Goal: Information Seeking & Learning: Learn about a topic

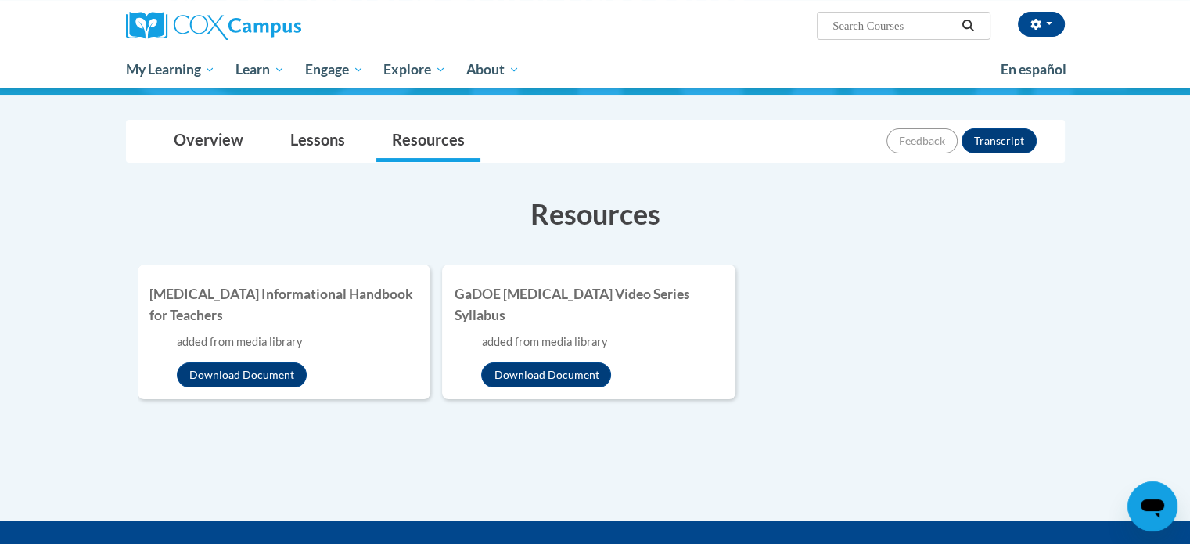
scroll to position [169, 0]
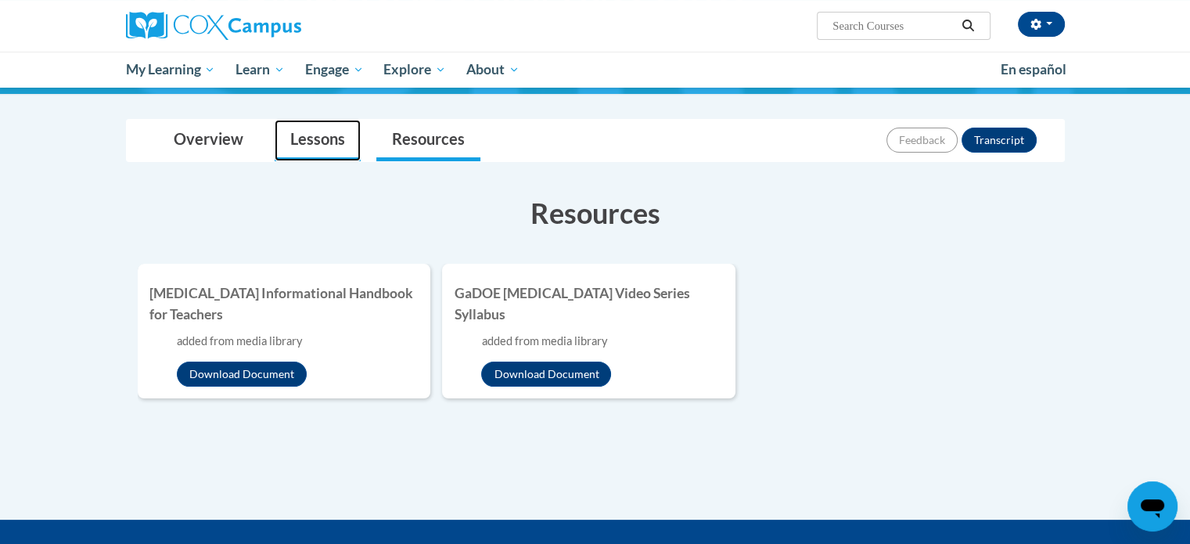
click at [321, 146] on link "Lessons" at bounding box center [318, 140] width 86 height 41
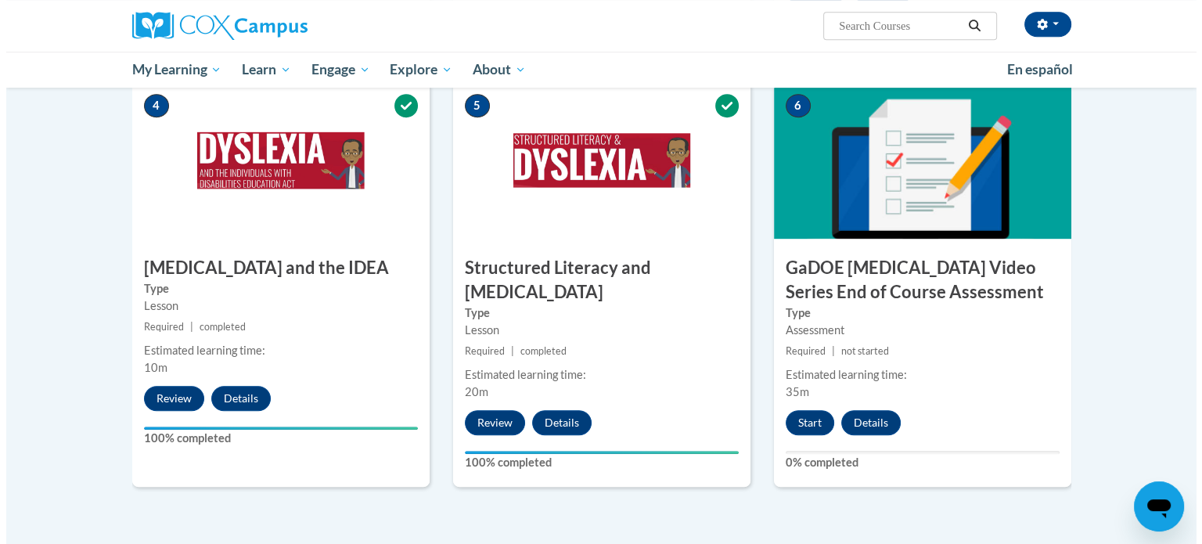
scroll to position [791, 0]
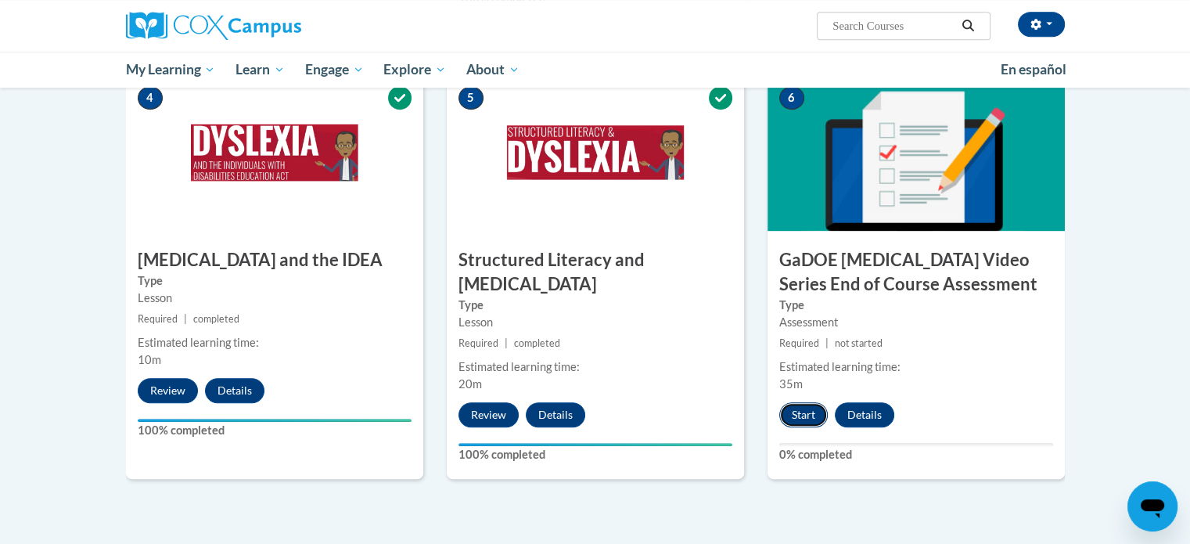
click at [803, 402] on button "Start" at bounding box center [804, 414] width 49 height 25
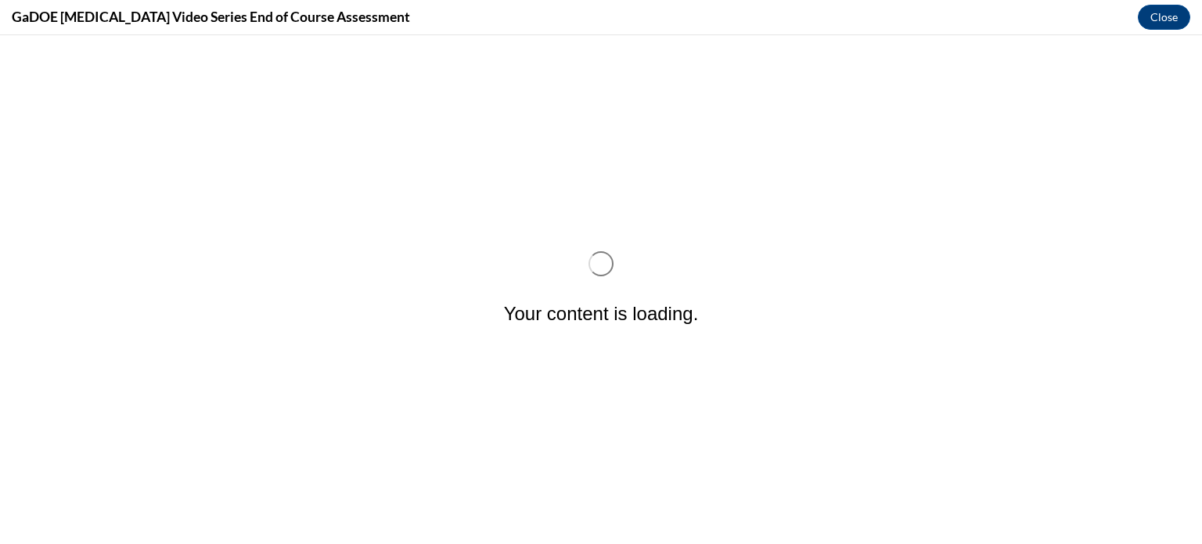
scroll to position [0, 0]
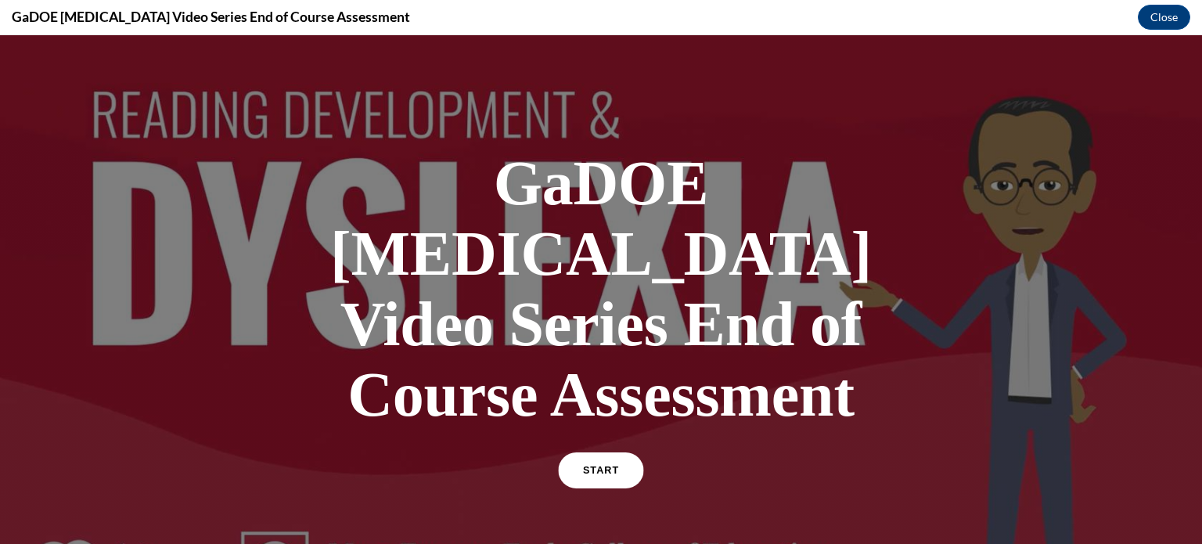
click at [576, 452] on link "START" at bounding box center [600, 470] width 85 height 36
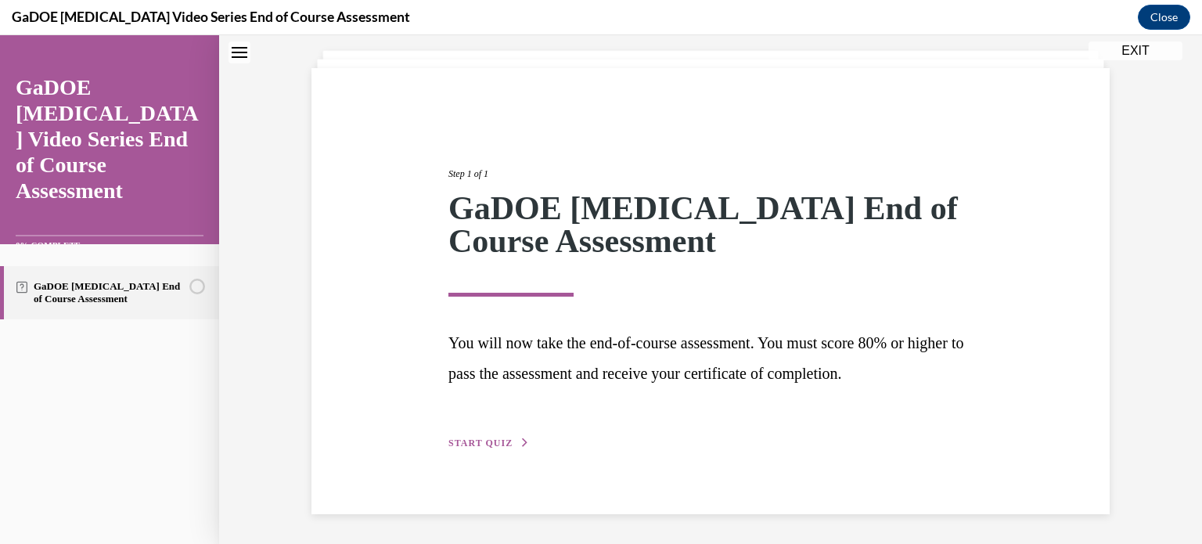
scroll to position [86, 0]
click at [500, 443] on span "START QUIZ" at bounding box center [480, 443] width 64 height 11
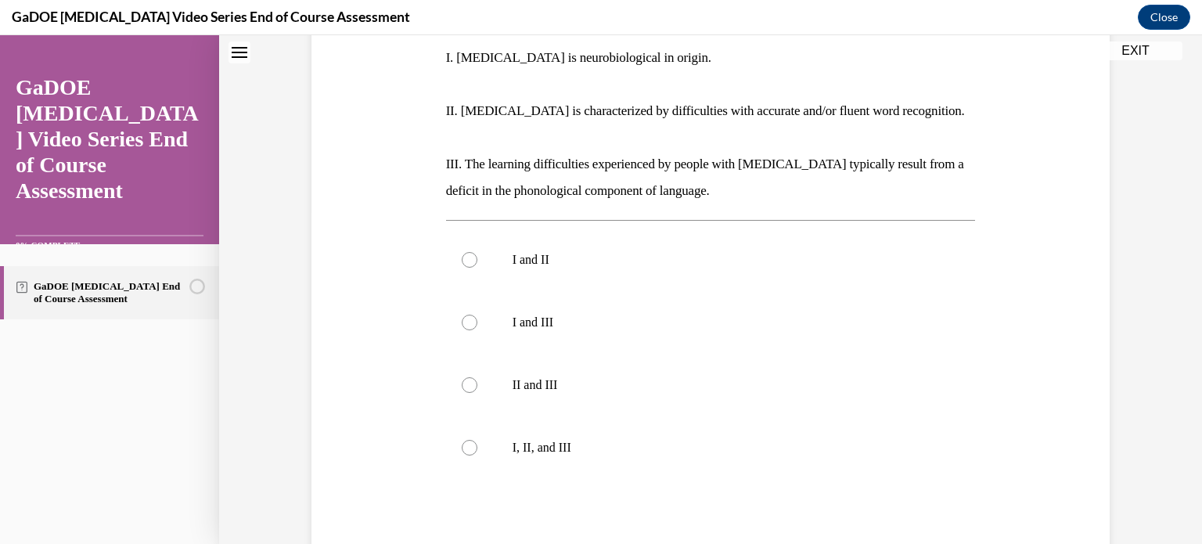
scroll to position [338, 0]
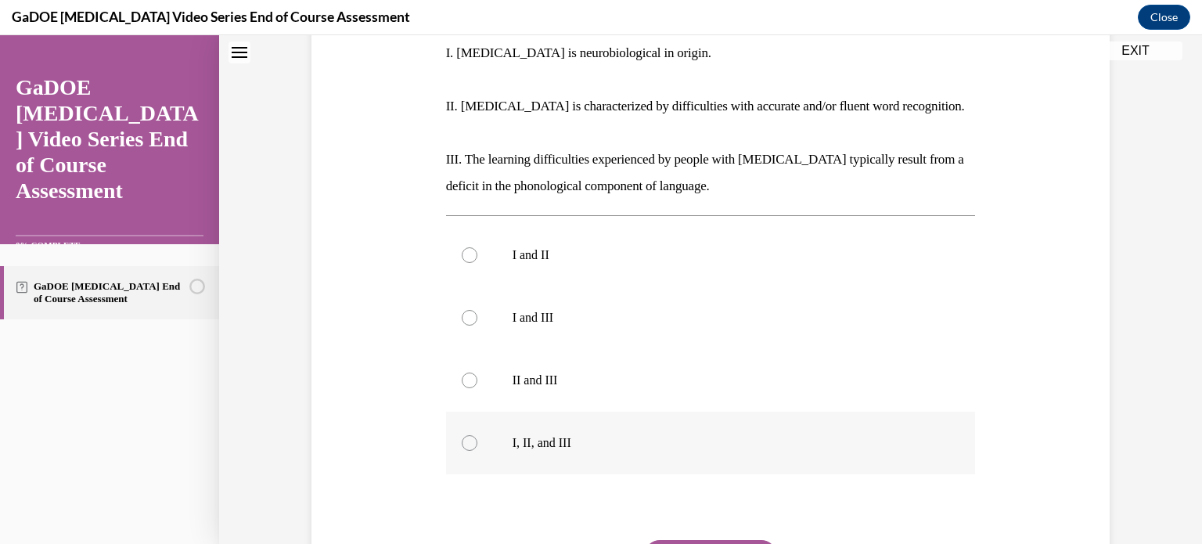
click at [462, 435] on div at bounding box center [470, 443] width 16 height 16
click at [462, 435] on input "I, II, and III" at bounding box center [470, 443] width 16 height 16
radio input "true"
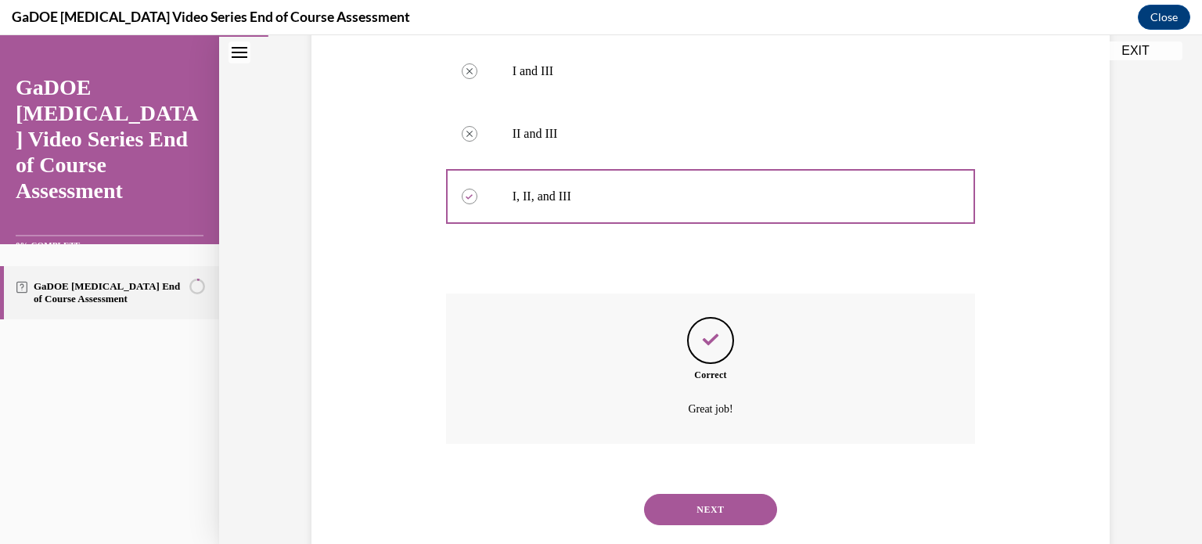
scroll to position [593, 0]
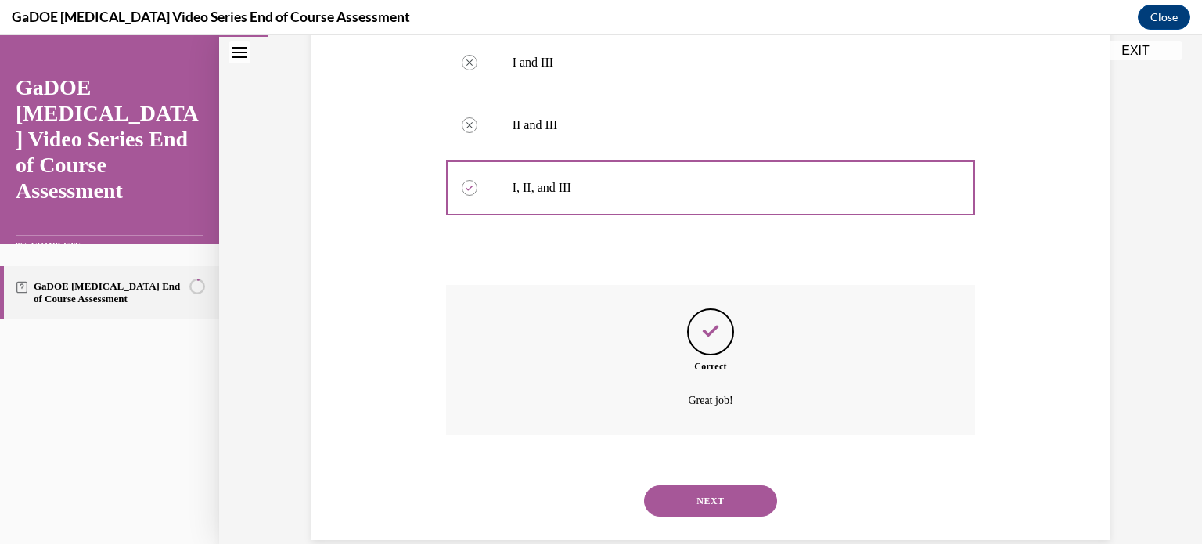
click at [703, 485] on button "NEXT" at bounding box center [710, 500] width 133 height 31
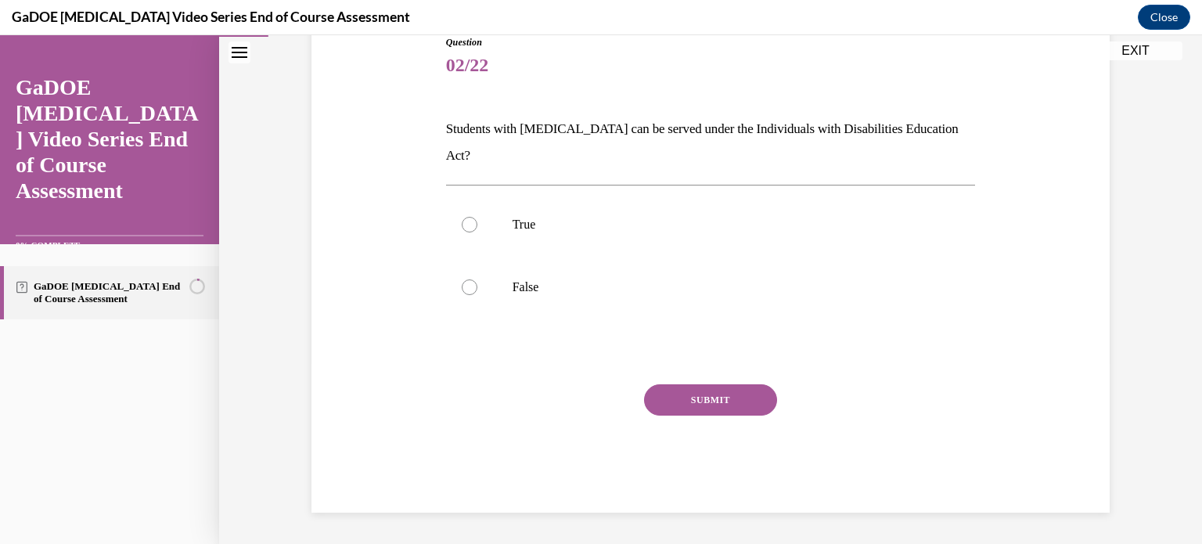
scroll to position [155, 0]
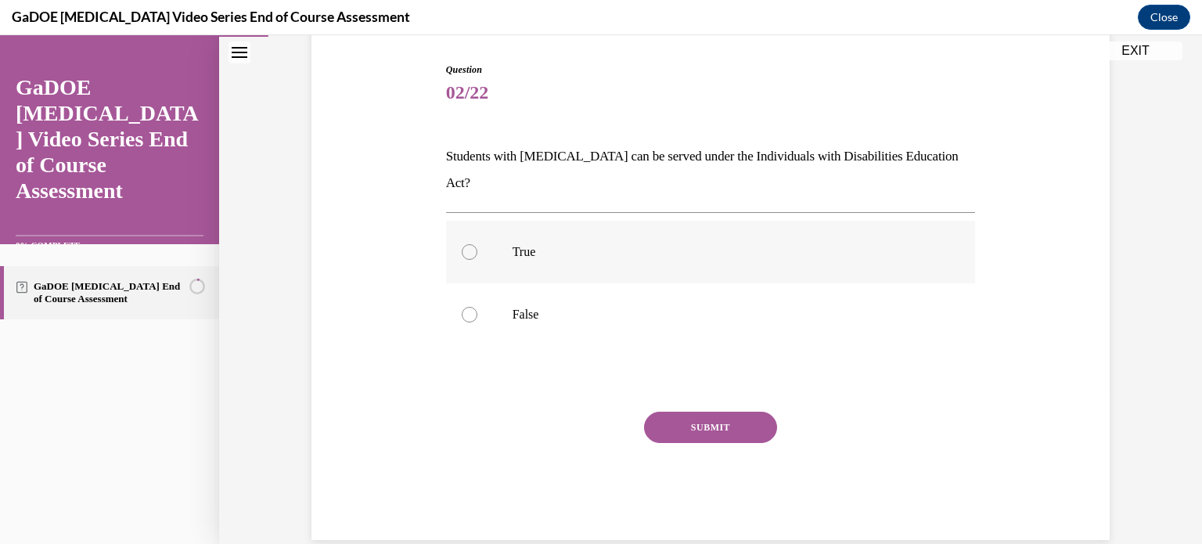
click at [464, 244] on div at bounding box center [470, 252] width 16 height 16
click at [464, 244] on input "True" at bounding box center [470, 252] width 16 height 16
radio input "true"
click at [705, 412] on button "SUBMIT" at bounding box center [710, 427] width 133 height 31
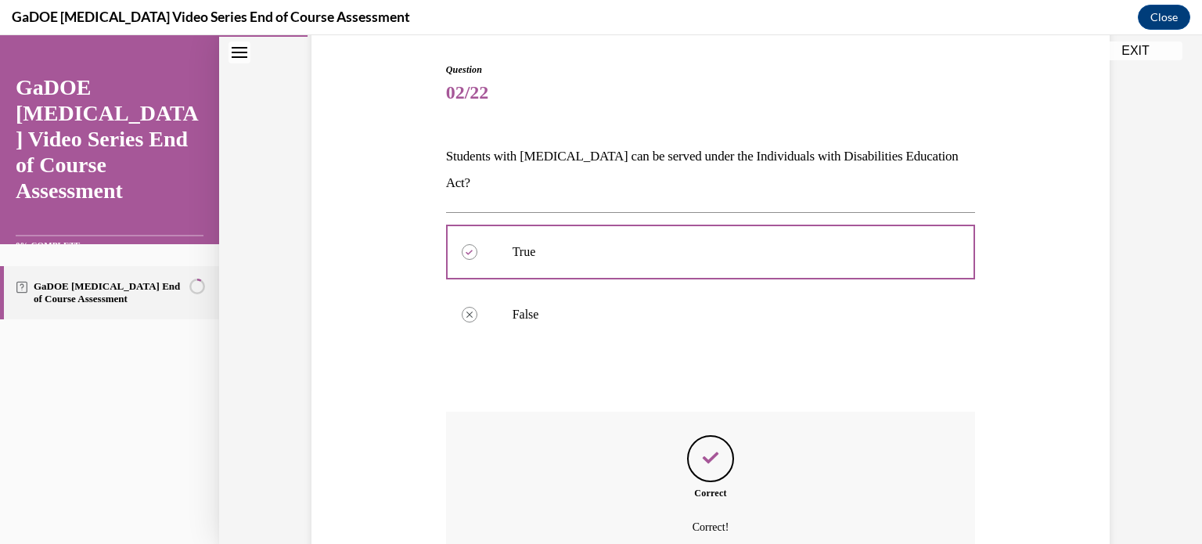
scroll to position [282, 0]
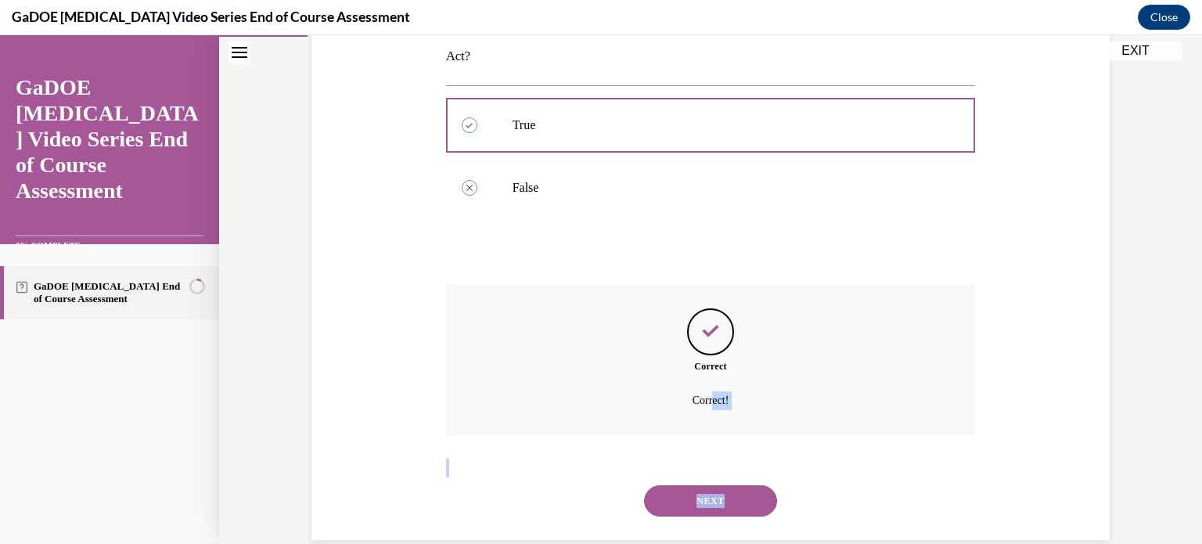
drag, startPoint x: 705, startPoint y: 398, endPoint x: 723, endPoint y: 471, distance: 75.0
click at [723, 471] on div "Question 02/22 Students with dyslexia can be served under the Individuals with …" at bounding box center [711, 238] width 530 height 604
click at [723, 485] on button "NEXT" at bounding box center [710, 500] width 133 height 31
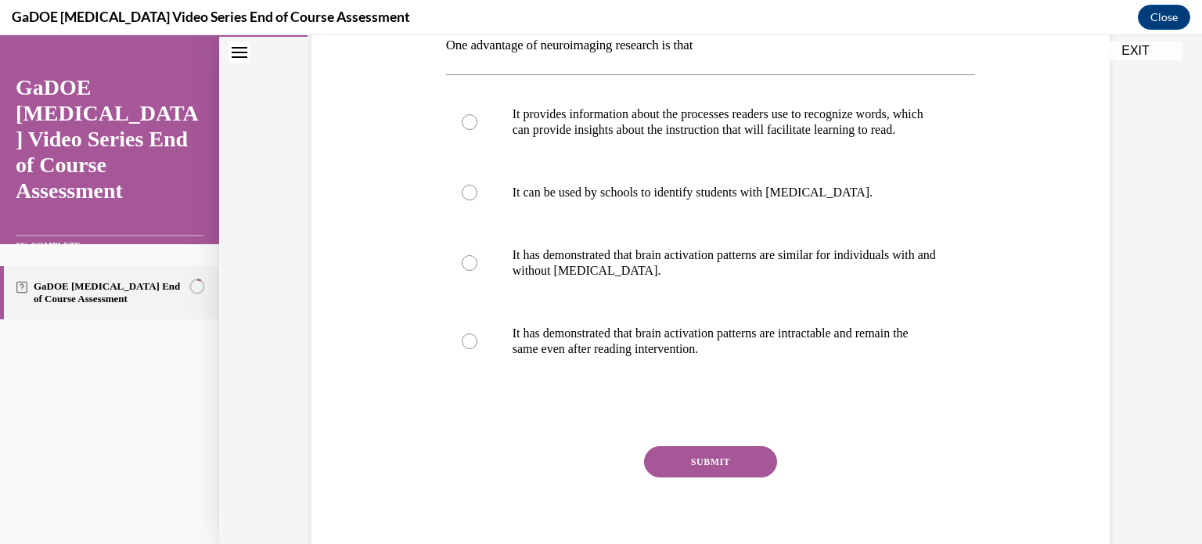
scroll to position [220, 0]
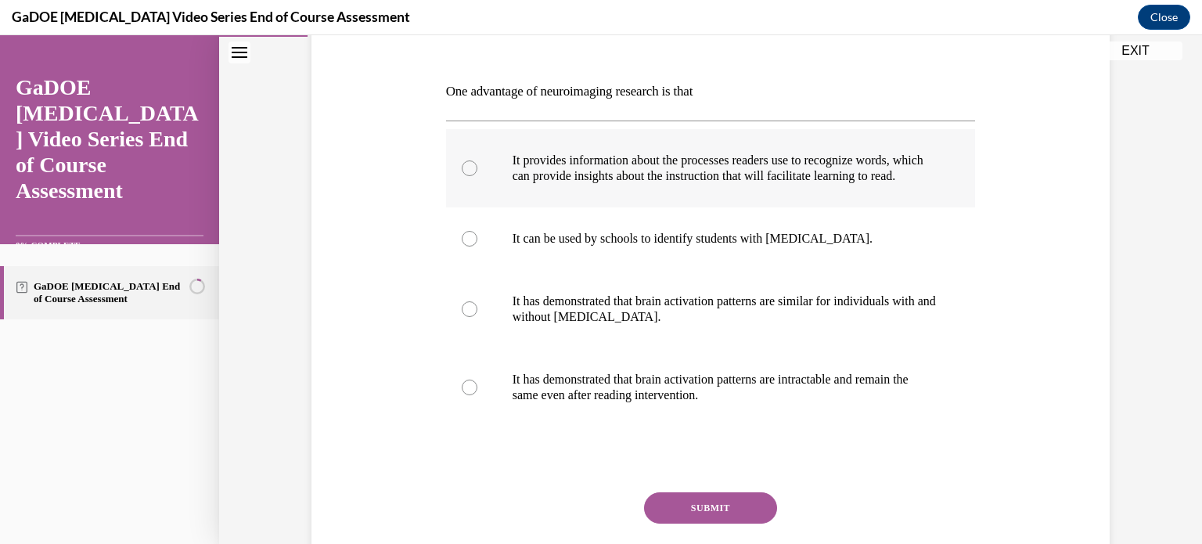
click at [463, 176] on div at bounding box center [470, 168] width 16 height 16
click at [463, 176] on input "It provides information about the processes readers use to recognize words, whi…" at bounding box center [470, 168] width 16 height 16
radio input "true"
click at [697, 518] on button "SUBMIT" at bounding box center [710, 507] width 133 height 31
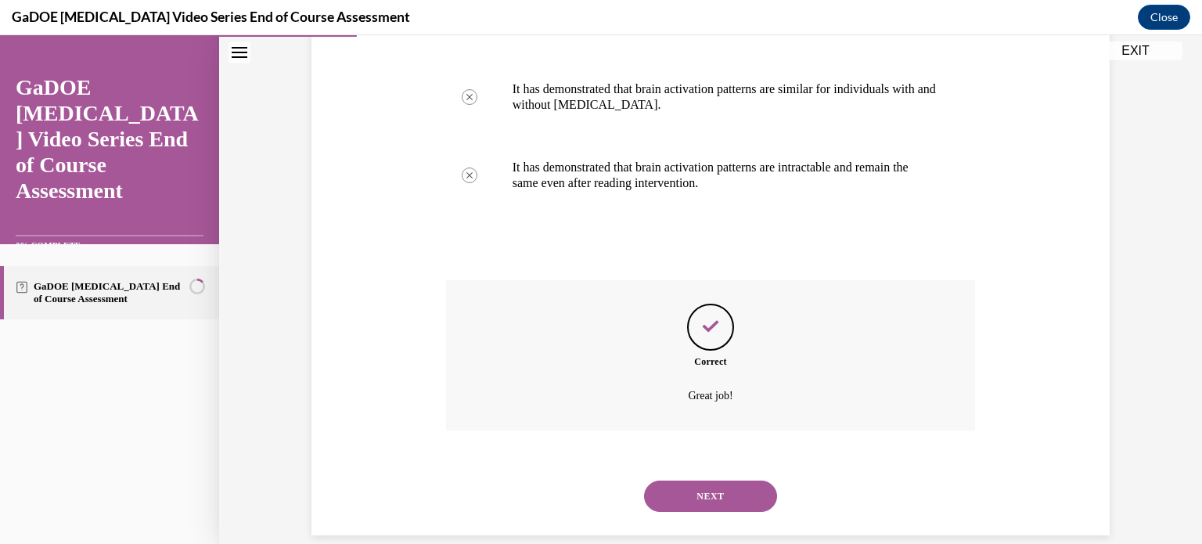
scroll to position [470, 0]
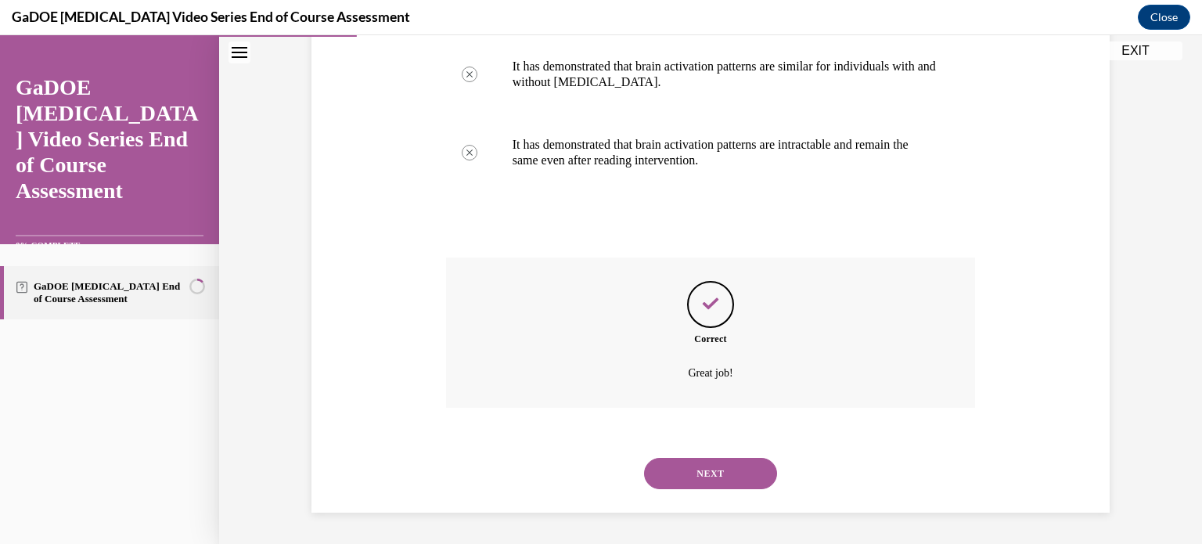
click at [711, 470] on button "NEXT" at bounding box center [710, 473] width 133 height 31
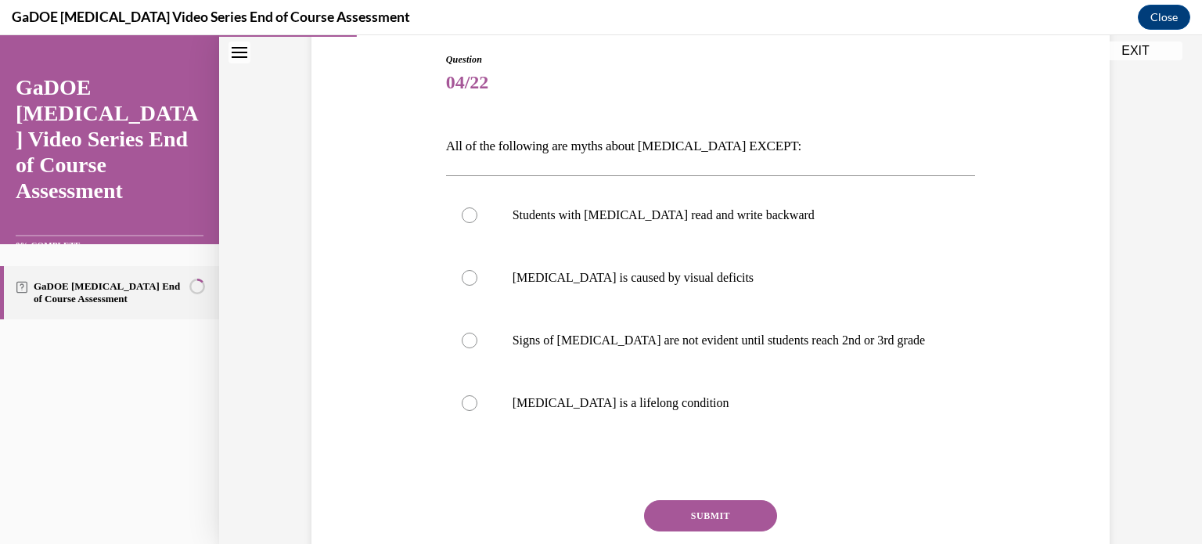
scroll to position [166, 0]
click at [463, 407] on div at bounding box center [470, 402] width 16 height 16
click at [463, 407] on input "Dyslexia is a lifelong condition" at bounding box center [470, 402] width 16 height 16
radio input "true"
click at [708, 508] on button "SUBMIT" at bounding box center [710, 514] width 133 height 31
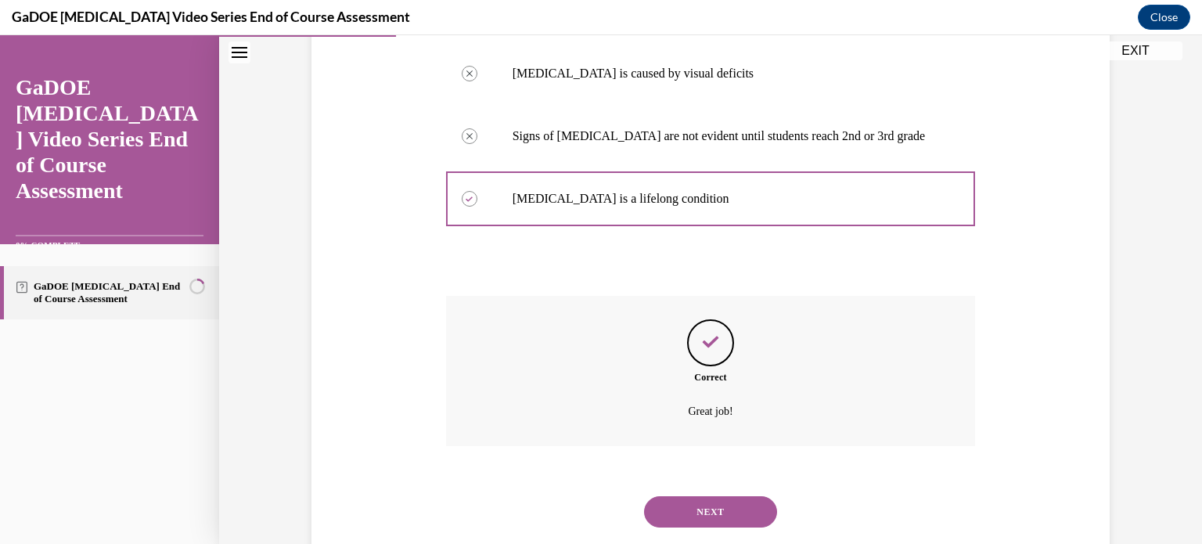
scroll to position [407, 0]
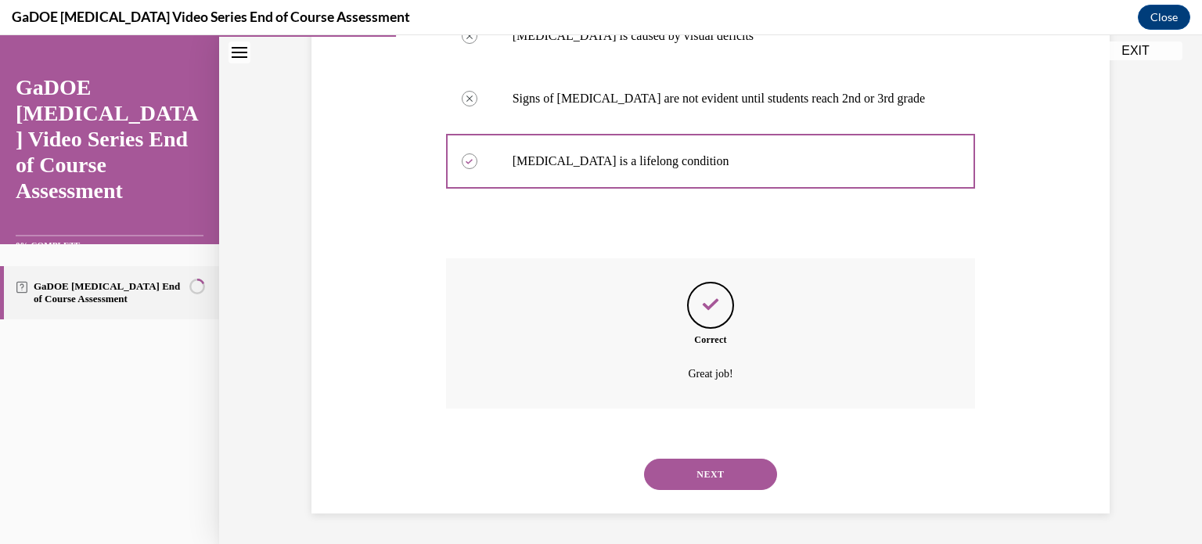
click at [704, 474] on button "NEXT" at bounding box center [710, 474] width 133 height 31
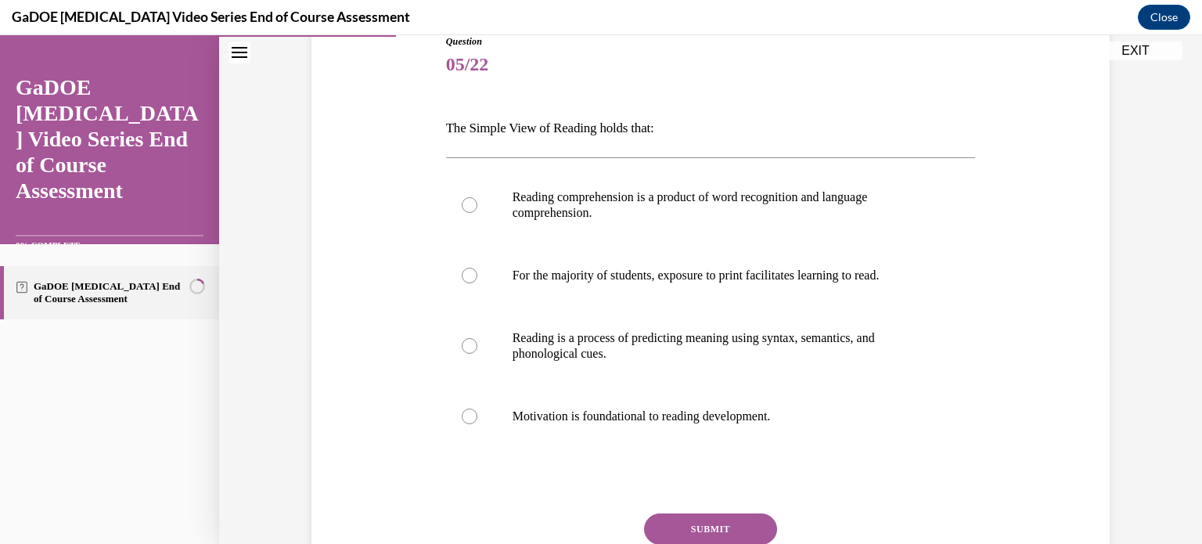
scroll to position [194, 0]
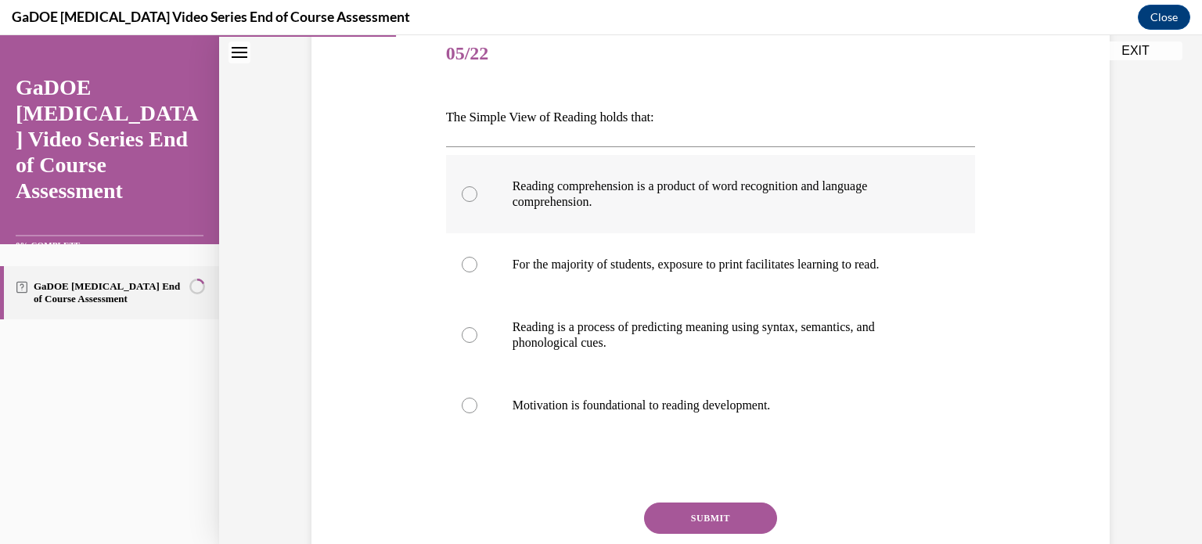
click at [462, 193] on div at bounding box center [470, 194] width 16 height 16
click at [462, 193] on input "Reading comprehension is a product of word recognition and language comprehensi…" at bounding box center [470, 194] width 16 height 16
radio input "true"
click at [708, 506] on button "SUBMIT" at bounding box center [710, 517] width 133 height 31
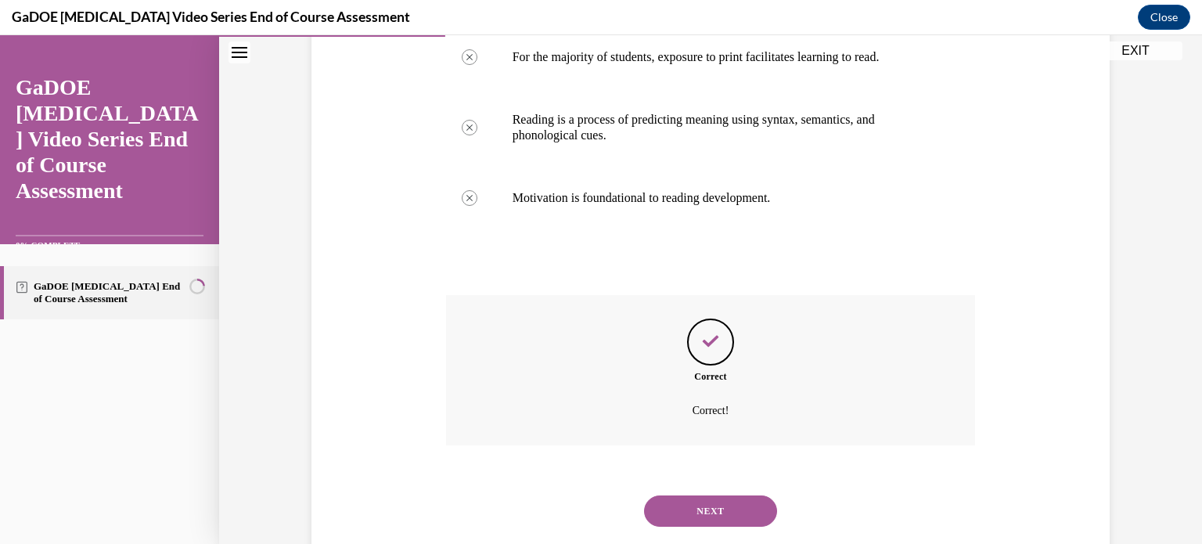
scroll to position [438, 0]
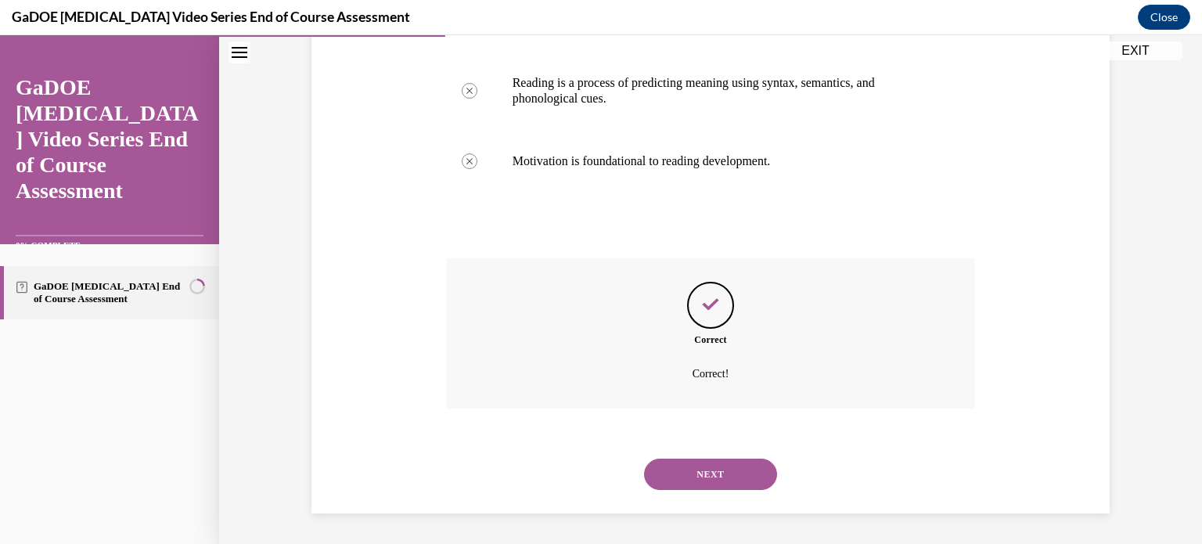
click at [697, 472] on button "NEXT" at bounding box center [710, 474] width 133 height 31
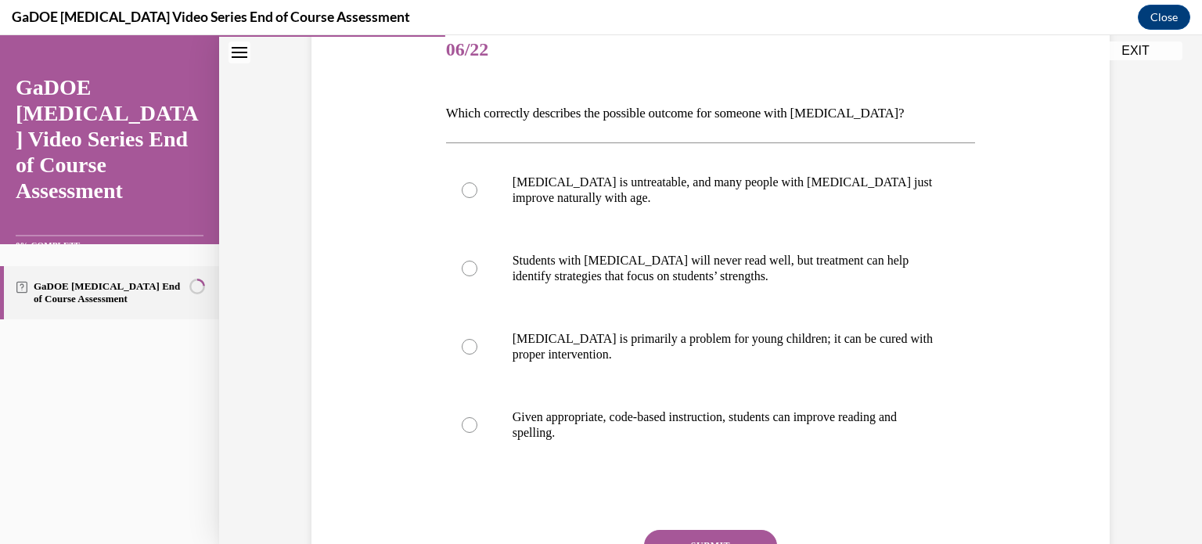
scroll to position [229, 0]
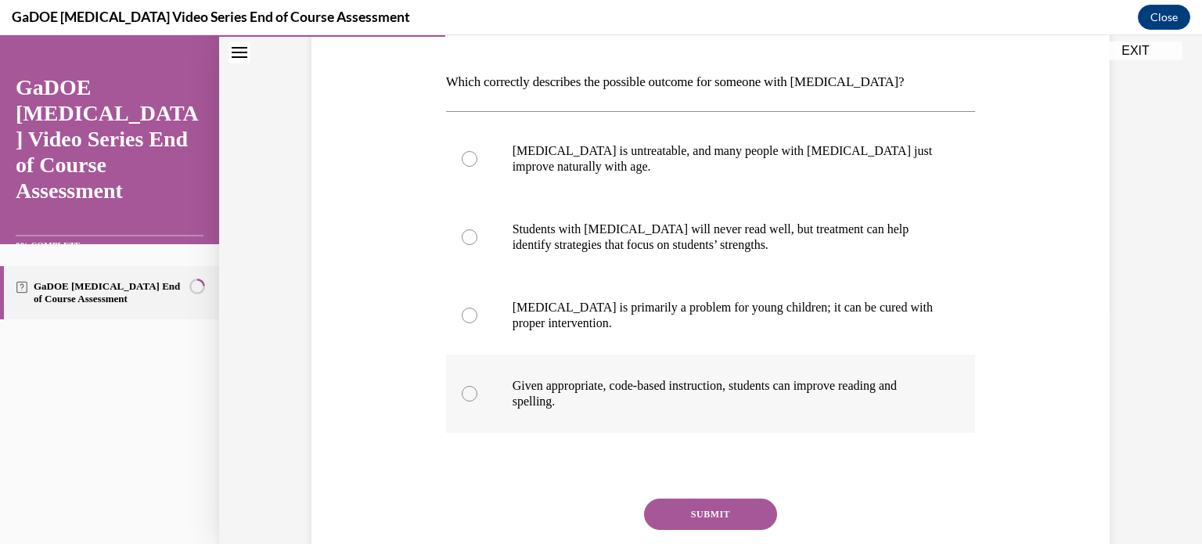
click at [466, 390] on div at bounding box center [470, 394] width 16 height 16
click at [466, 390] on input "Given appropriate, code-based instruction, students can improve reading and spe…" at bounding box center [470, 394] width 16 height 16
radio input "true"
click at [697, 522] on button "SUBMIT" at bounding box center [710, 514] width 133 height 31
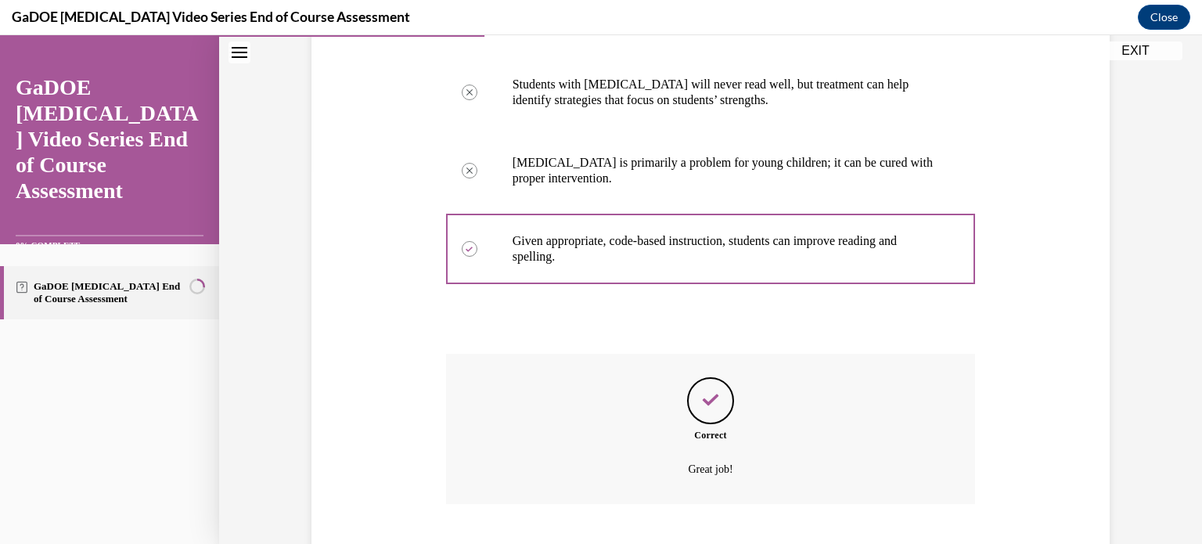
scroll to position [470, 0]
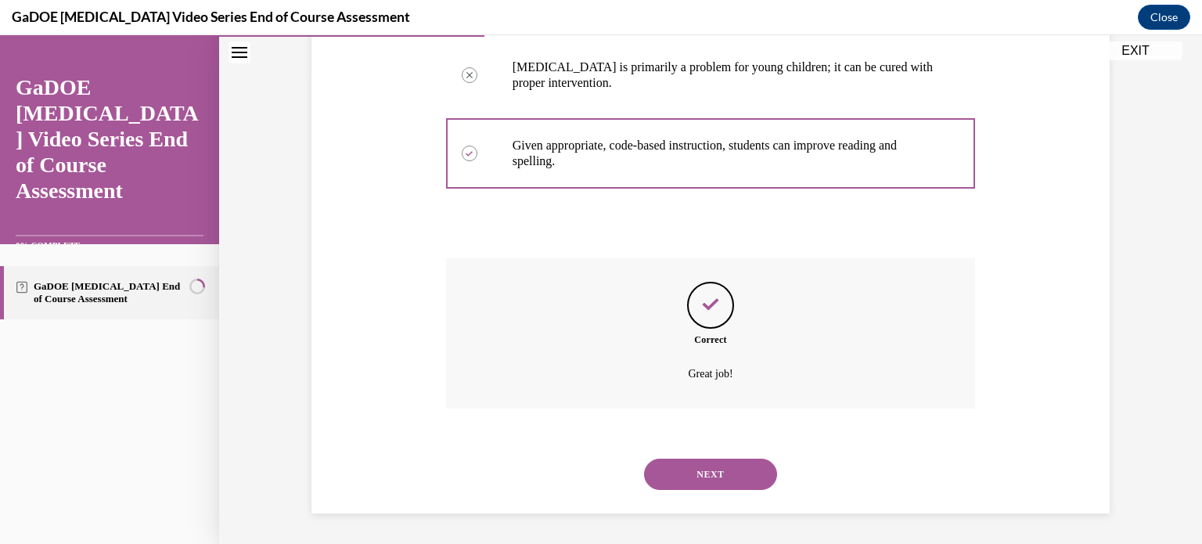
click at [698, 476] on button "NEXT" at bounding box center [710, 474] width 133 height 31
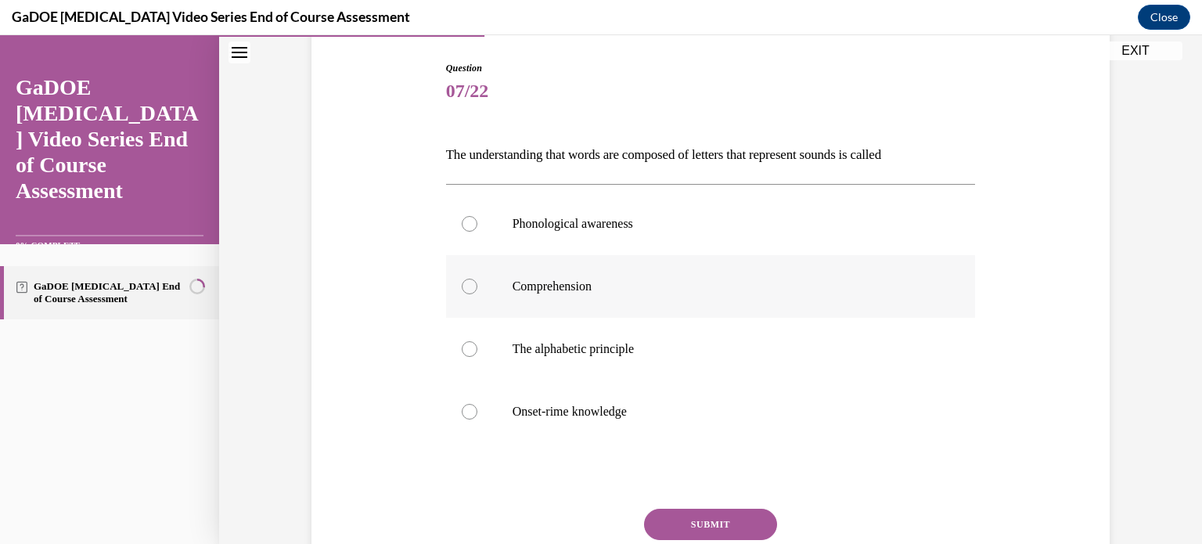
scroll to position [162, 0]
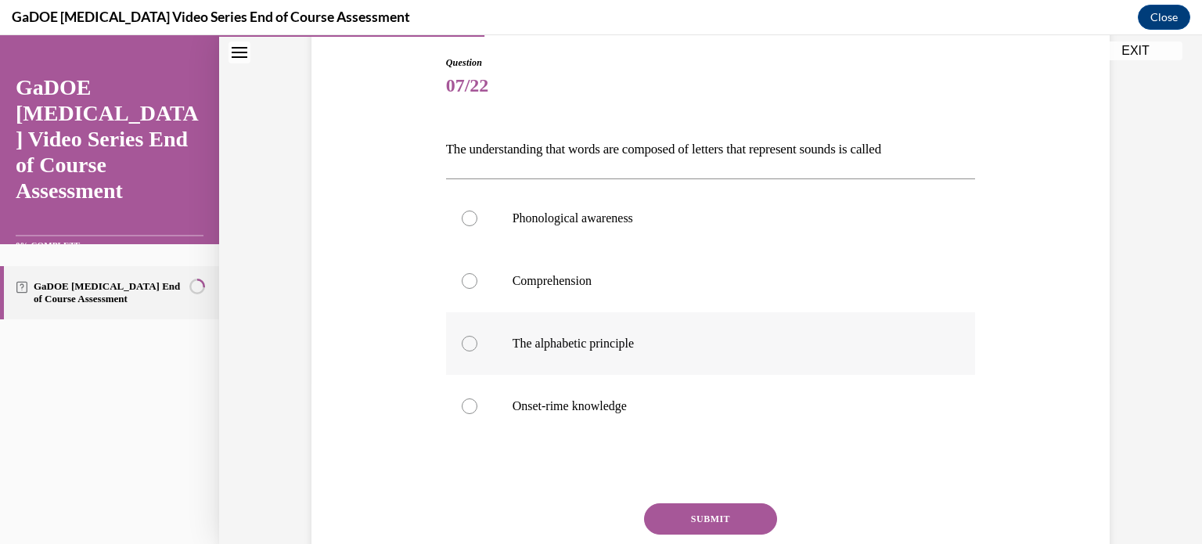
click at [463, 342] on div at bounding box center [470, 344] width 16 height 16
click at [463, 342] on input "The alphabetic principle" at bounding box center [470, 344] width 16 height 16
radio input "true"
click at [714, 520] on button "SUBMIT" at bounding box center [710, 518] width 133 height 31
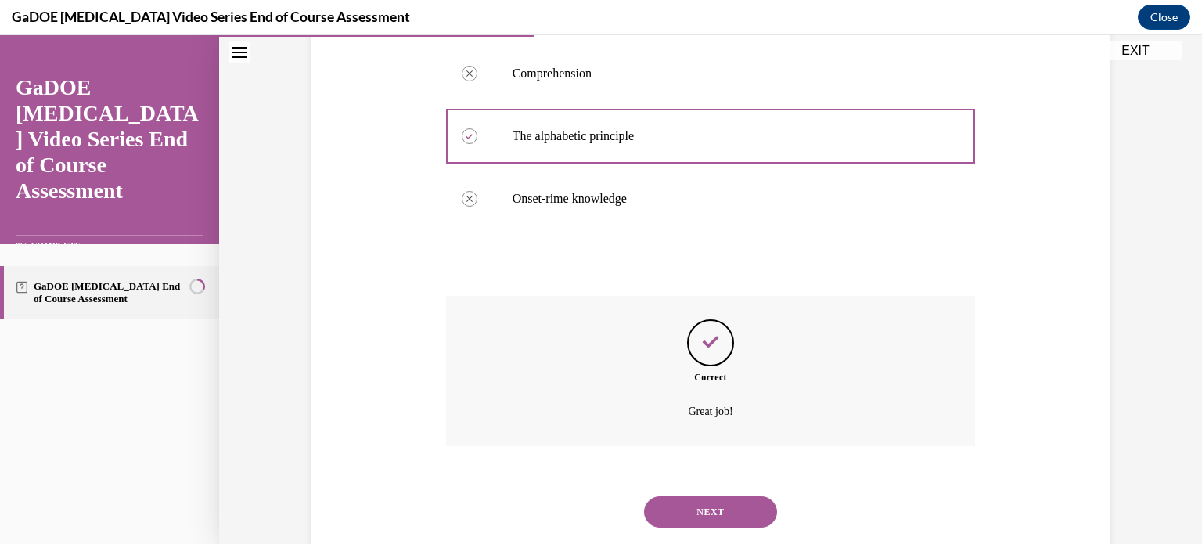
scroll to position [407, 0]
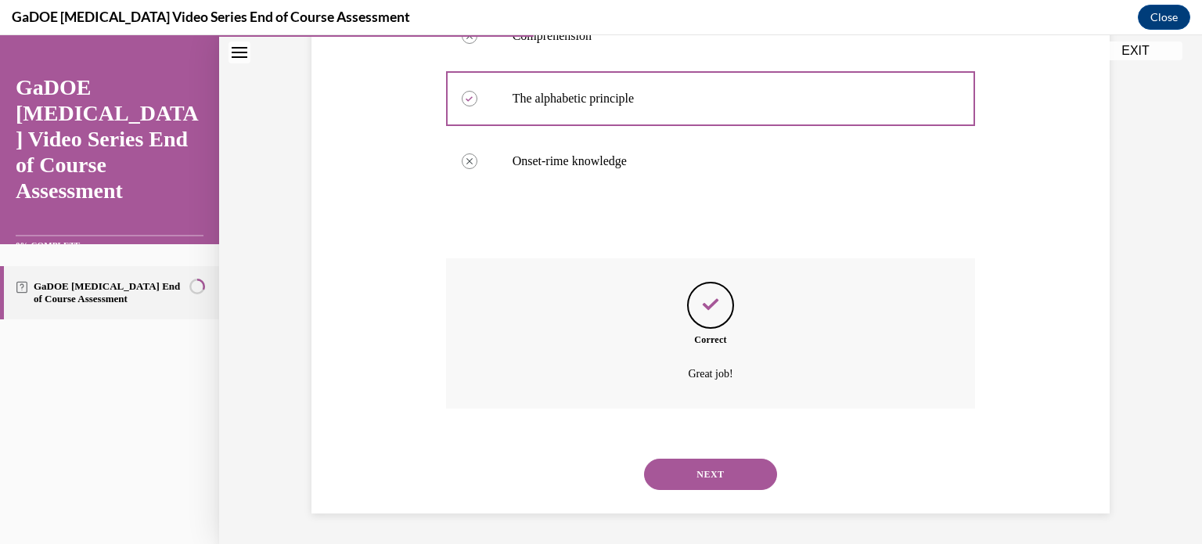
click at [705, 466] on button "NEXT" at bounding box center [710, 474] width 133 height 31
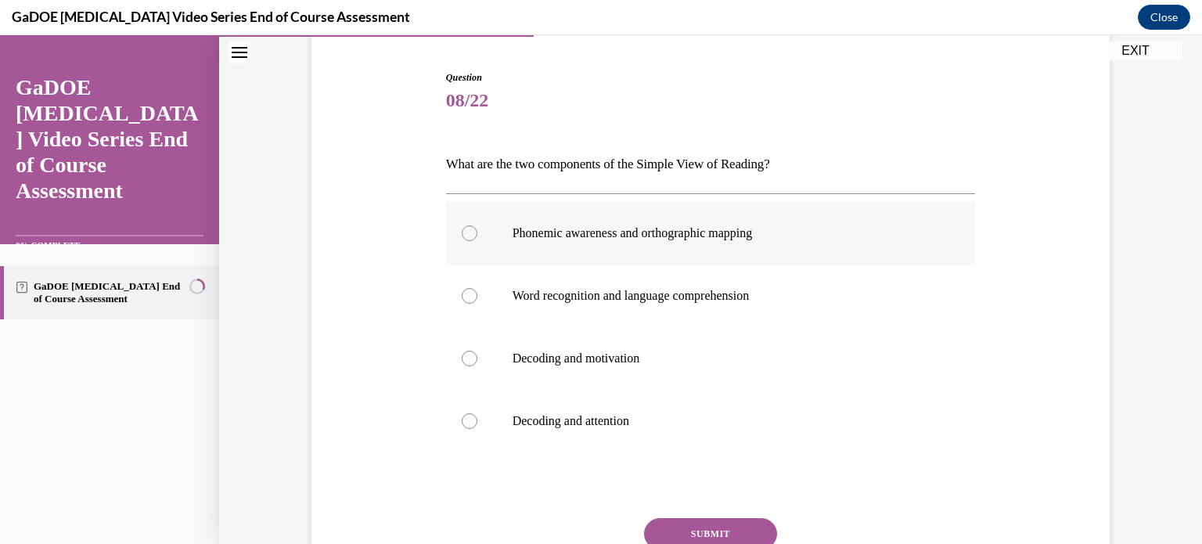
scroll to position [166, 0]
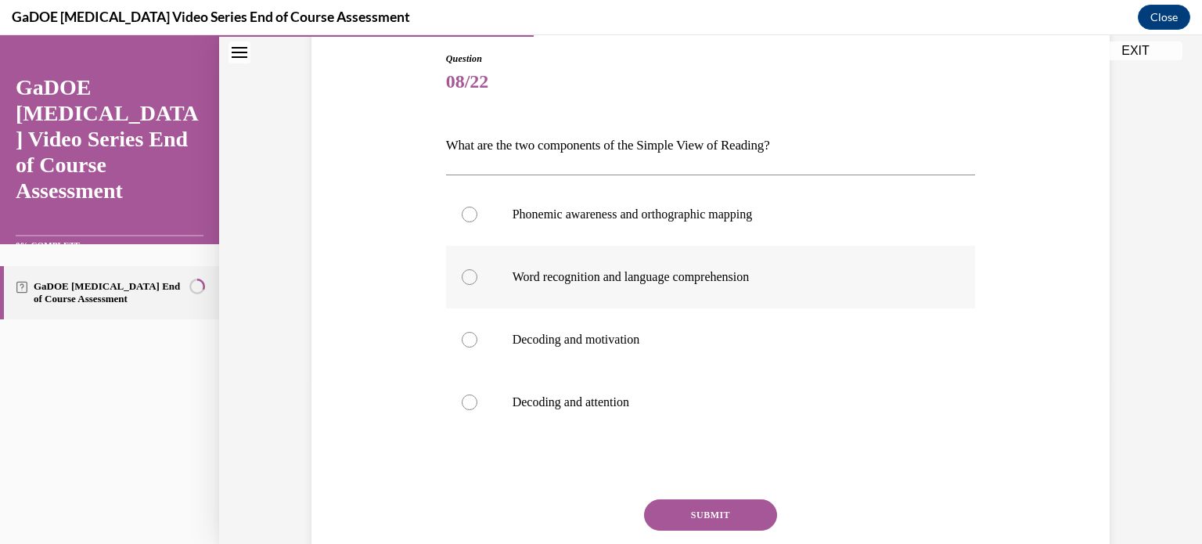
click at [462, 276] on div at bounding box center [470, 277] width 16 height 16
click at [462, 276] on input "Word recognition and language comprehension" at bounding box center [470, 277] width 16 height 16
radio input "true"
click at [690, 511] on button "SUBMIT" at bounding box center [710, 514] width 133 height 31
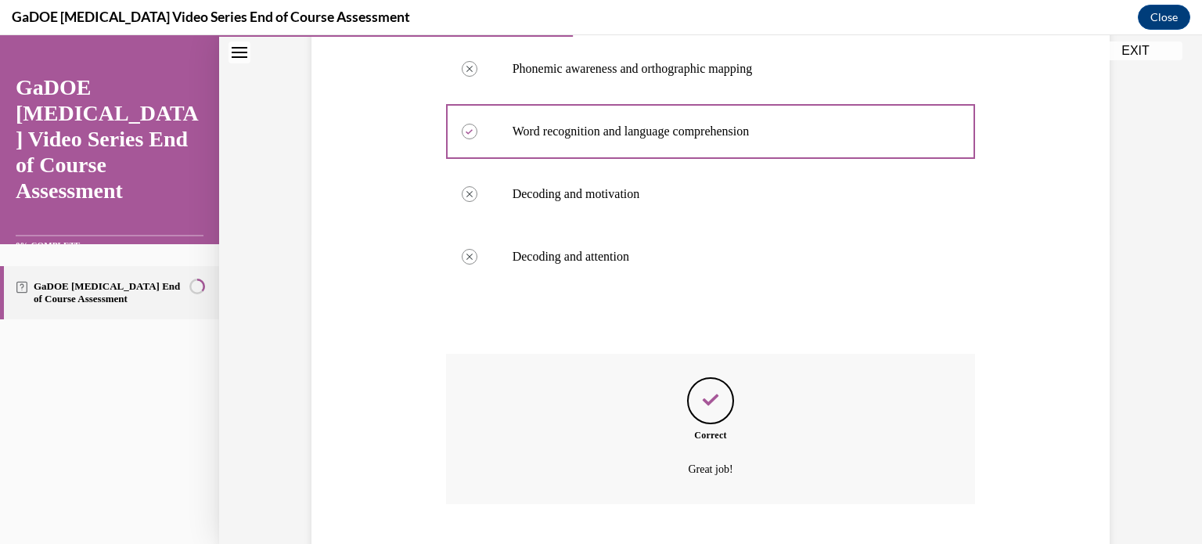
scroll to position [407, 0]
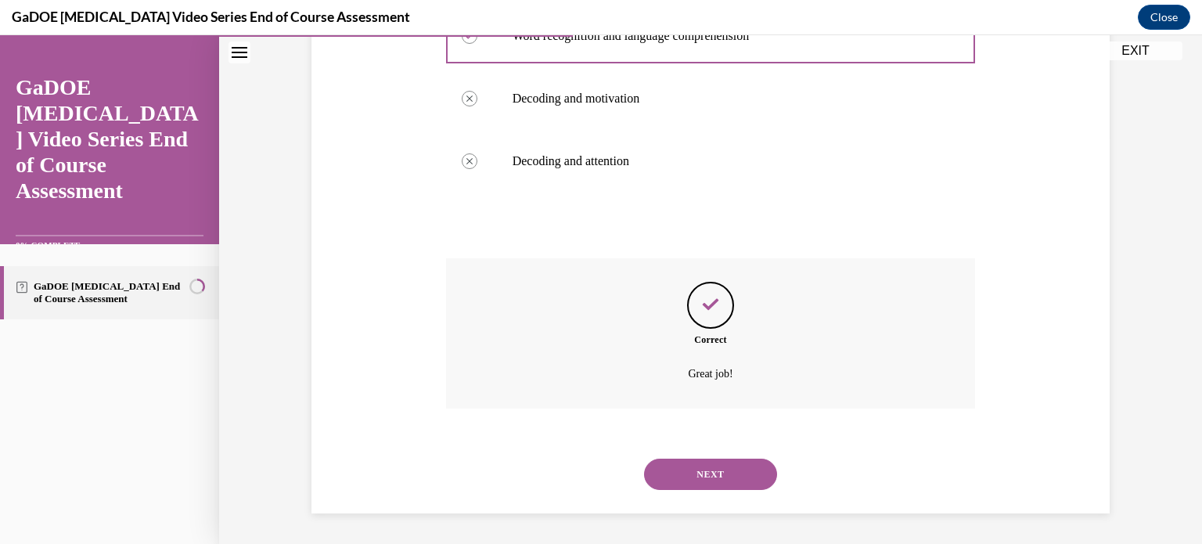
click at [703, 466] on button "NEXT" at bounding box center [710, 474] width 133 height 31
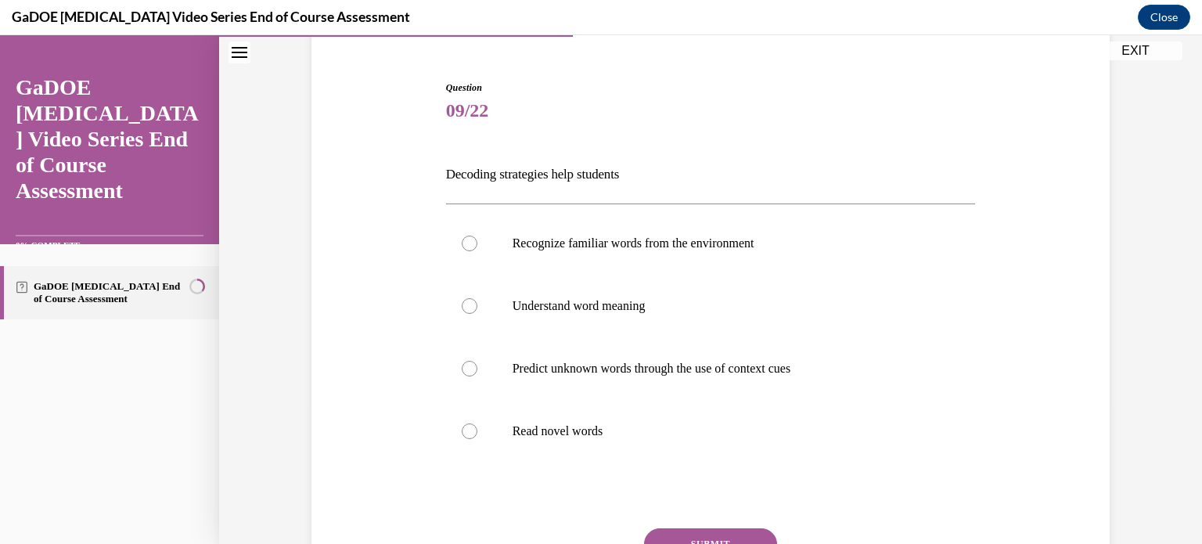
scroll to position [149, 0]
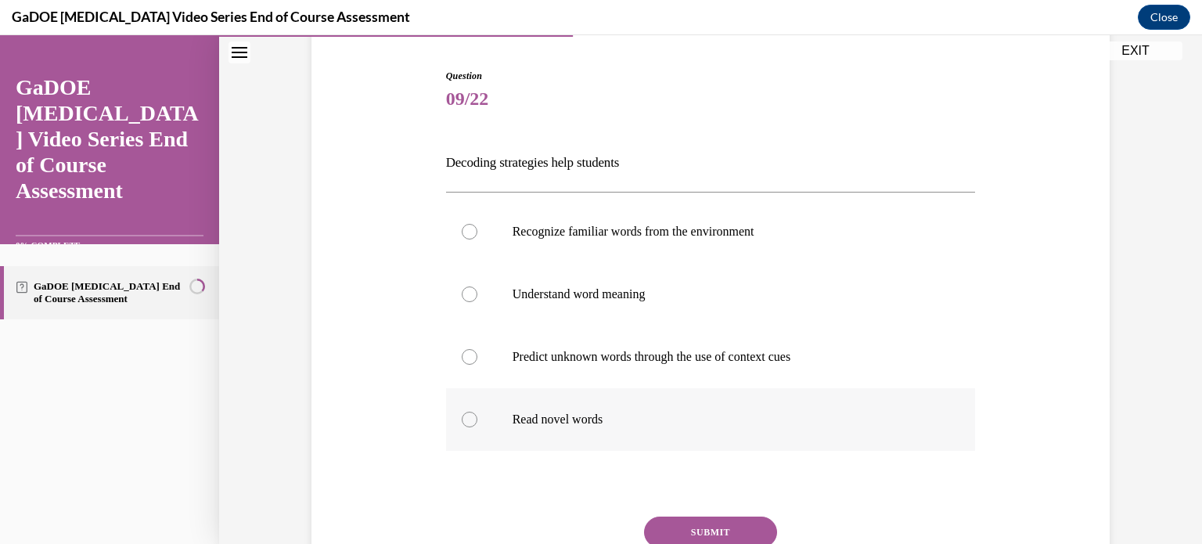
click at [464, 419] on div at bounding box center [470, 420] width 16 height 16
click at [464, 419] on input "Read novel words" at bounding box center [470, 420] width 16 height 16
radio input "true"
click at [717, 527] on button "SUBMIT" at bounding box center [710, 532] width 133 height 31
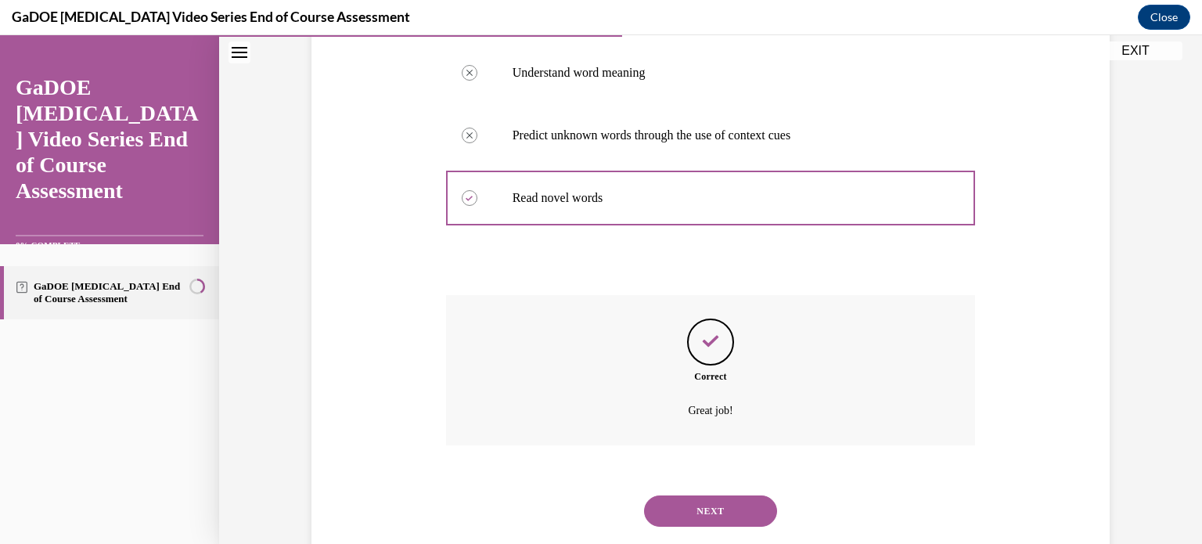
scroll to position [407, 0]
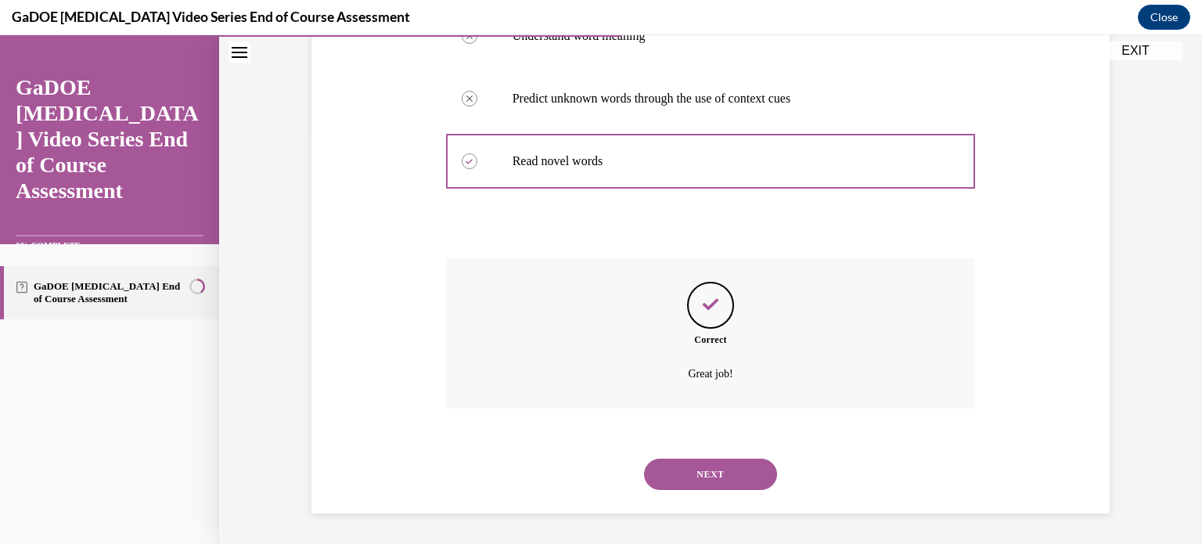
click at [703, 474] on button "NEXT" at bounding box center [710, 474] width 133 height 31
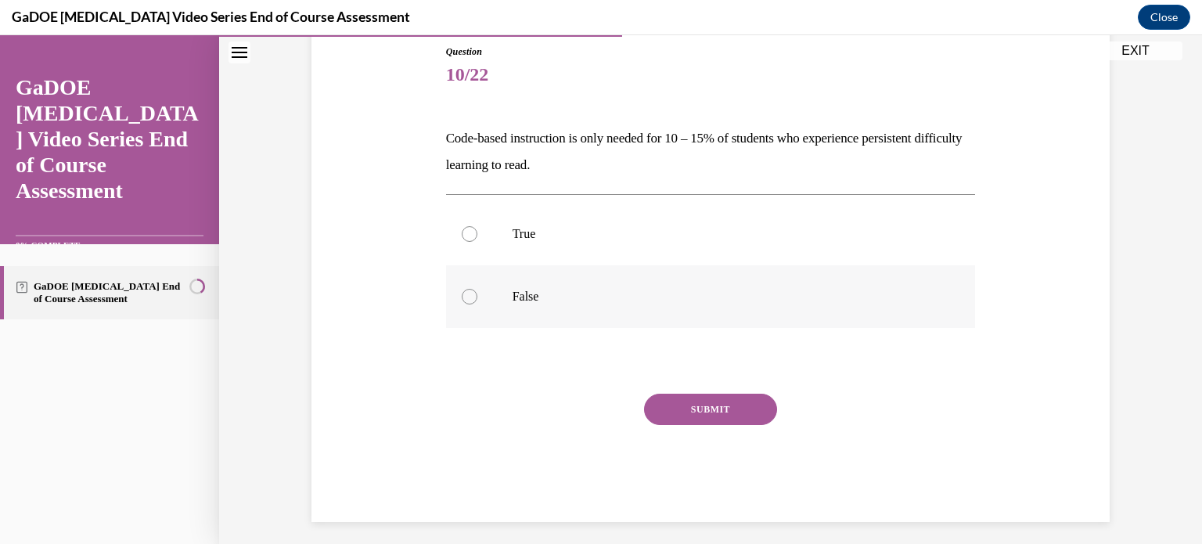
click at [462, 297] on div at bounding box center [470, 297] width 16 height 16
click at [462, 297] on input "False" at bounding box center [470, 297] width 16 height 16
radio input "true"
click at [703, 410] on button "SUBMIT" at bounding box center [710, 409] width 133 height 31
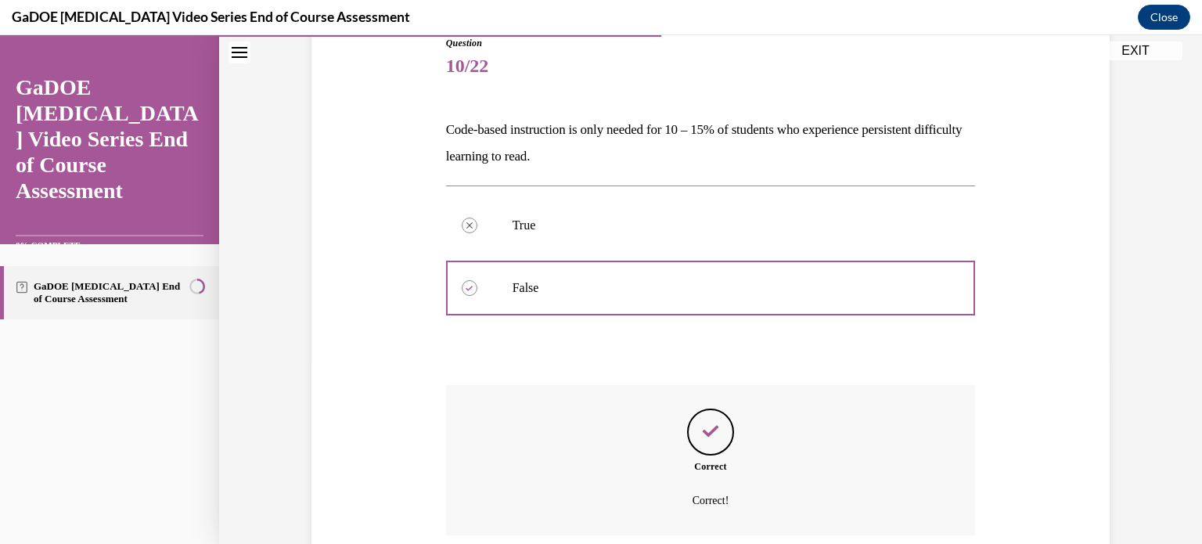
scroll to position [308, 0]
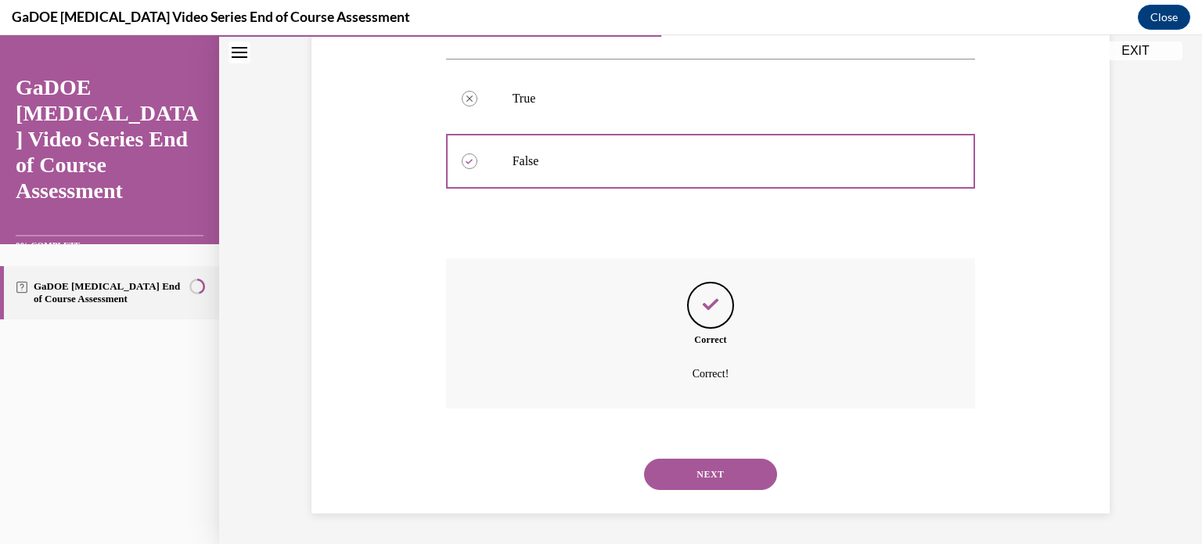
click at [693, 459] on button "NEXT" at bounding box center [710, 474] width 133 height 31
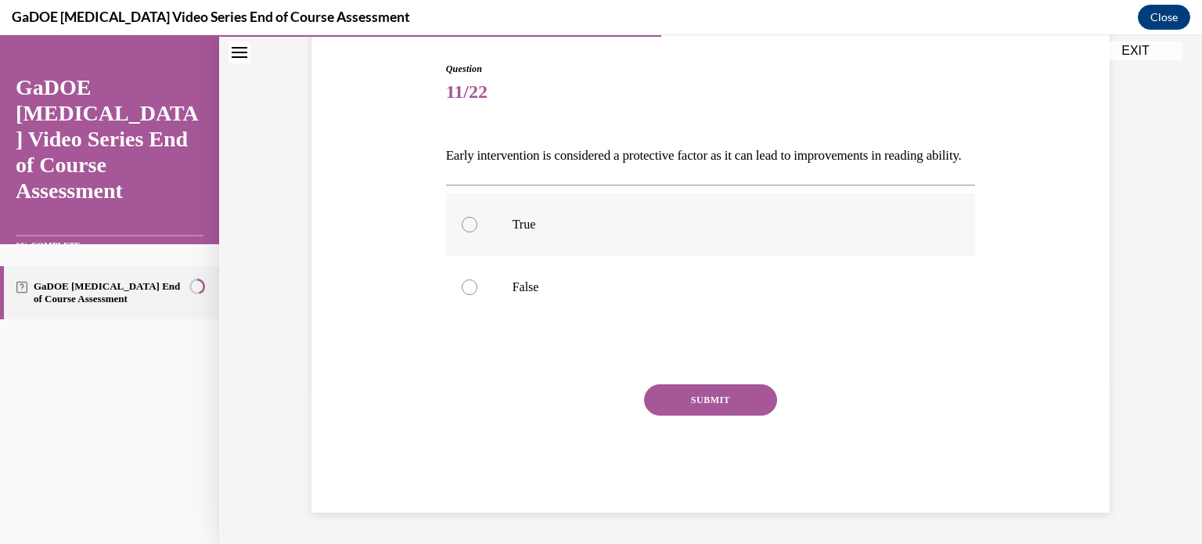
click at [467, 232] on div at bounding box center [470, 225] width 16 height 16
click at [467, 232] on input "True" at bounding box center [470, 225] width 16 height 16
radio input "true"
click at [692, 406] on button "SUBMIT" at bounding box center [710, 399] width 133 height 31
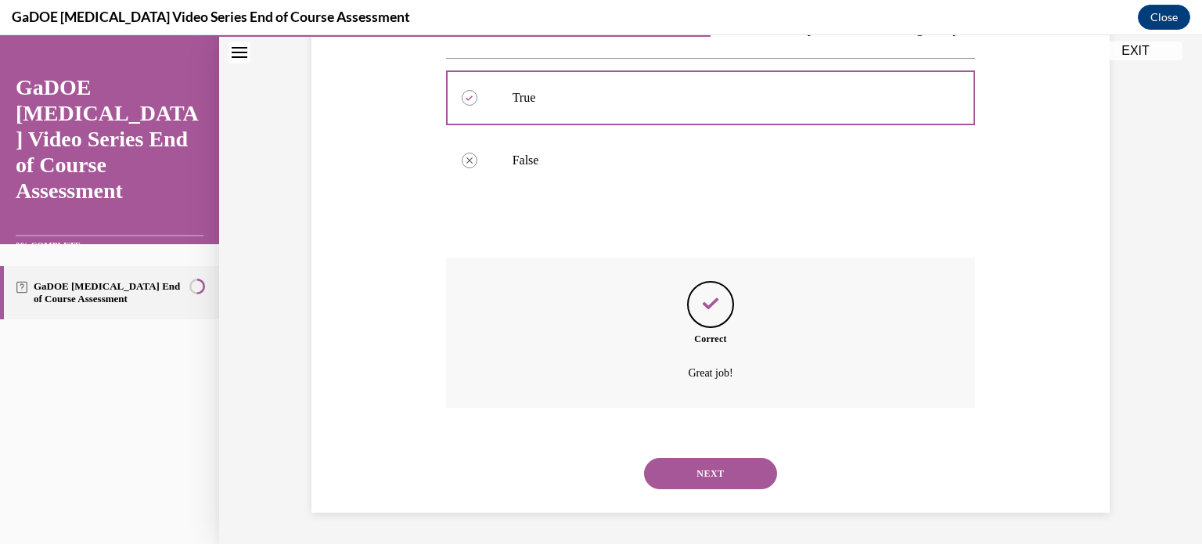
scroll to position [308, 0]
click at [701, 470] on button "NEXT" at bounding box center [710, 473] width 133 height 31
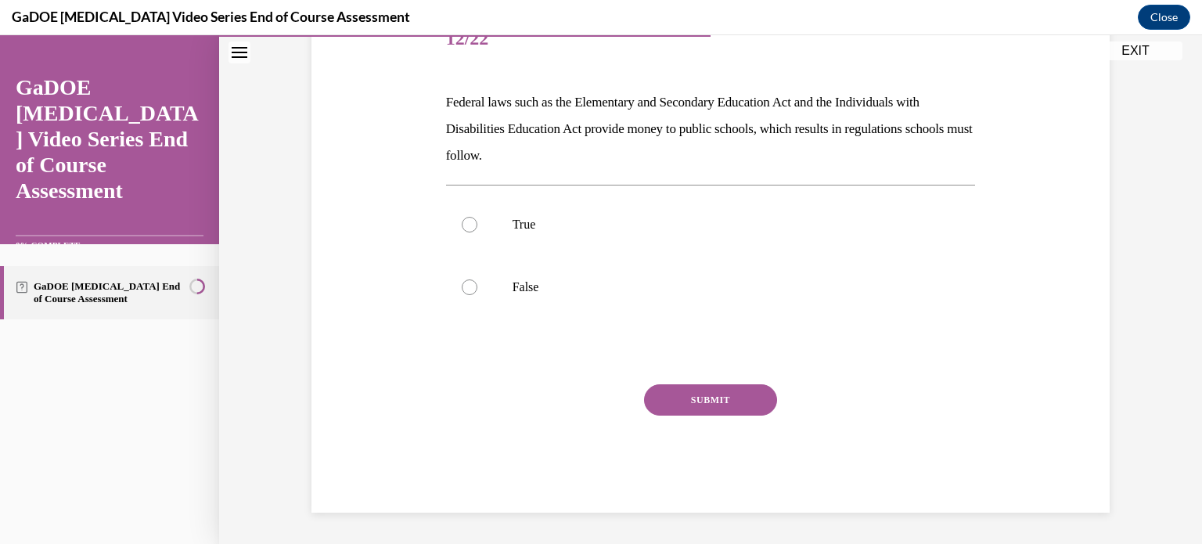
scroll to position [174, 0]
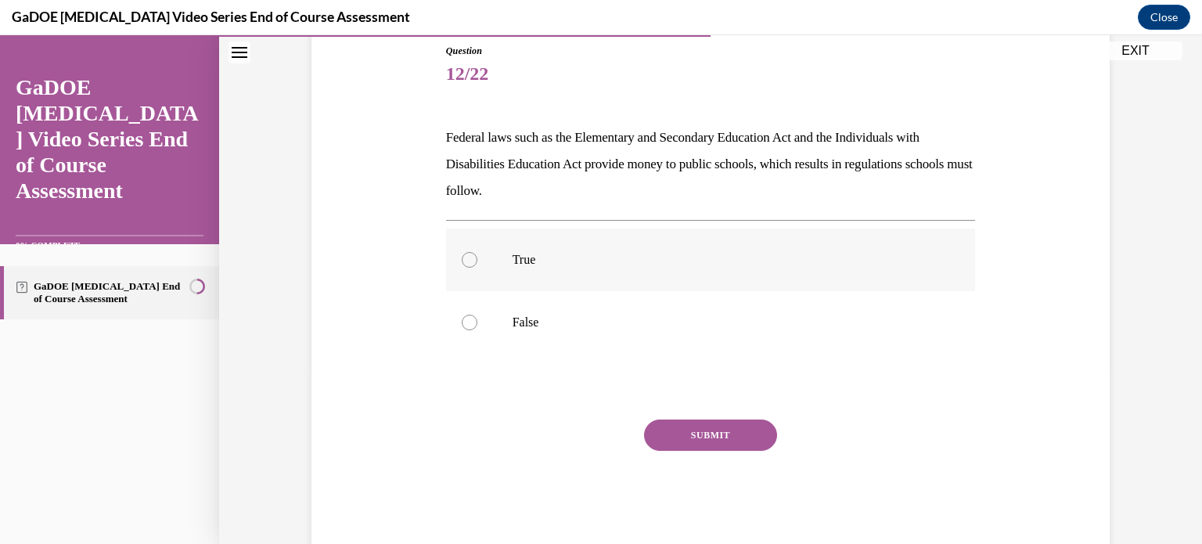
click at [476, 262] on label "True" at bounding box center [711, 260] width 530 height 63
click at [476, 262] on input "True" at bounding box center [470, 260] width 16 height 16
radio input "true"
click at [476, 262] on label "True" at bounding box center [711, 260] width 530 height 63
click at [476, 262] on input "True" at bounding box center [470, 260] width 16 height 16
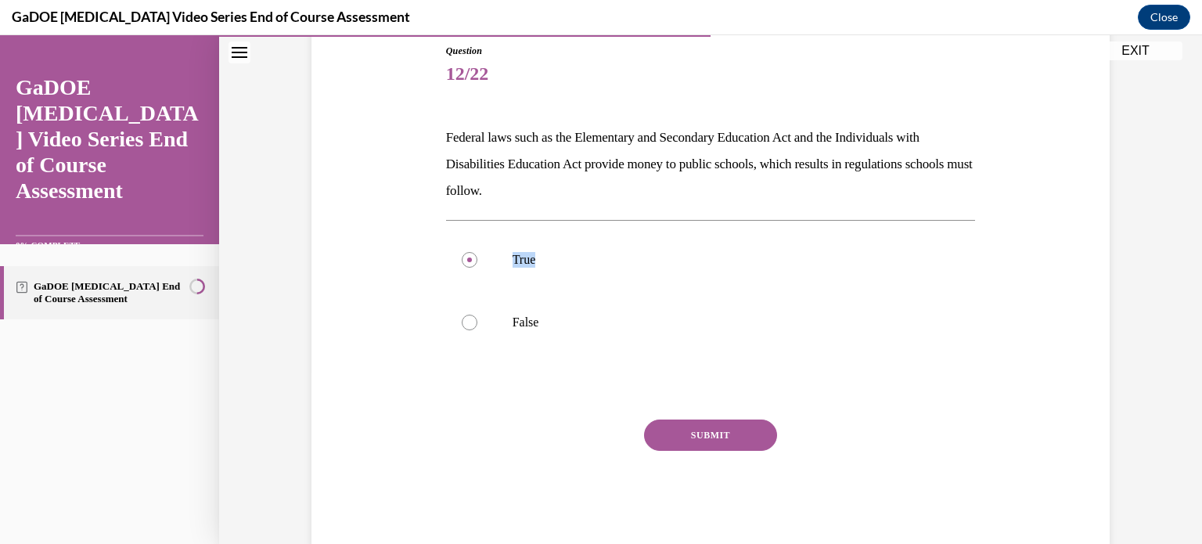
click at [699, 427] on button "SUBMIT" at bounding box center [710, 435] width 133 height 31
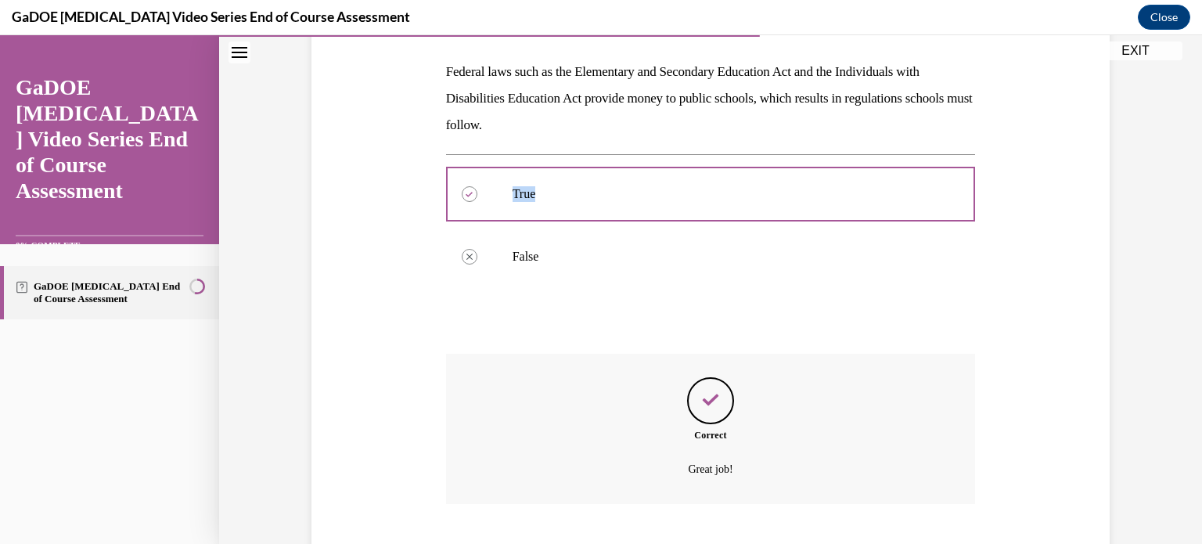
scroll to position [335, 0]
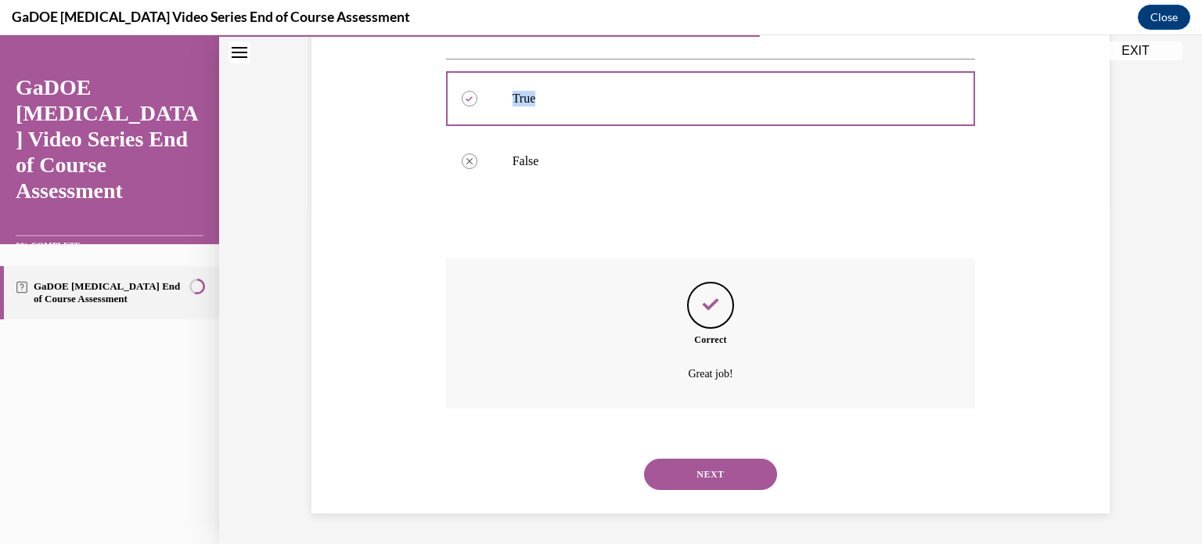
click at [706, 466] on button "NEXT" at bounding box center [710, 474] width 133 height 31
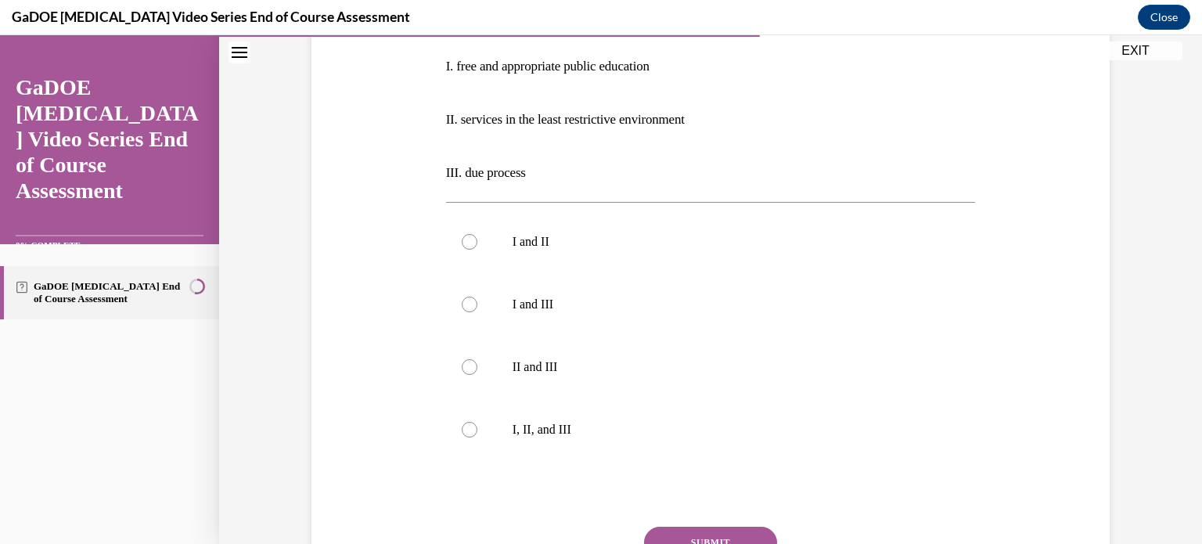
scroll to position [361, 0]
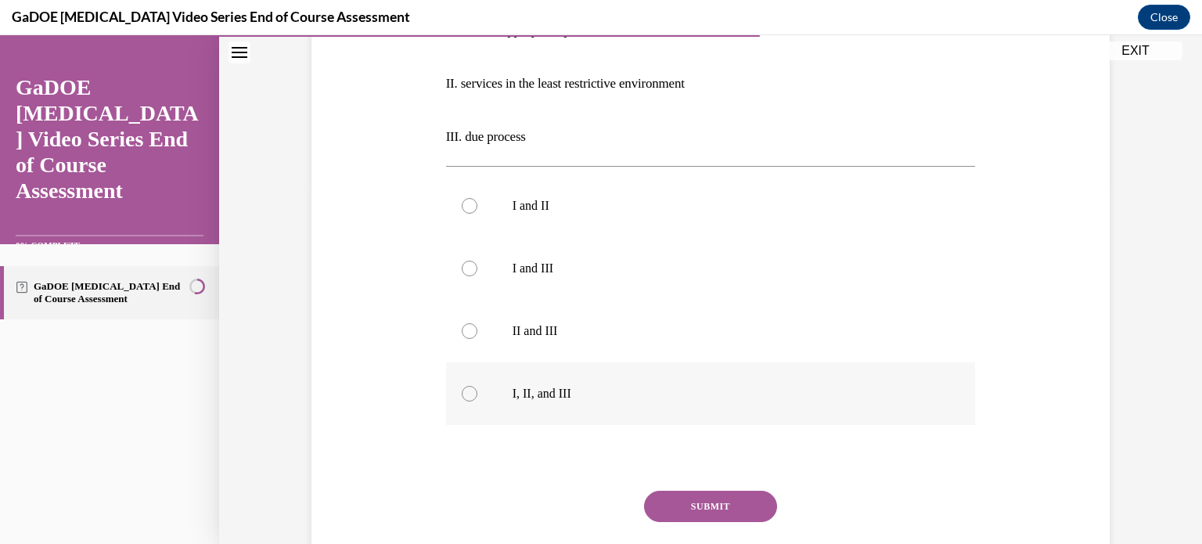
click at [463, 394] on div at bounding box center [470, 394] width 16 height 16
click at [463, 394] on input "I, II, and III" at bounding box center [470, 394] width 16 height 16
radio input "true"
click at [694, 506] on button "SUBMIT" at bounding box center [710, 506] width 133 height 31
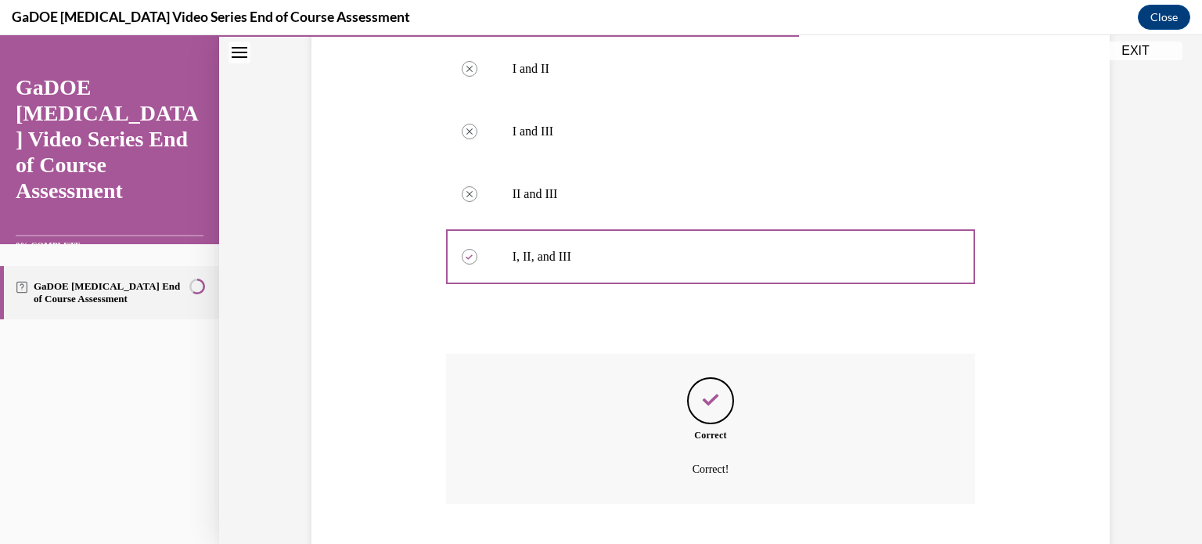
scroll to position [593, 0]
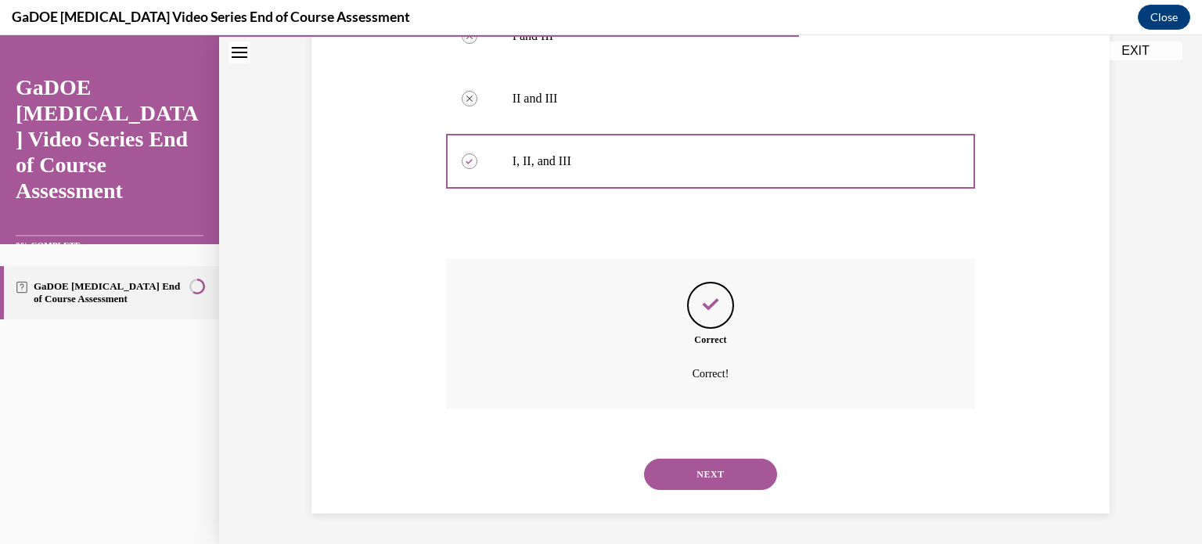
click at [697, 481] on button "NEXT" at bounding box center [710, 474] width 133 height 31
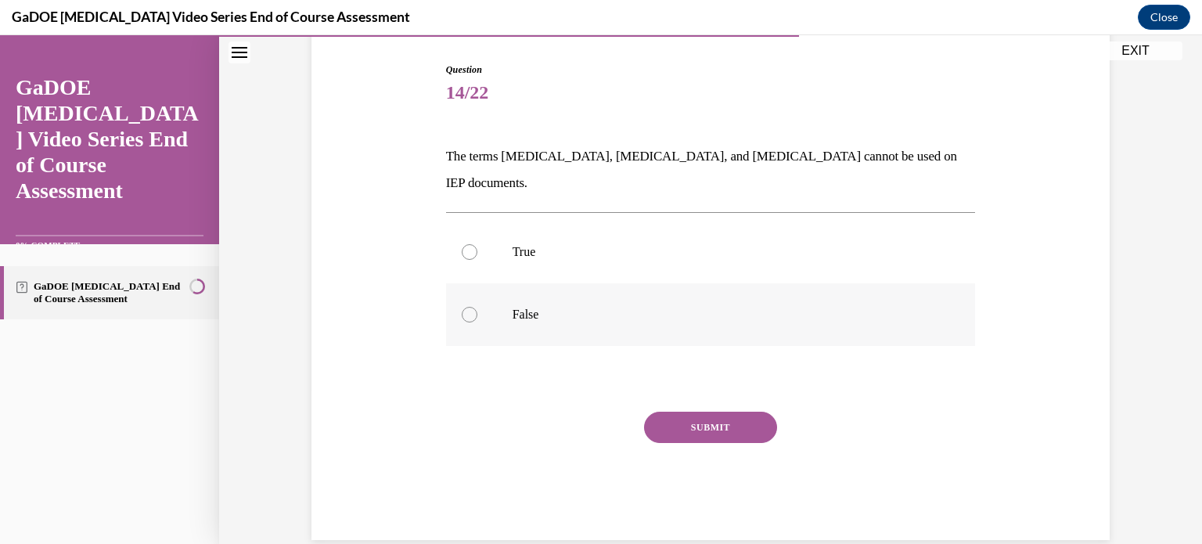
click at [462, 307] on div at bounding box center [470, 315] width 16 height 16
click at [462, 307] on input "False" at bounding box center [470, 315] width 16 height 16
radio input "true"
click at [695, 412] on button "SUBMIT" at bounding box center [710, 427] width 133 height 31
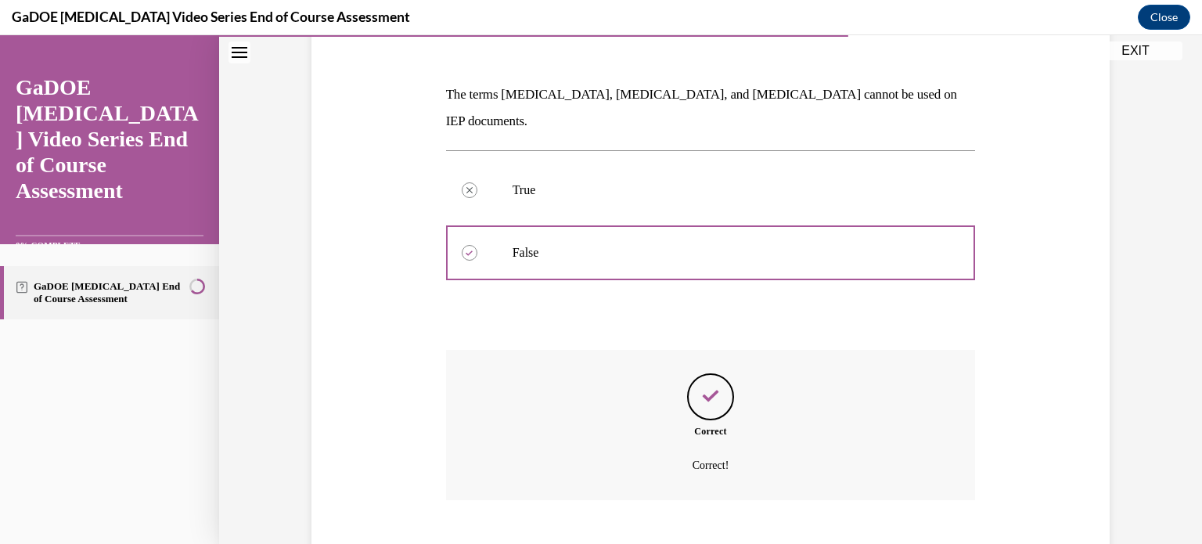
scroll to position [282, 0]
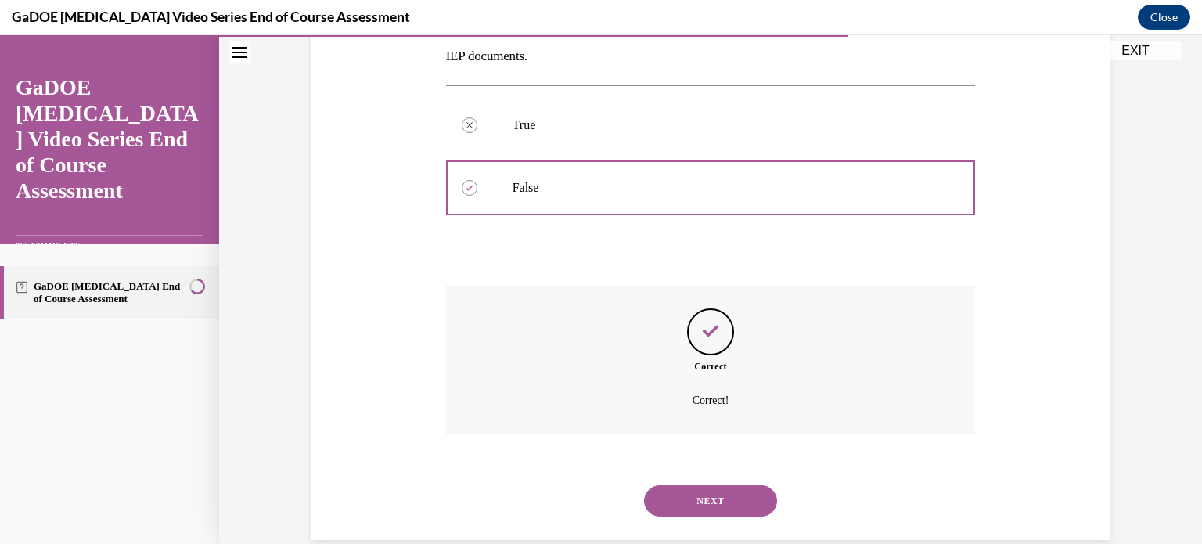
click at [701, 485] on button "NEXT" at bounding box center [710, 500] width 133 height 31
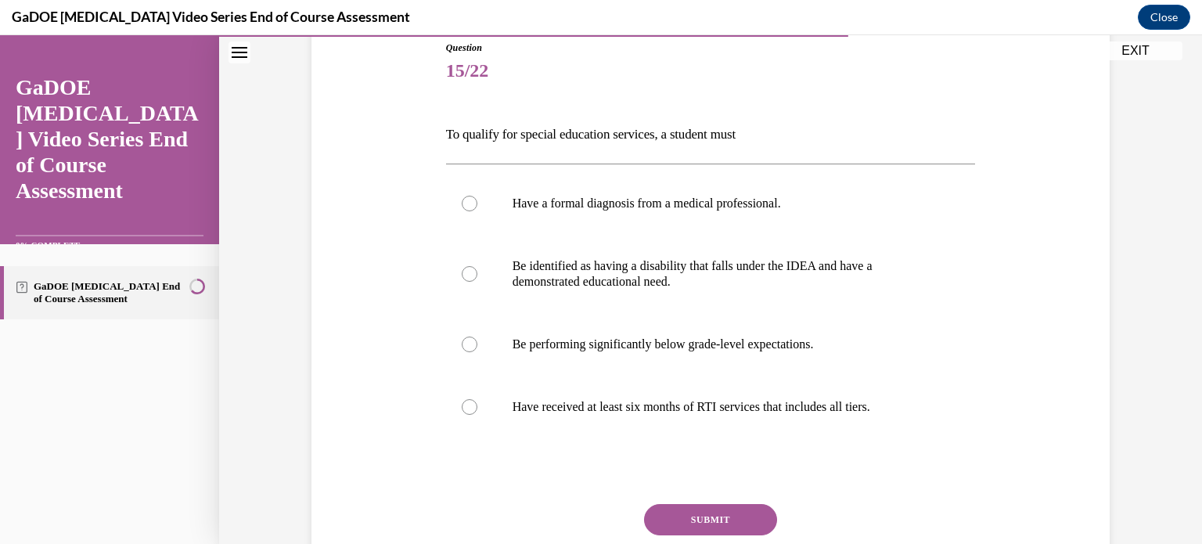
scroll to position [177, 0]
click at [465, 280] on div at bounding box center [470, 274] width 16 height 16
click at [465, 280] on input "Be identified as having a disability that falls under the IDEA and have a demon…" at bounding box center [470, 274] width 16 height 16
radio input "true"
click at [679, 524] on button "SUBMIT" at bounding box center [710, 519] width 133 height 31
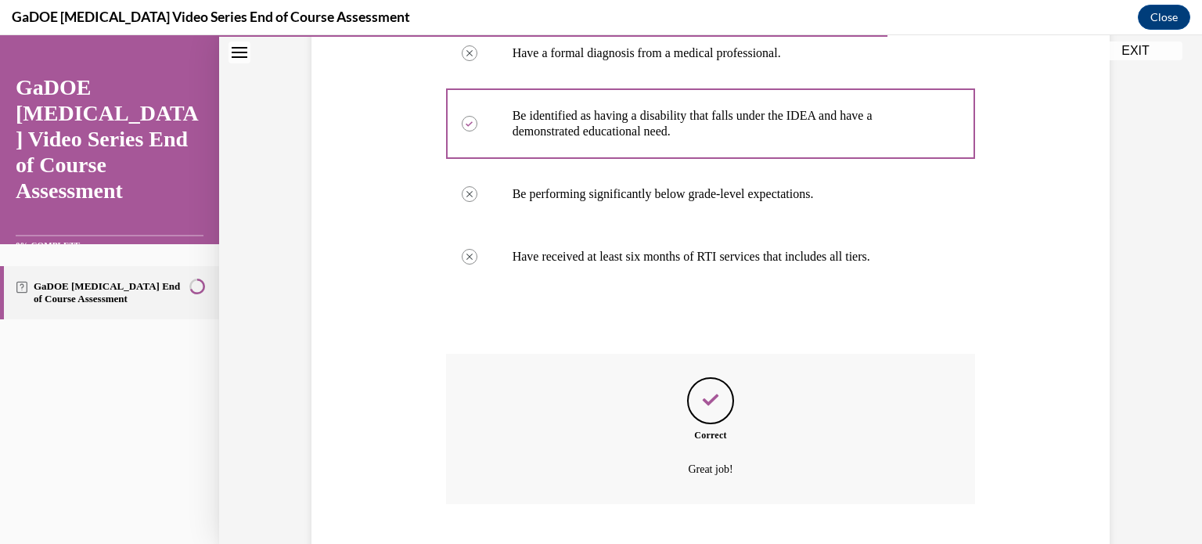
scroll to position [423, 0]
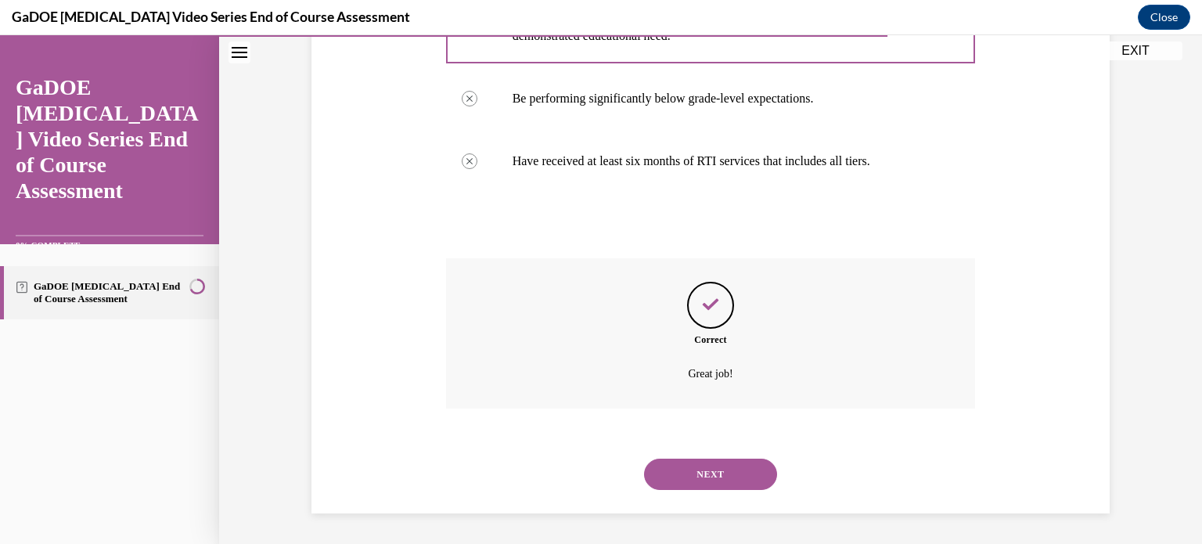
click at [684, 477] on button "NEXT" at bounding box center [710, 474] width 133 height 31
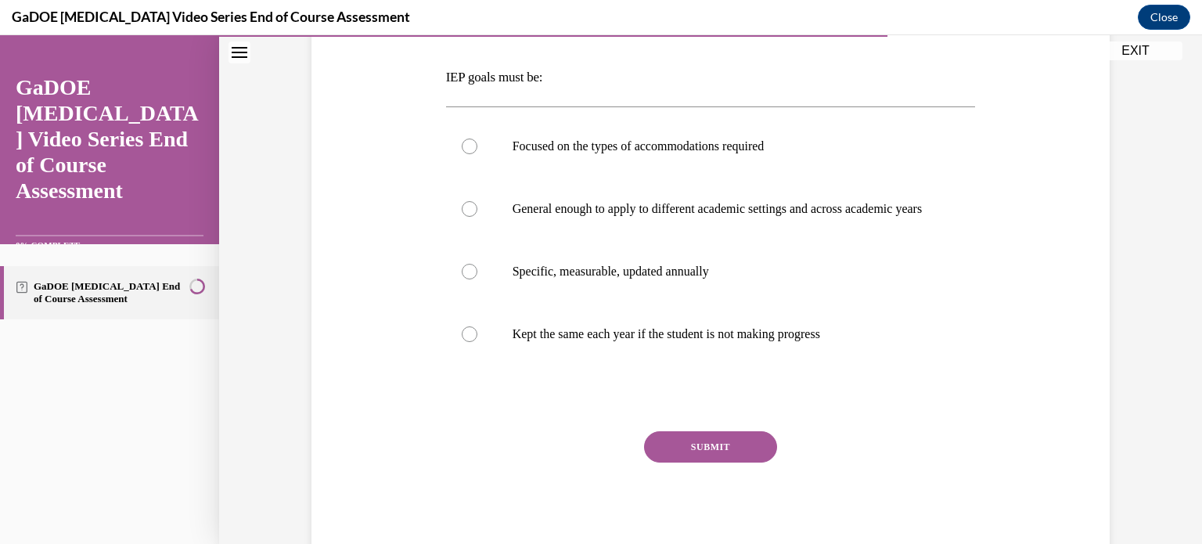
scroll to position [235, 0]
click at [467, 279] on div at bounding box center [470, 271] width 16 height 16
click at [467, 279] on input "Specific, measurable, updated annually" at bounding box center [470, 271] width 16 height 16
radio input "true"
click at [708, 456] on button "SUBMIT" at bounding box center [710, 445] width 133 height 31
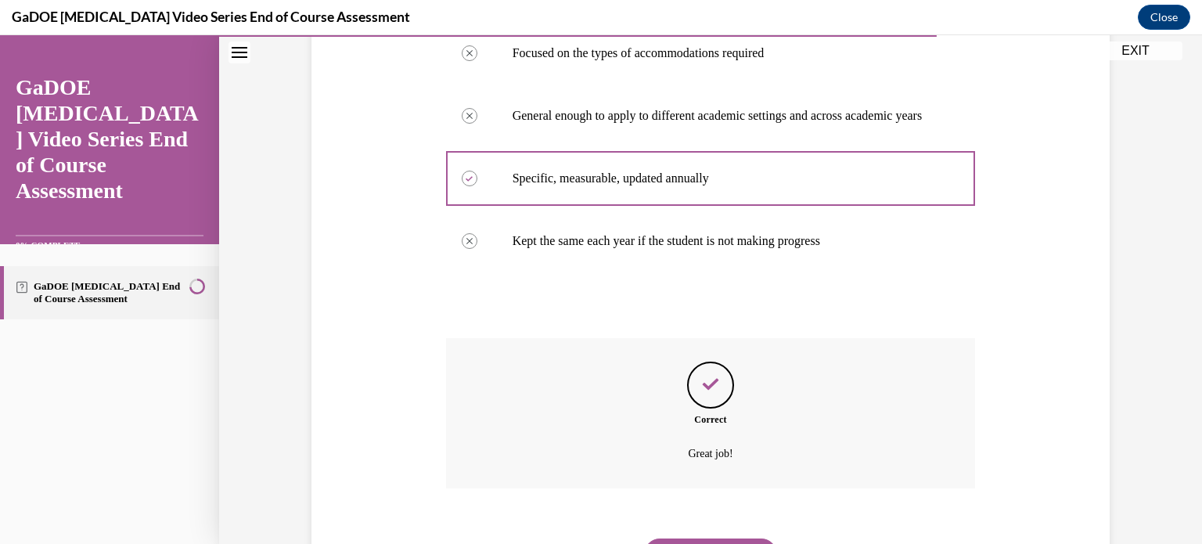
scroll to position [423, 0]
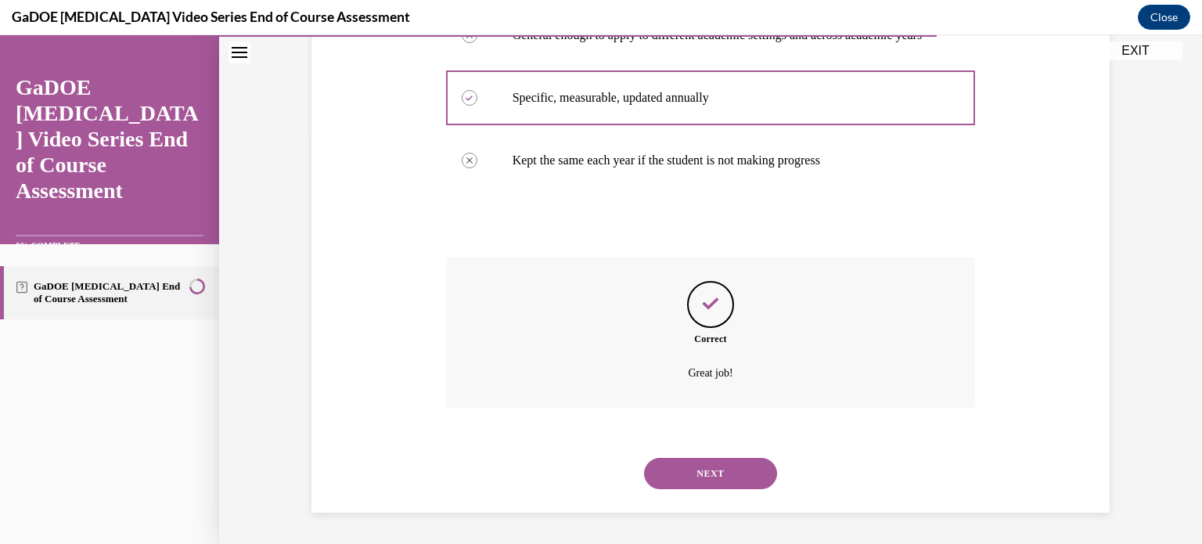
click at [717, 475] on button "NEXT" at bounding box center [710, 473] width 133 height 31
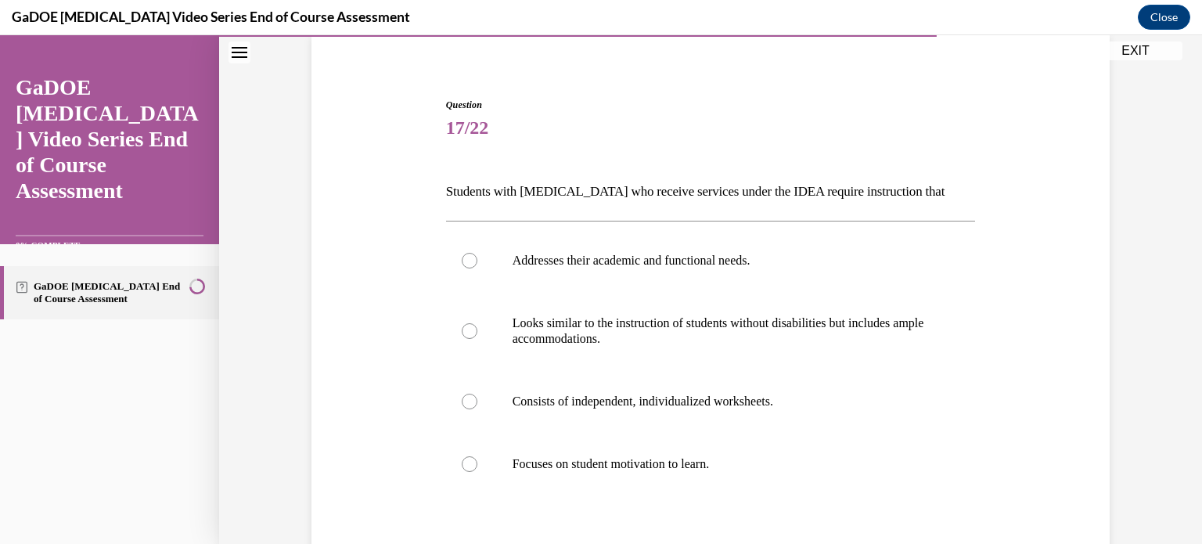
scroll to position [122, 0]
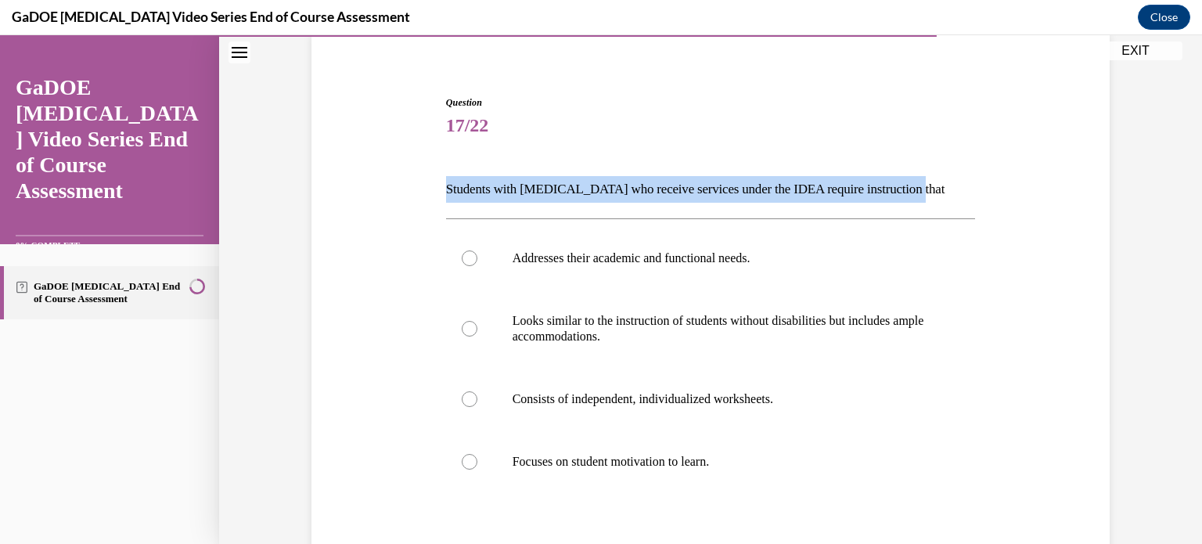
drag, startPoint x: 439, startPoint y: 185, endPoint x: 920, endPoint y: 196, distance: 480.7
click at [920, 196] on p "Students with dyslexia who receive services under the IDEA require instruction …" at bounding box center [711, 189] width 530 height 27
copy p "Students with dyslexia who receive services under the IDEA require instruction …"
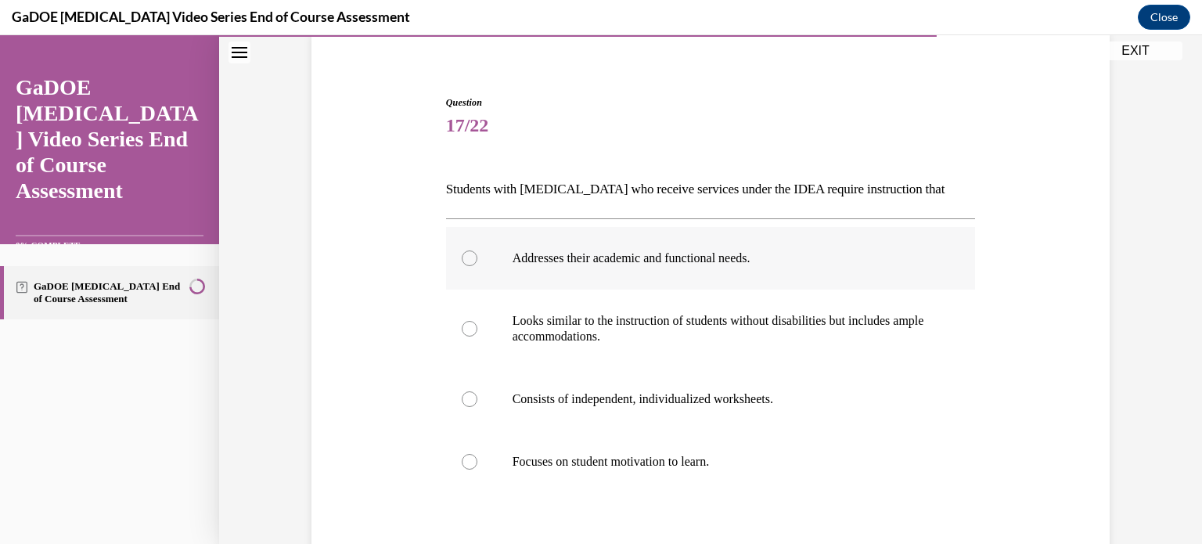
click at [466, 262] on div at bounding box center [470, 258] width 16 height 16
click at [466, 262] on input "Addresses their academic and functional needs." at bounding box center [470, 258] width 16 height 16
radio input "true"
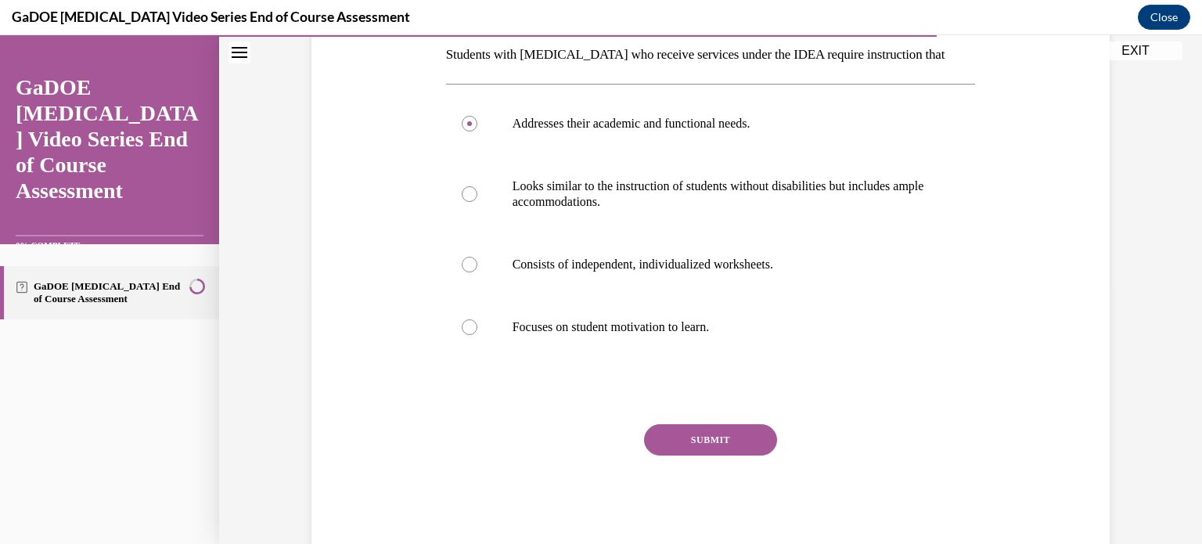
click at [685, 440] on button "SUBMIT" at bounding box center [710, 439] width 133 height 31
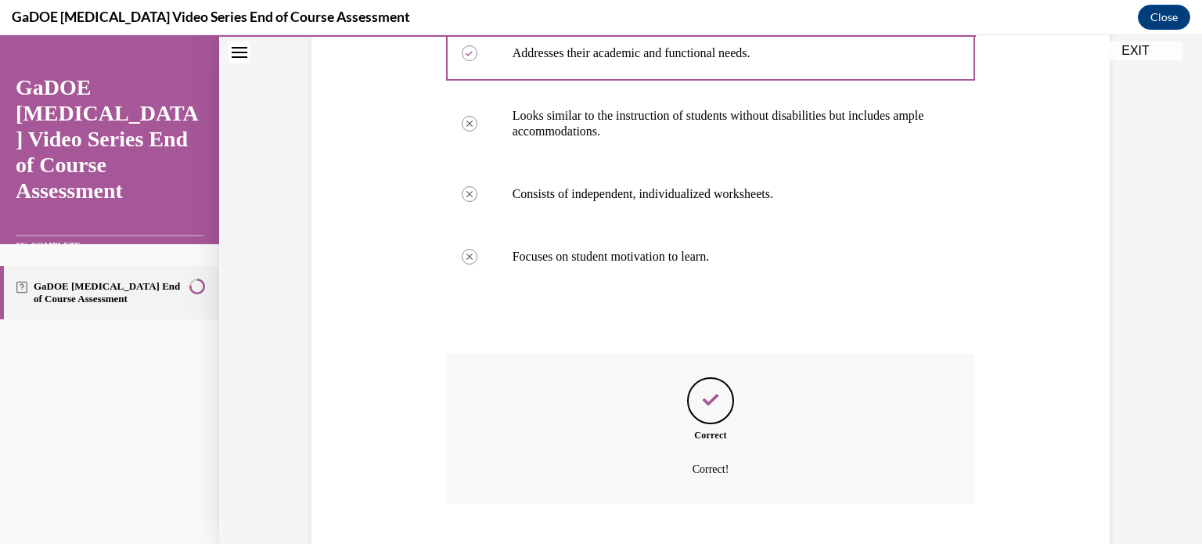
scroll to position [423, 0]
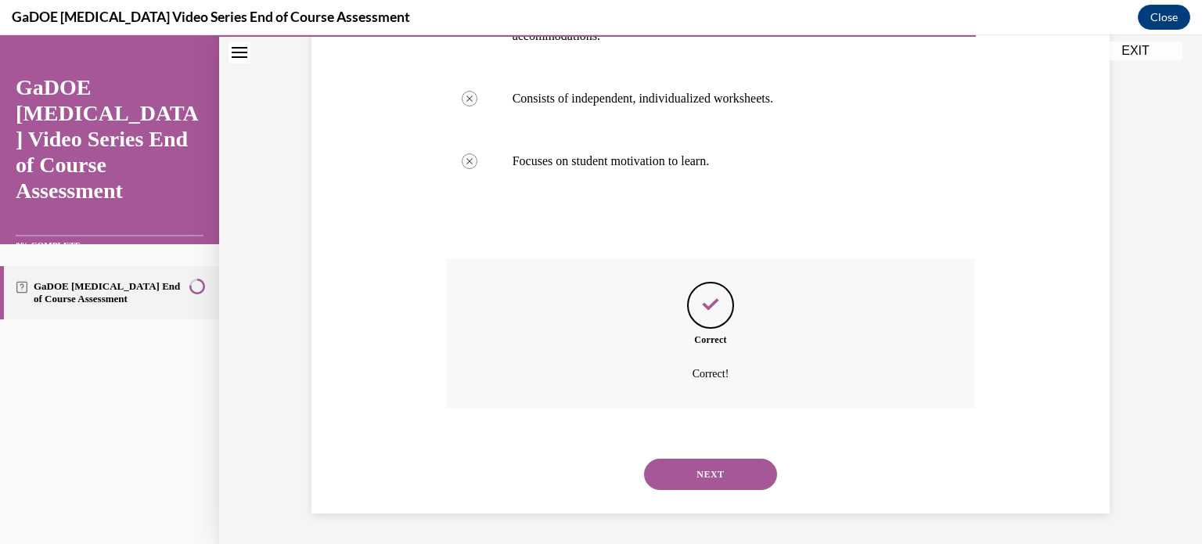
click at [708, 470] on button "NEXT" at bounding box center [710, 474] width 133 height 31
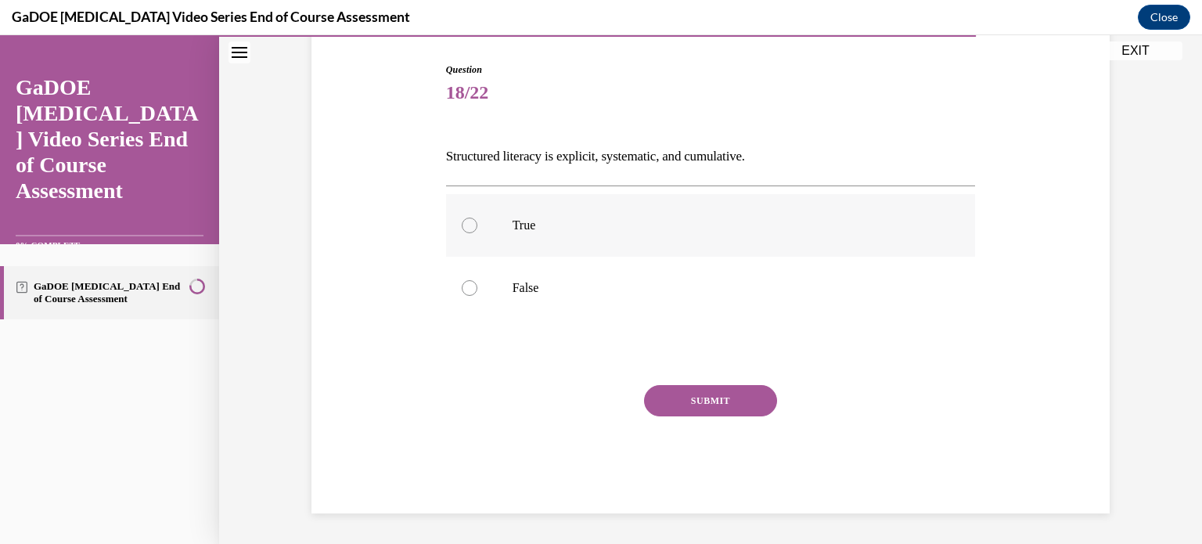
click at [463, 225] on div at bounding box center [470, 226] width 16 height 16
click at [463, 225] on input "True" at bounding box center [470, 226] width 16 height 16
radio input "true"
click at [686, 403] on button "SUBMIT" at bounding box center [710, 400] width 133 height 31
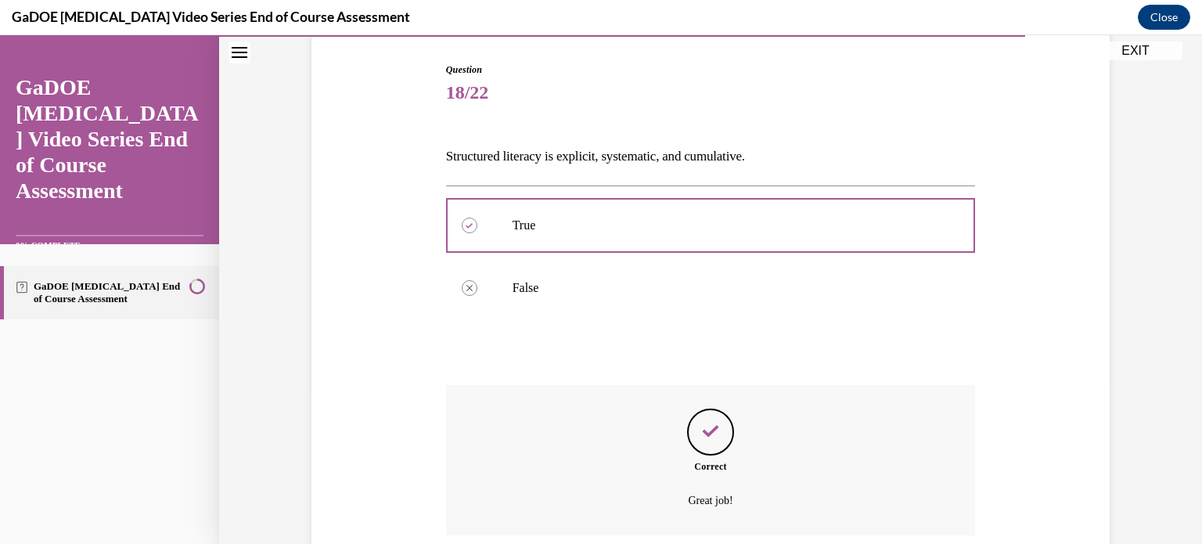
scroll to position [282, 0]
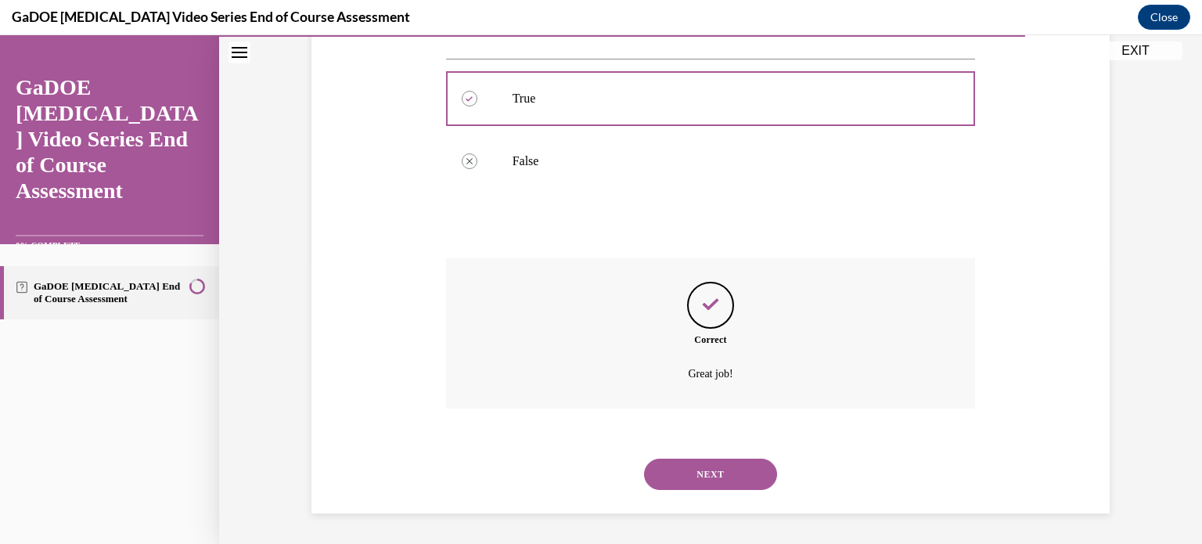
click at [696, 472] on button "NEXT" at bounding box center [710, 474] width 133 height 31
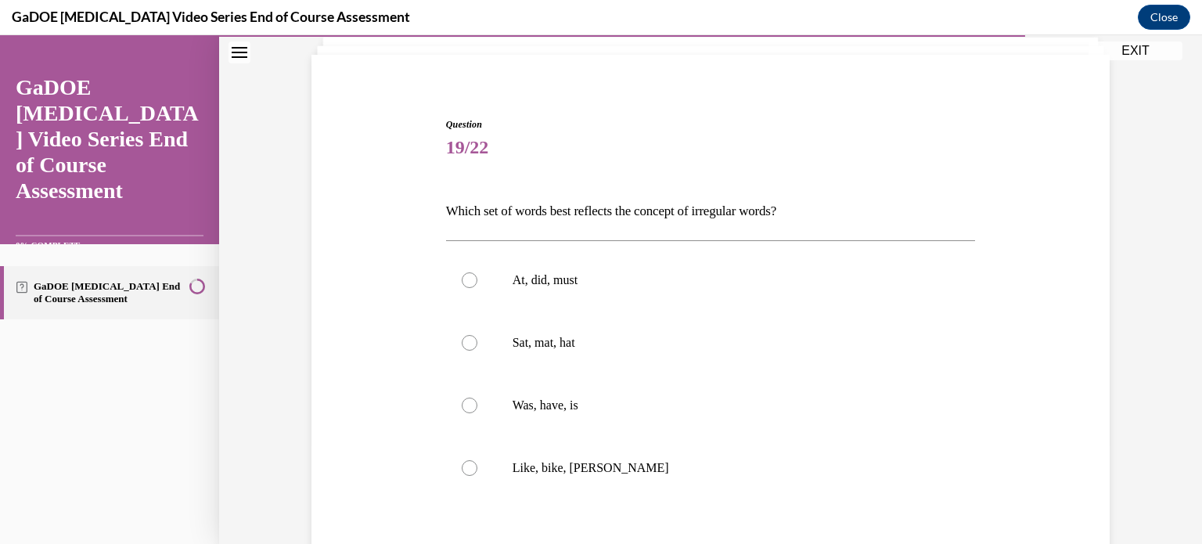
scroll to position [135, 0]
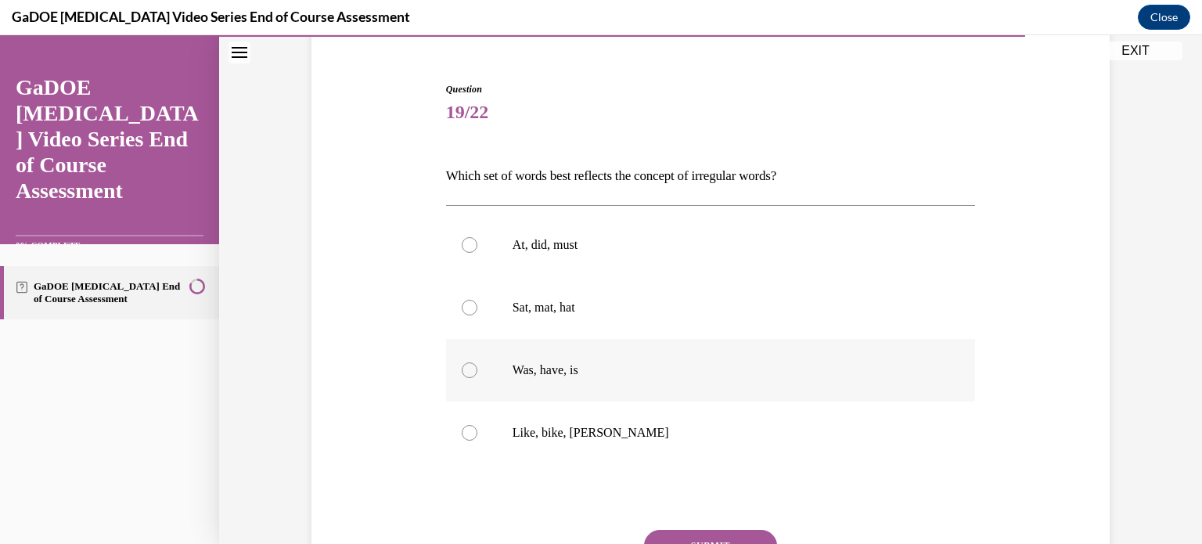
click at [463, 370] on div at bounding box center [470, 370] width 16 height 16
click at [463, 370] on input "Was, have, is" at bounding box center [470, 370] width 16 height 16
radio input "true"
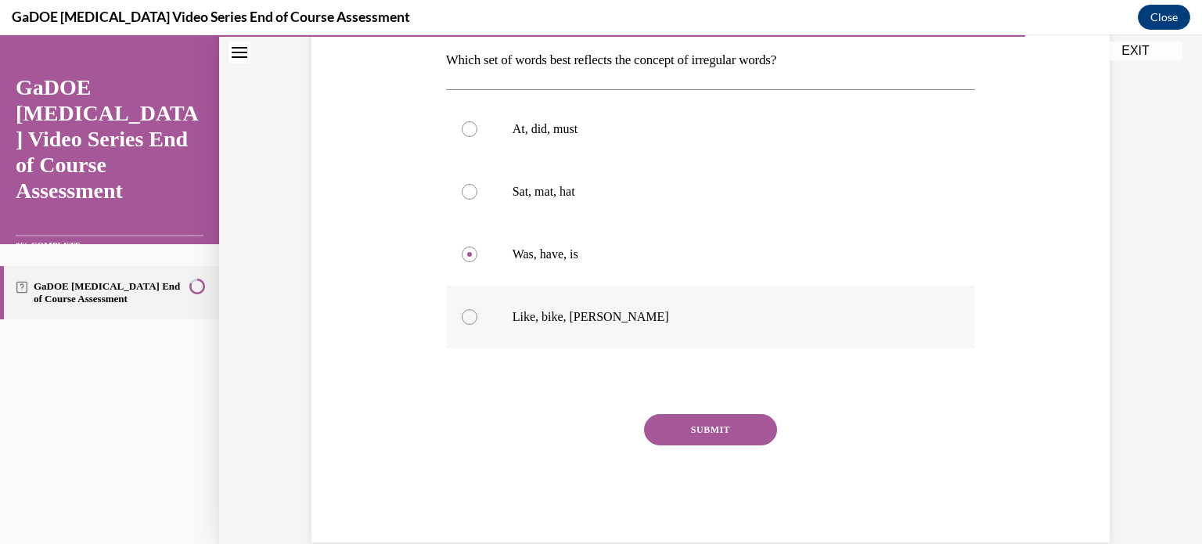
scroll to position [256, 0]
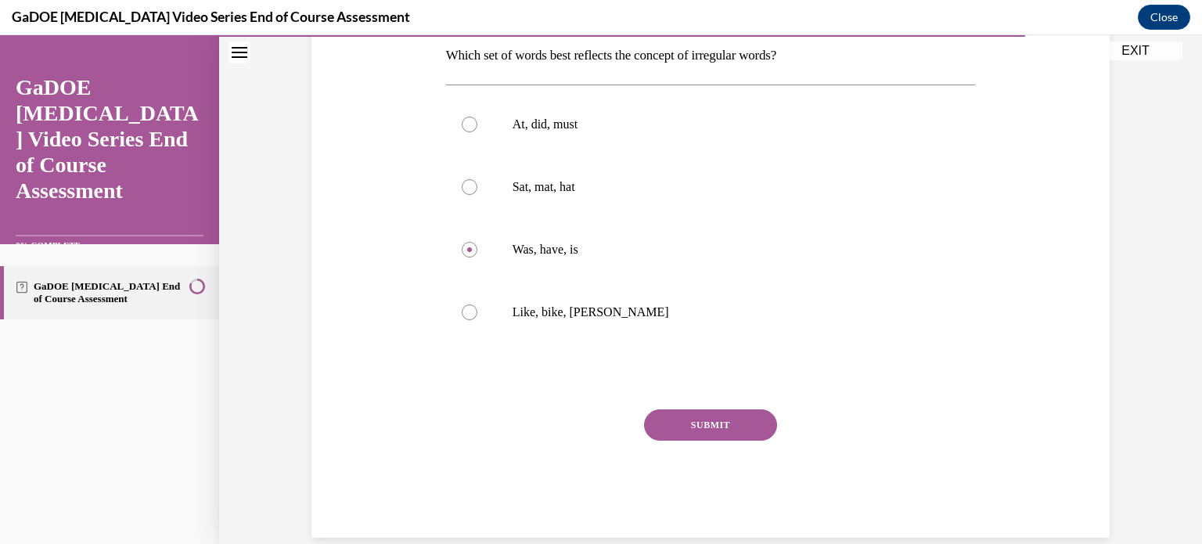
click at [706, 429] on button "SUBMIT" at bounding box center [710, 424] width 133 height 31
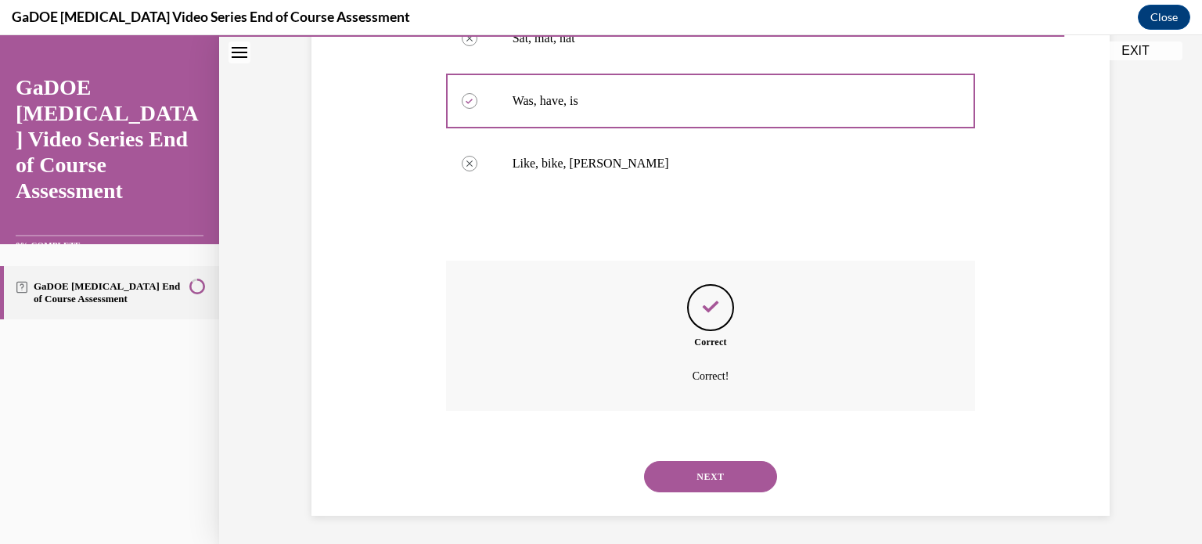
scroll to position [407, 0]
click at [708, 464] on button "NEXT" at bounding box center [710, 474] width 133 height 31
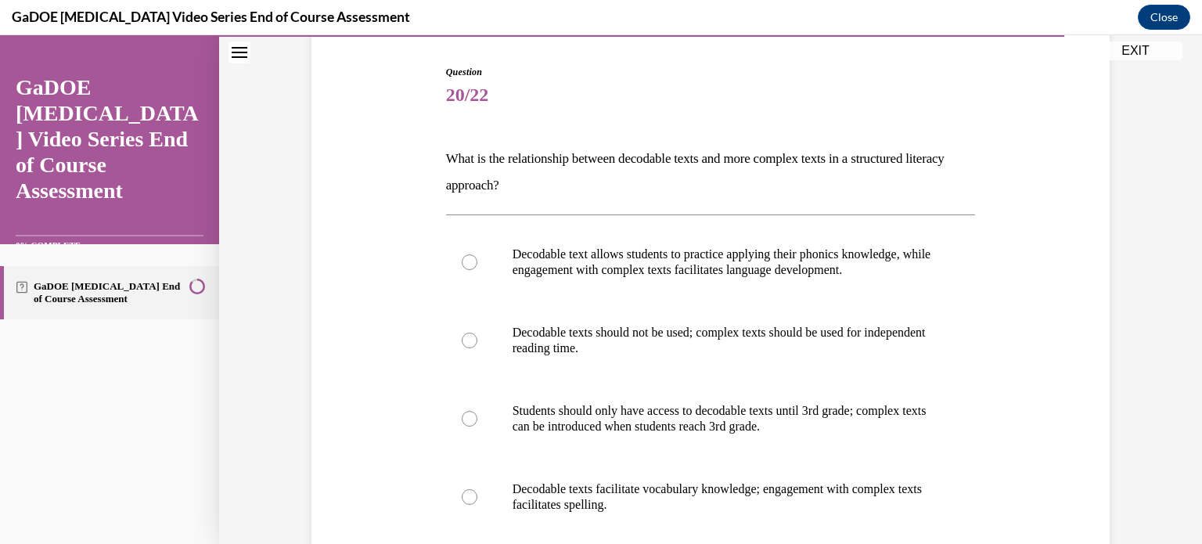
scroll to position [153, 0]
click at [472, 266] on label "Decodable text allows students to practice applying their phonics knowledge, wh…" at bounding box center [711, 261] width 530 height 78
click at [472, 266] on input "Decodable text allows students to practice applying their phonics knowledge, wh…" at bounding box center [470, 262] width 16 height 16
radio input "true"
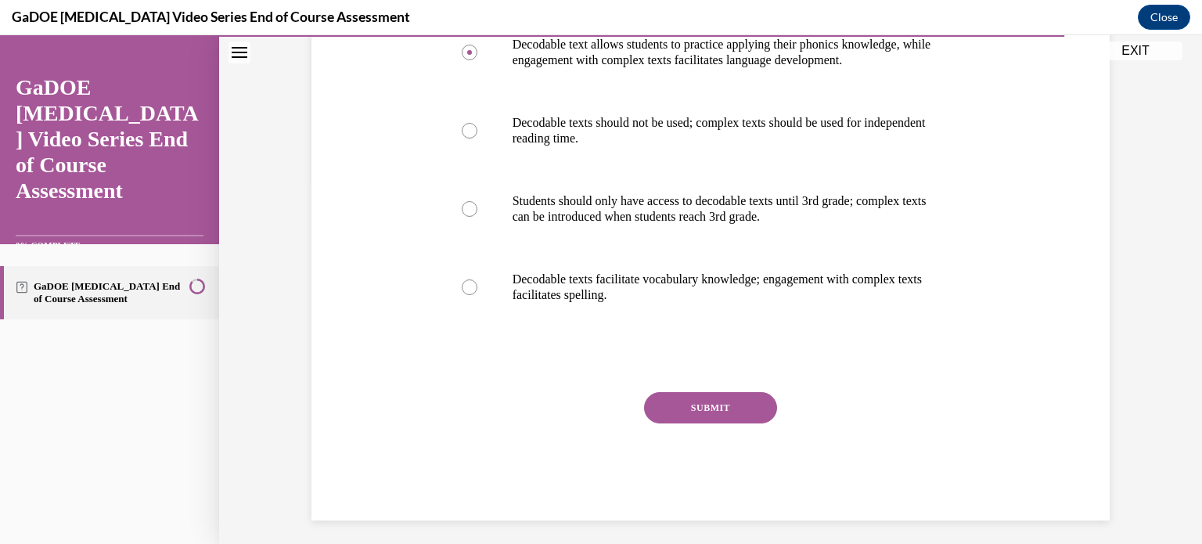
click at [704, 416] on button "SUBMIT" at bounding box center [710, 407] width 133 height 31
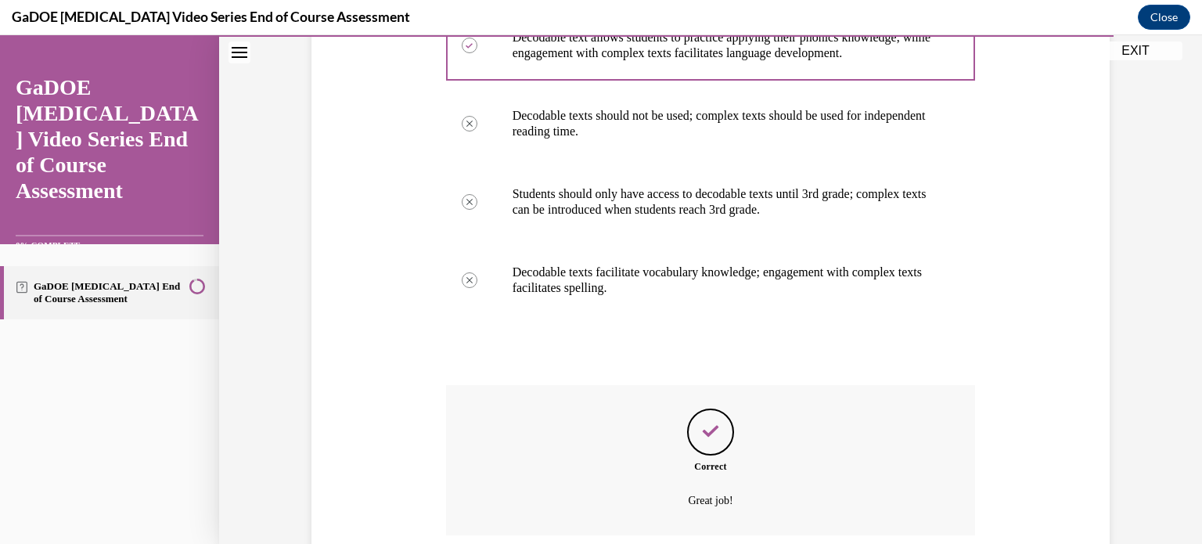
scroll to position [496, 0]
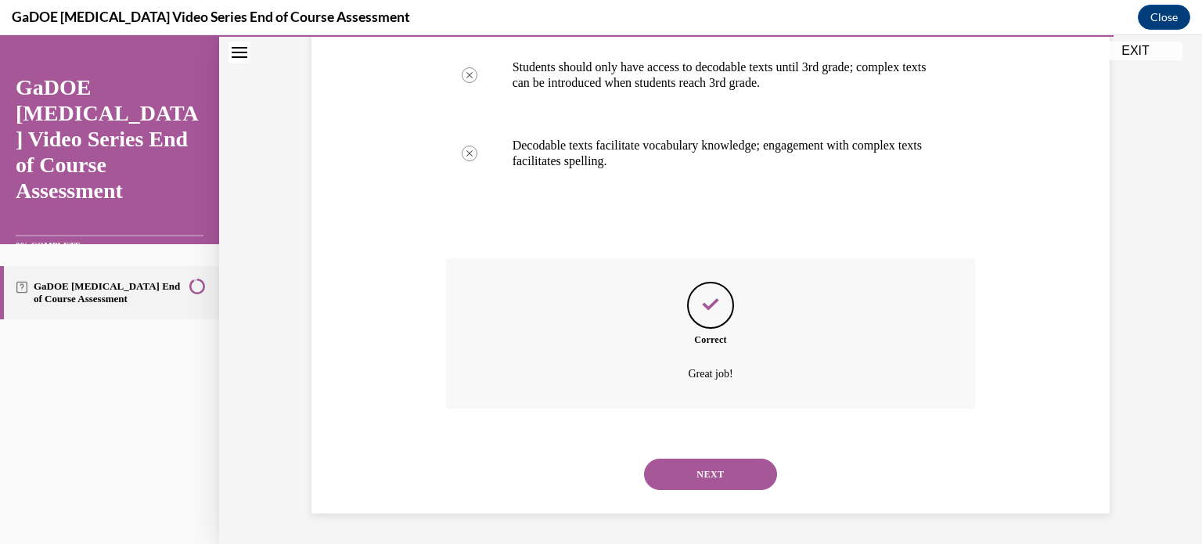
click at [709, 459] on button "NEXT" at bounding box center [710, 474] width 133 height 31
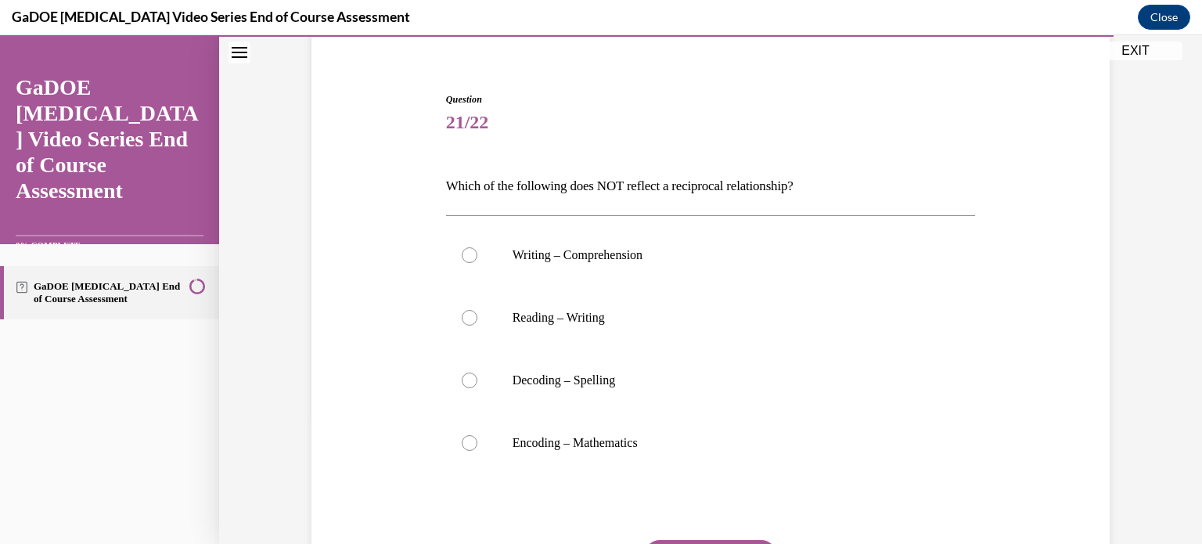
scroll to position [134, 0]
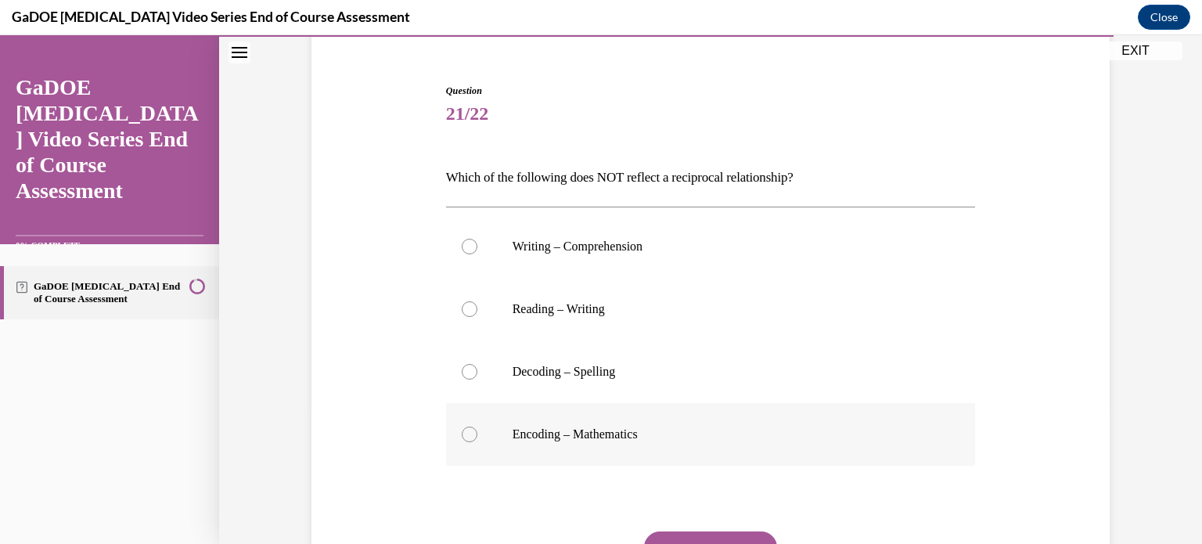
click at [462, 431] on div at bounding box center [470, 435] width 16 height 16
click at [462, 431] on input "Encoding – Mathematics" at bounding box center [470, 435] width 16 height 16
radio input "true"
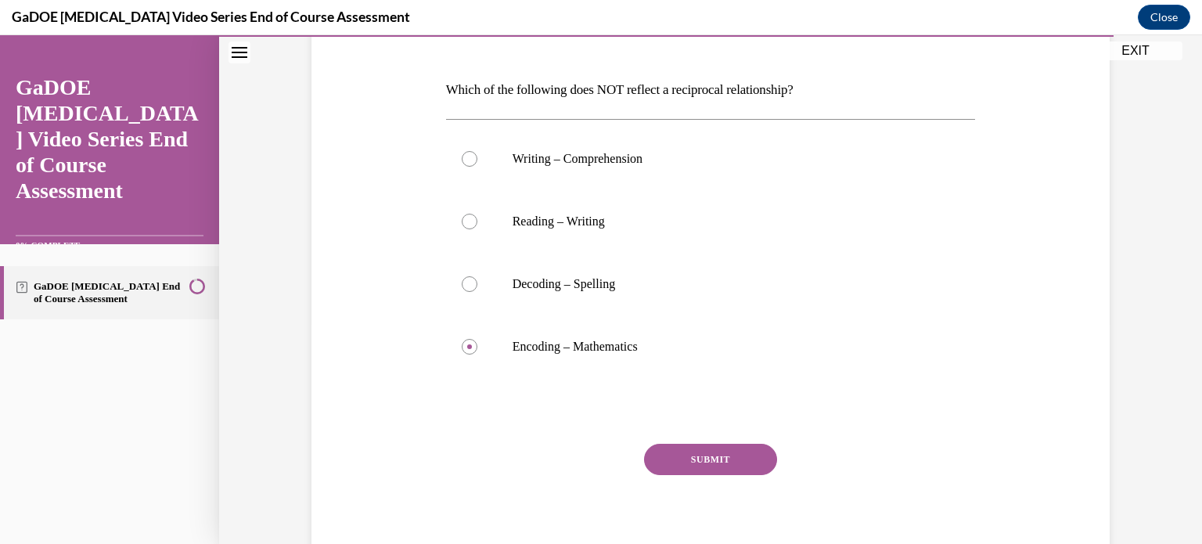
click at [720, 459] on button "SUBMIT" at bounding box center [710, 459] width 133 height 31
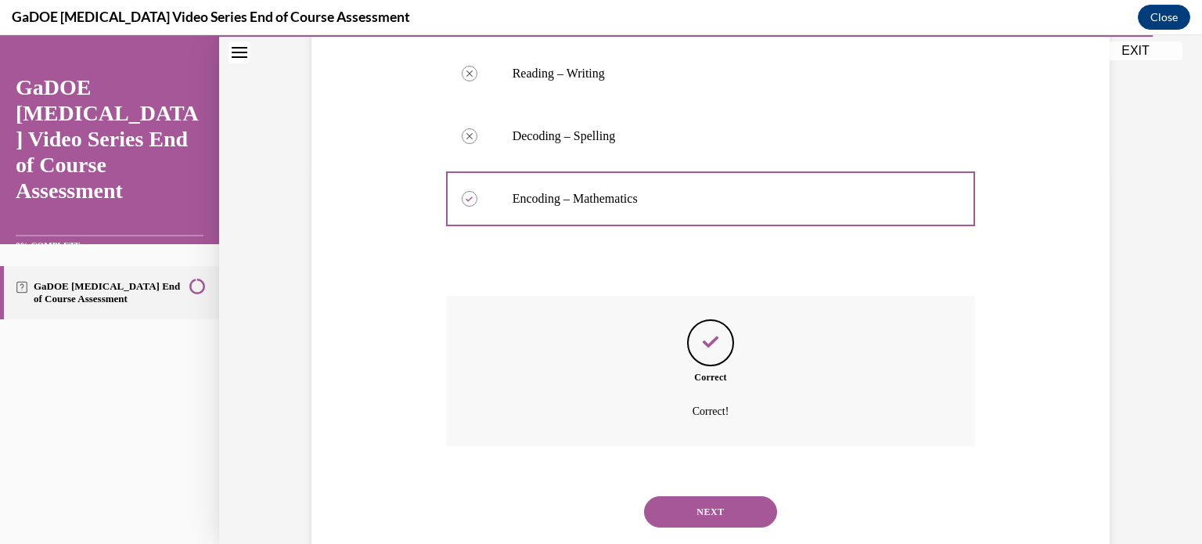
scroll to position [407, 0]
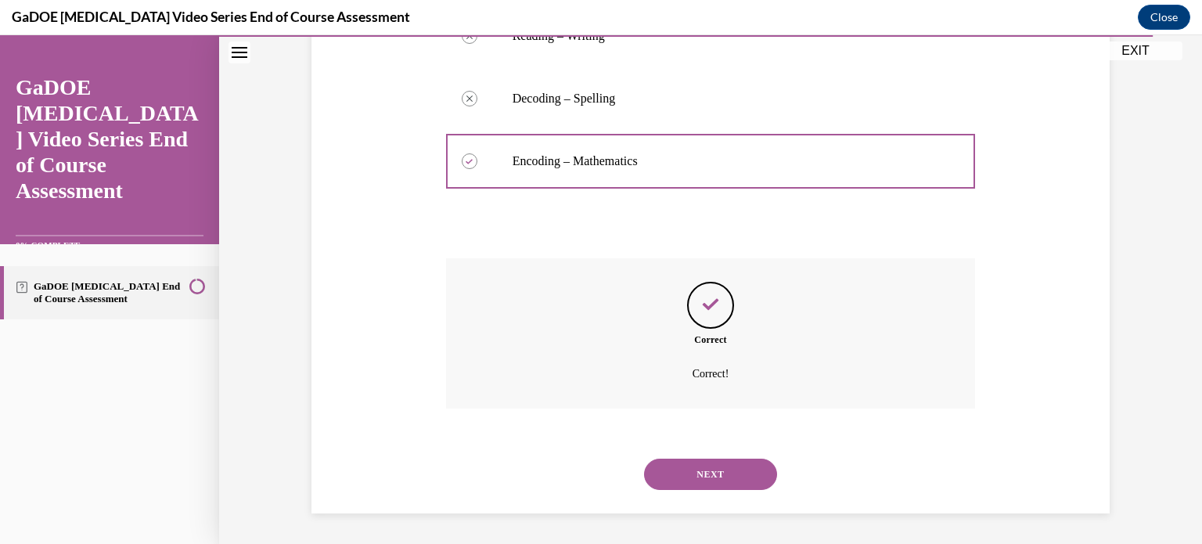
click at [720, 474] on button "NEXT" at bounding box center [710, 474] width 133 height 31
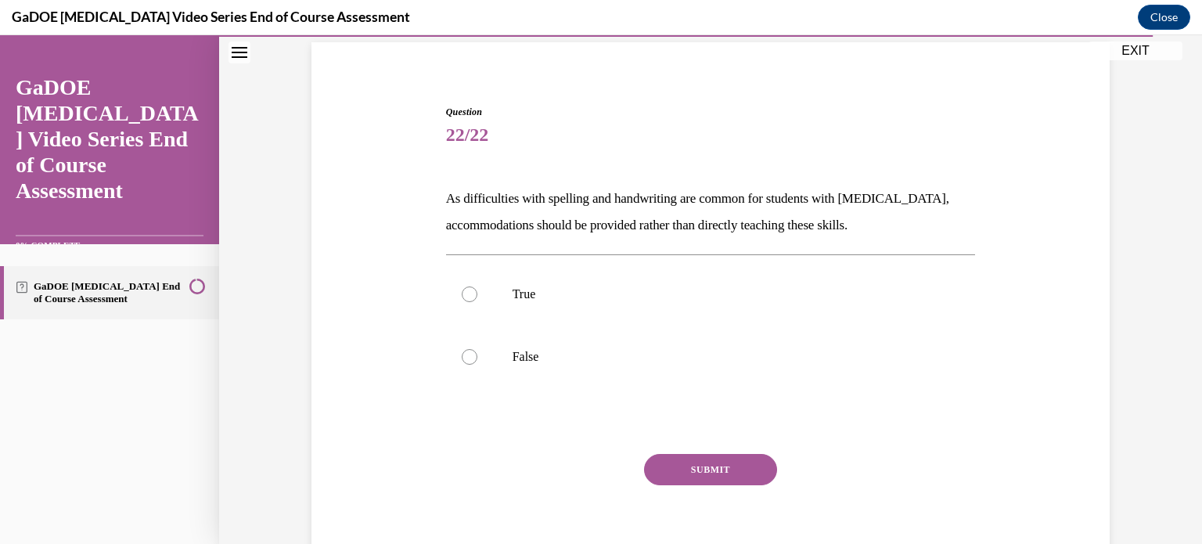
scroll to position [106, 0]
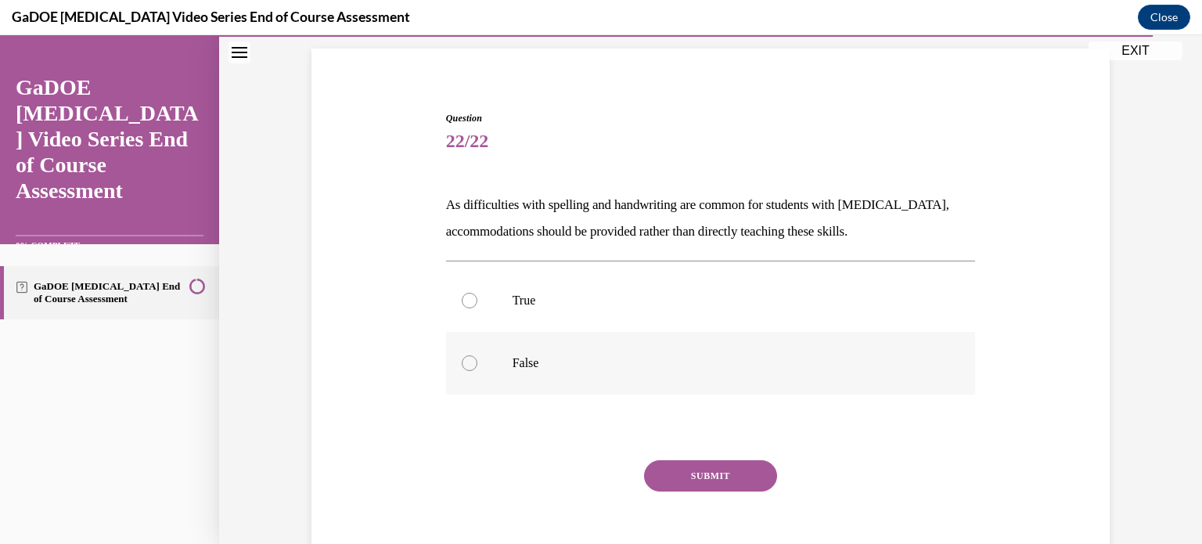
click at [463, 365] on div at bounding box center [470, 363] width 16 height 16
click at [463, 365] on input "False" at bounding box center [470, 363] width 16 height 16
radio input "true"
click at [679, 466] on button "SUBMIT" at bounding box center [710, 475] width 133 height 31
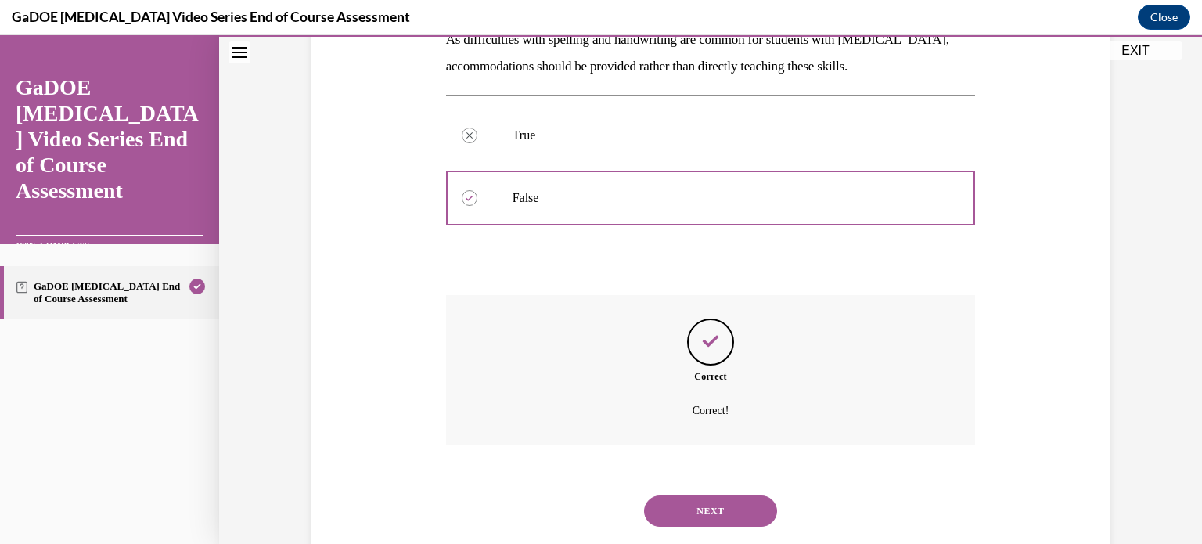
scroll to position [308, 0]
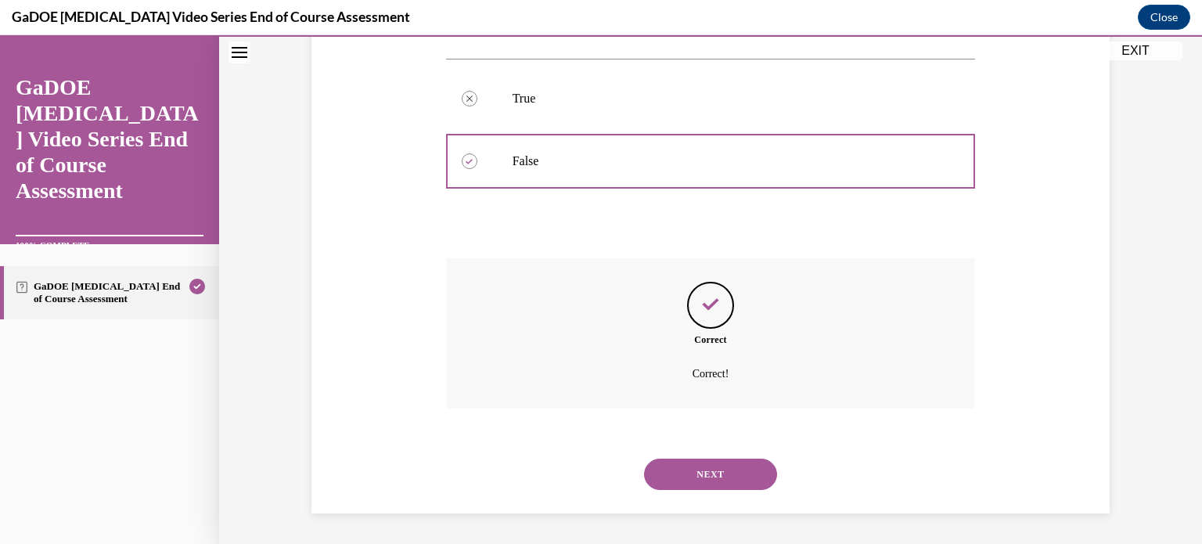
click at [701, 469] on button "NEXT" at bounding box center [710, 474] width 133 height 31
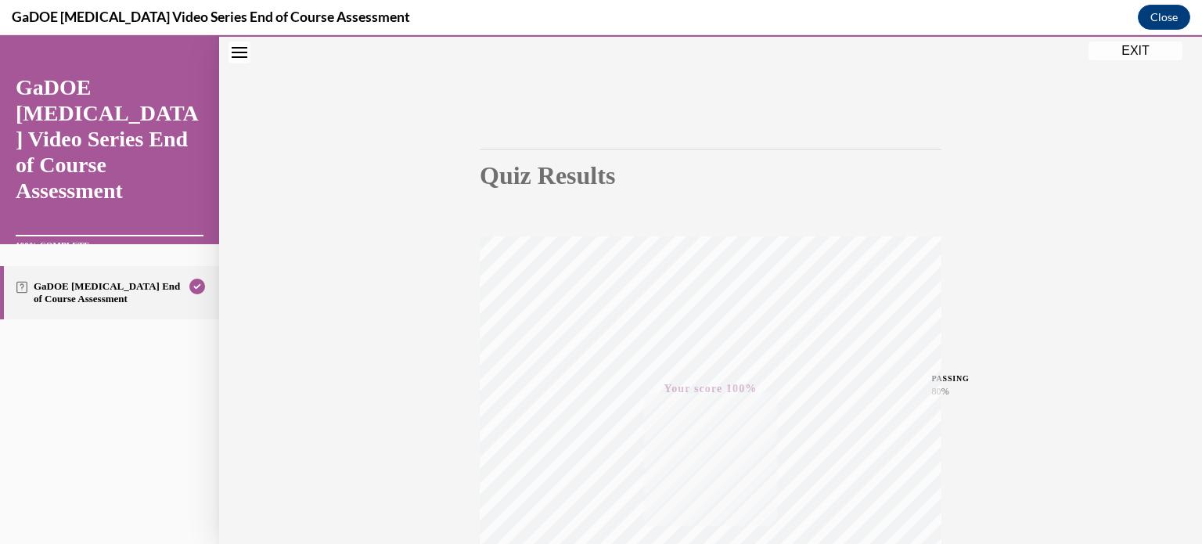
scroll to position [293, 0]
click at [1140, 50] on button "EXIT" at bounding box center [1136, 50] width 94 height 19
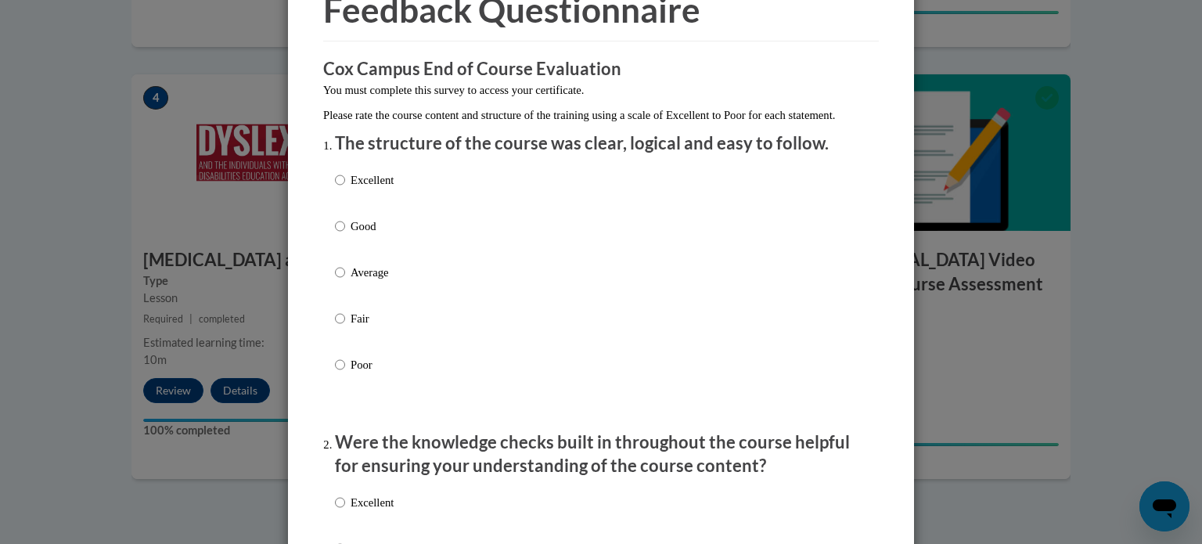
scroll to position [88, 0]
click at [335, 188] on input "Excellent" at bounding box center [340, 179] width 10 height 17
radio input "true"
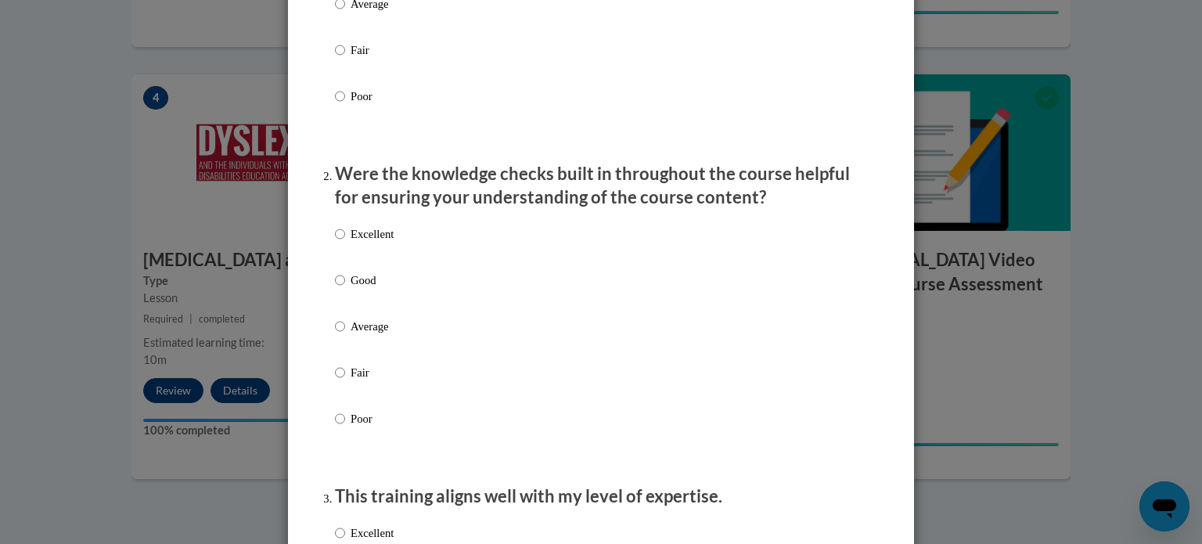
scroll to position [354, 0]
click at [335, 244] on input "Excellent" at bounding box center [340, 235] width 10 height 17
radio input "true"
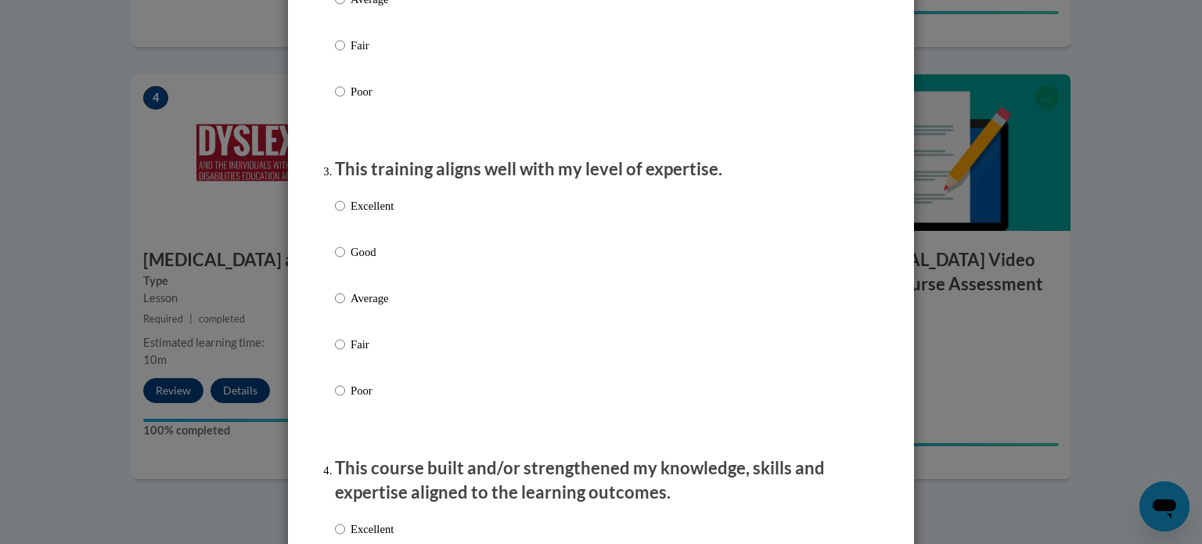
scroll to position [689, 0]
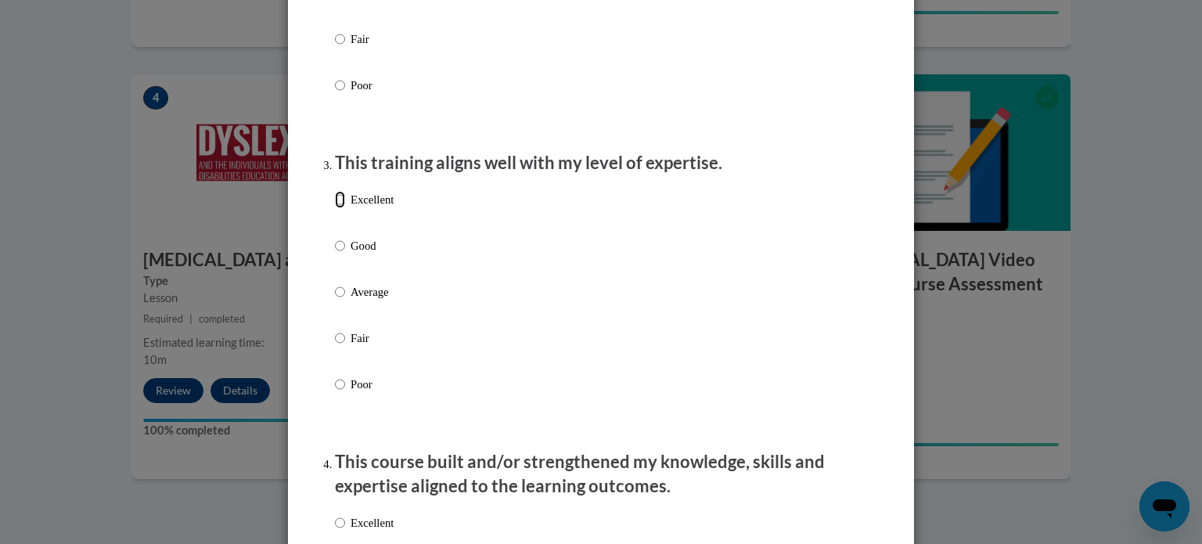
click at [335, 208] on input "Excellent" at bounding box center [340, 199] width 10 height 17
radio input "true"
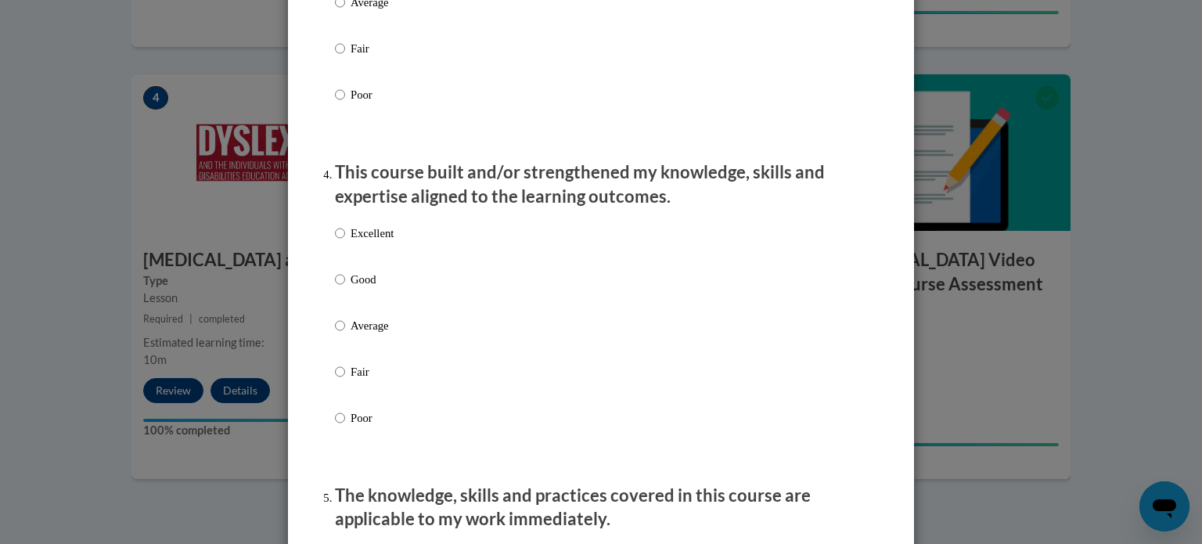
scroll to position [980, 0]
click at [335, 240] on input "Excellent" at bounding box center [340, 231] width 10 height 17
radio input "true"
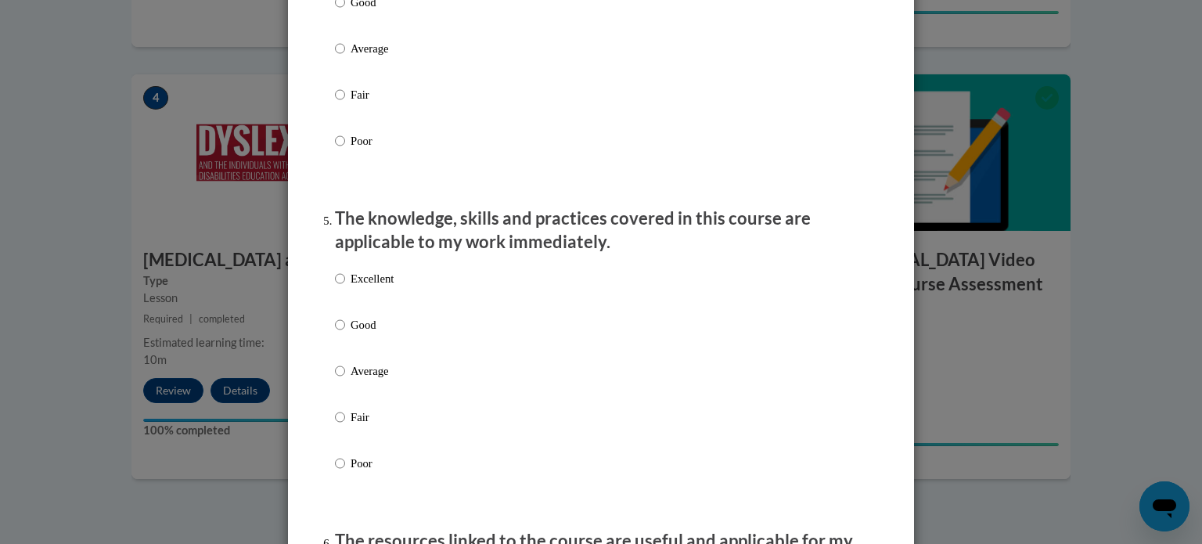
scroll to position [1257, 0]
click at [335, 286] on input "Excellent" at bounding box center [340, 276] width 10 height 17
radio input "true"
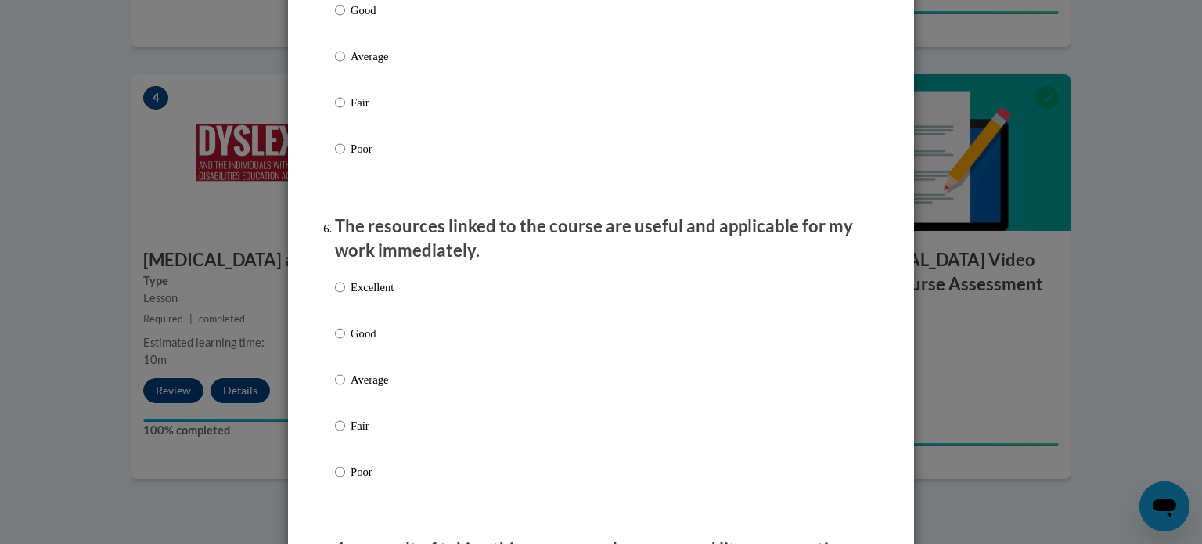
scroll to position [1571, 0]
click at [335, 295] on input "Excellent" at bounding box center [340, 286] width 10 height 17
radio input "true"
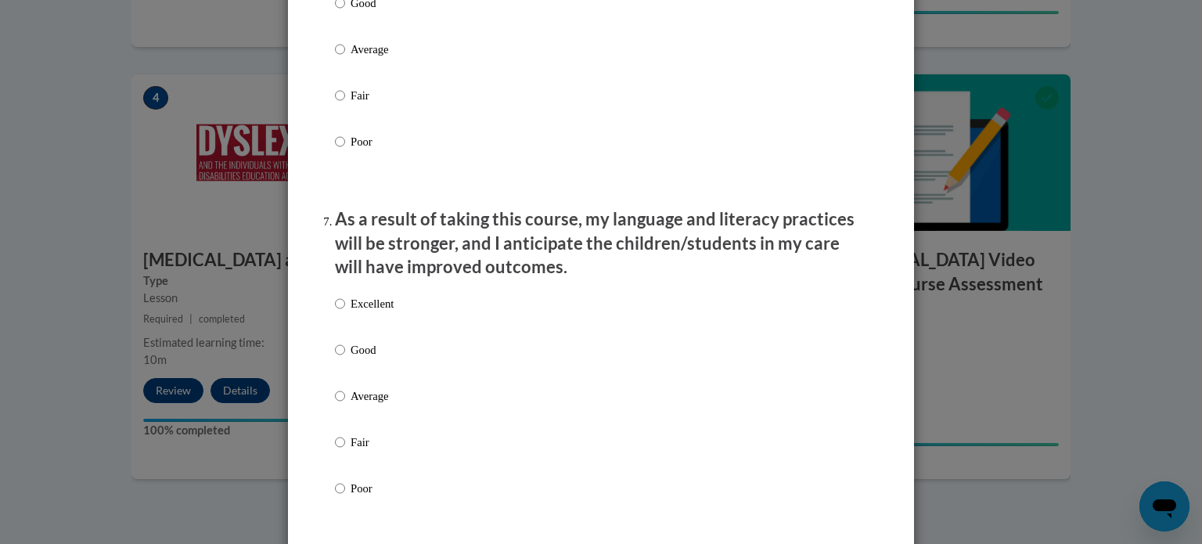
scroll to position [1914, 0]
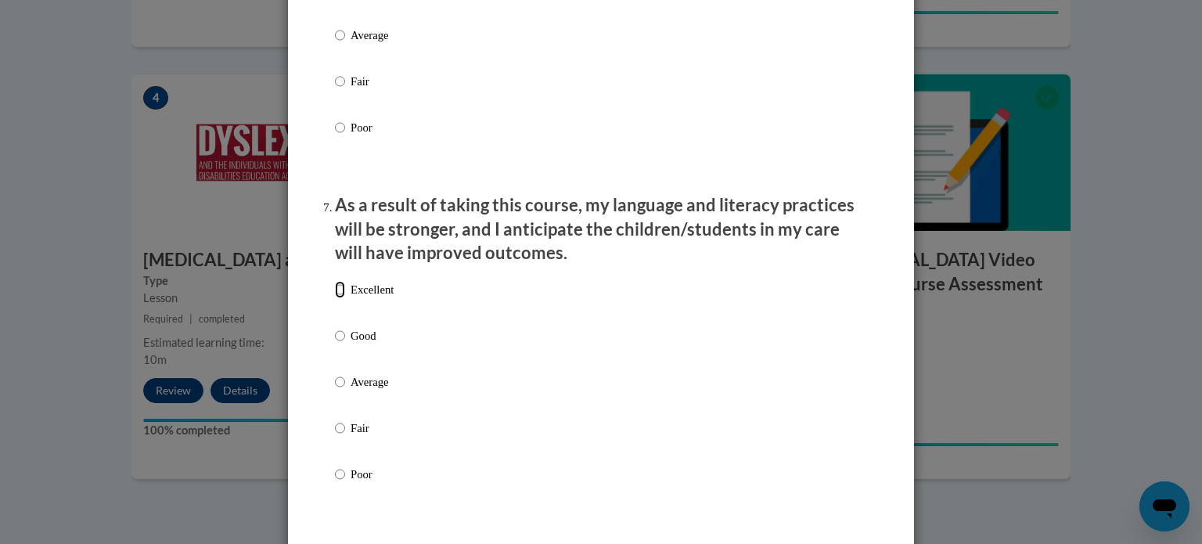
click at [335, 298] on input "Excellent" at bounding box center [340, 289] width 10 height 17
radio input "true"
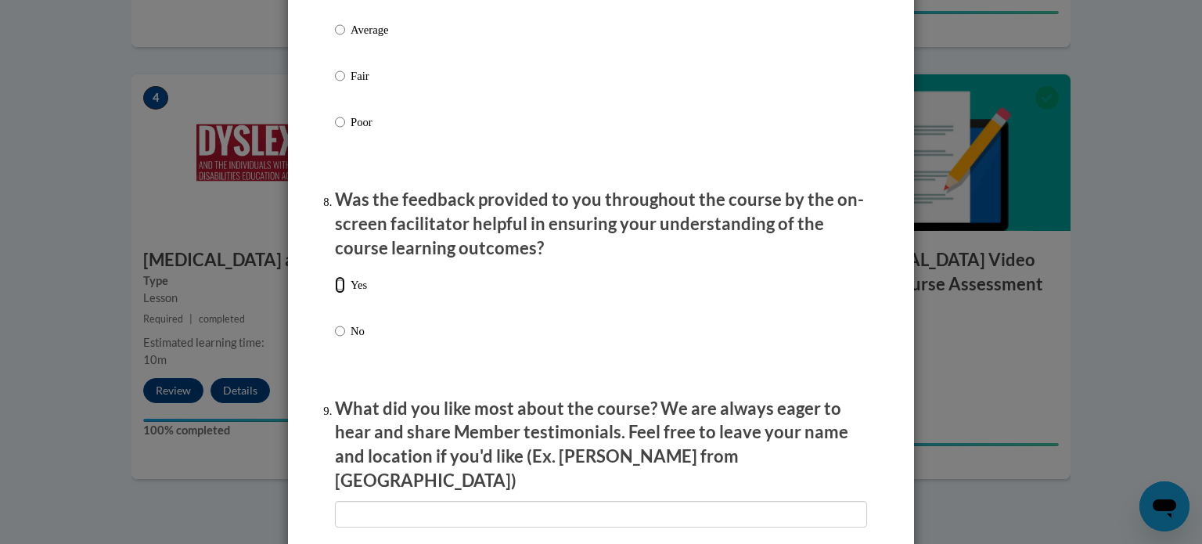
click at [335, 294] on input "Yes" at bounding box center [340, 284] width 10 height 17
radio input "true"
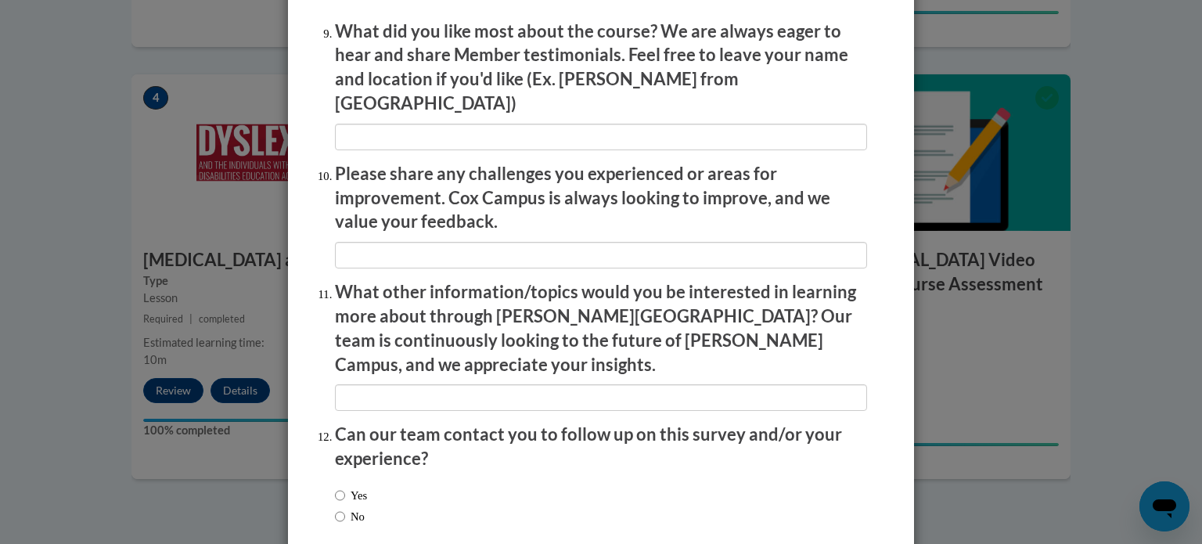
scroll to position [2715, 0]
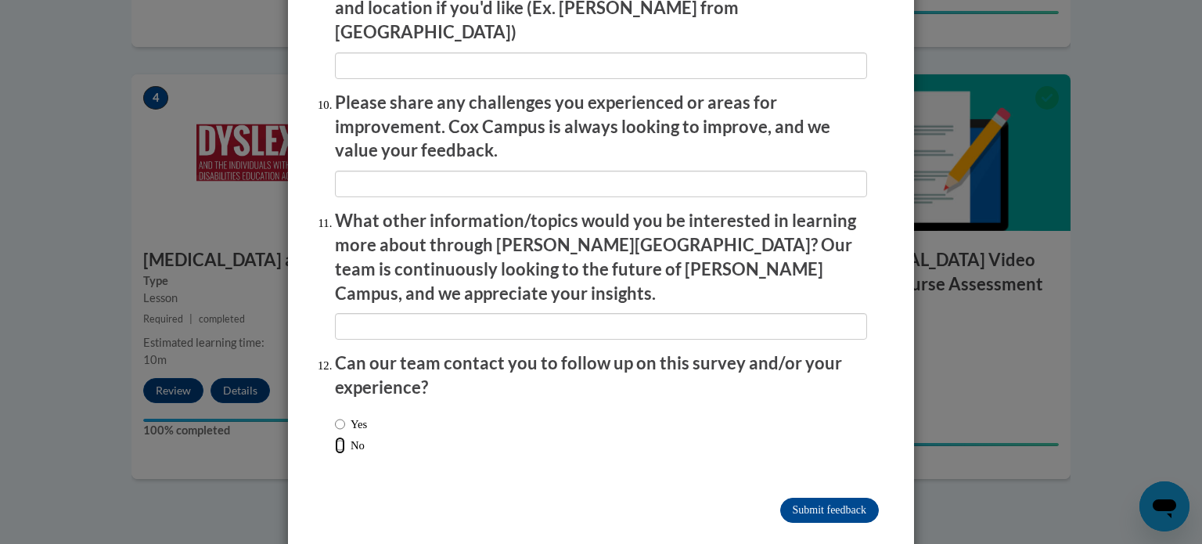
click at [335, 437] on input "No" at bounding box center [340, 445] width 10 height 17
radio input "true"
click at [812, 498] on input "Submit feedback" at bounding box center [829, 510] width 99 height 25
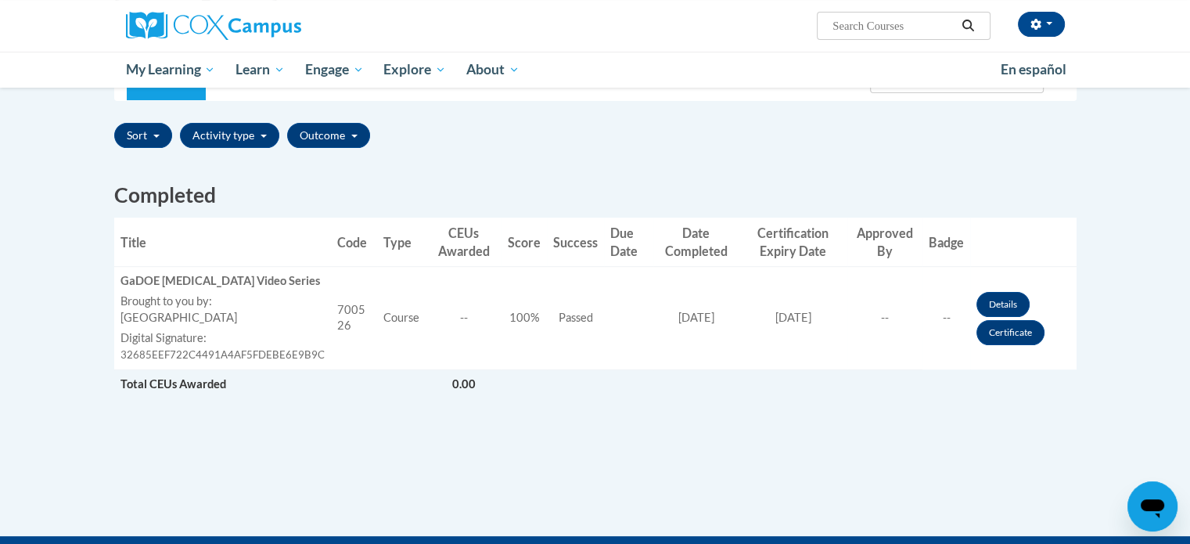
scroll to position [352, 0]
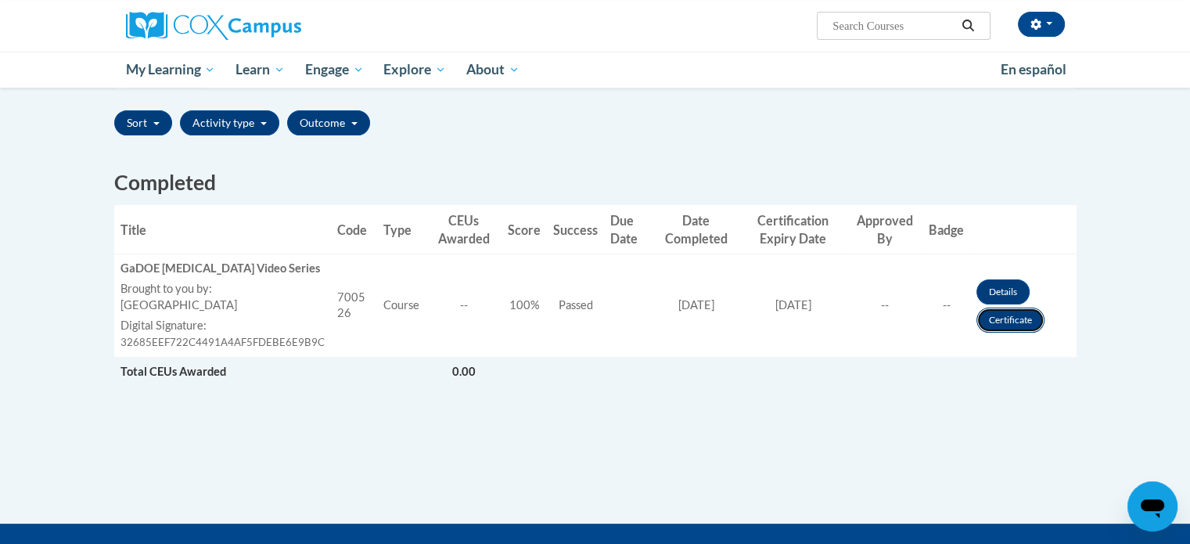
click at [1013, 316] on link "Certificate" at bounding box center [1011, 320] width 68 height 25
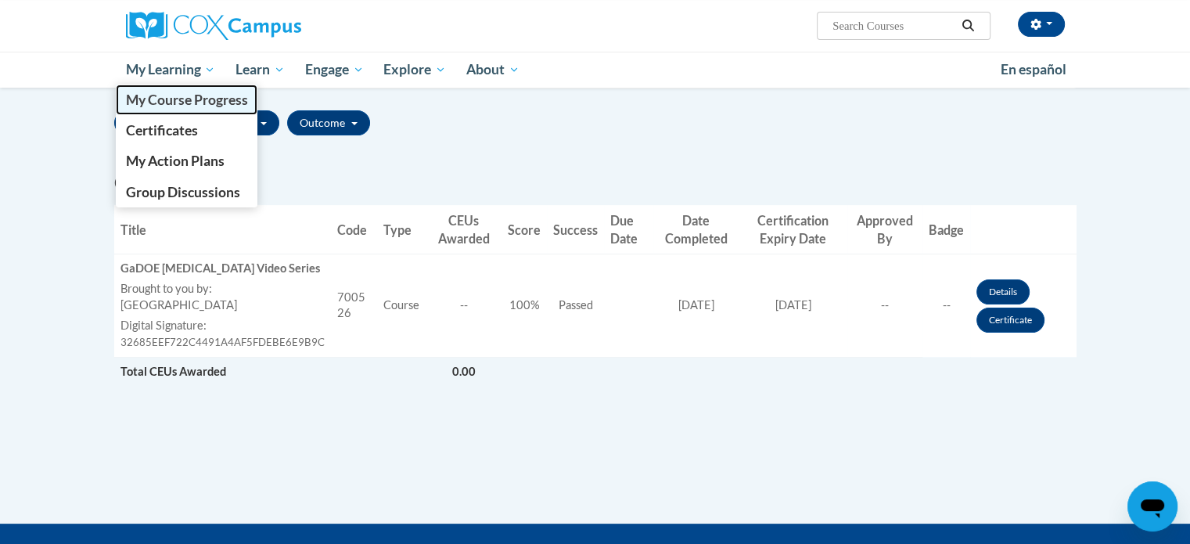
click at [182, 103] on span "My Course Progress" at bounding box center [186, 100] width 122 height 16
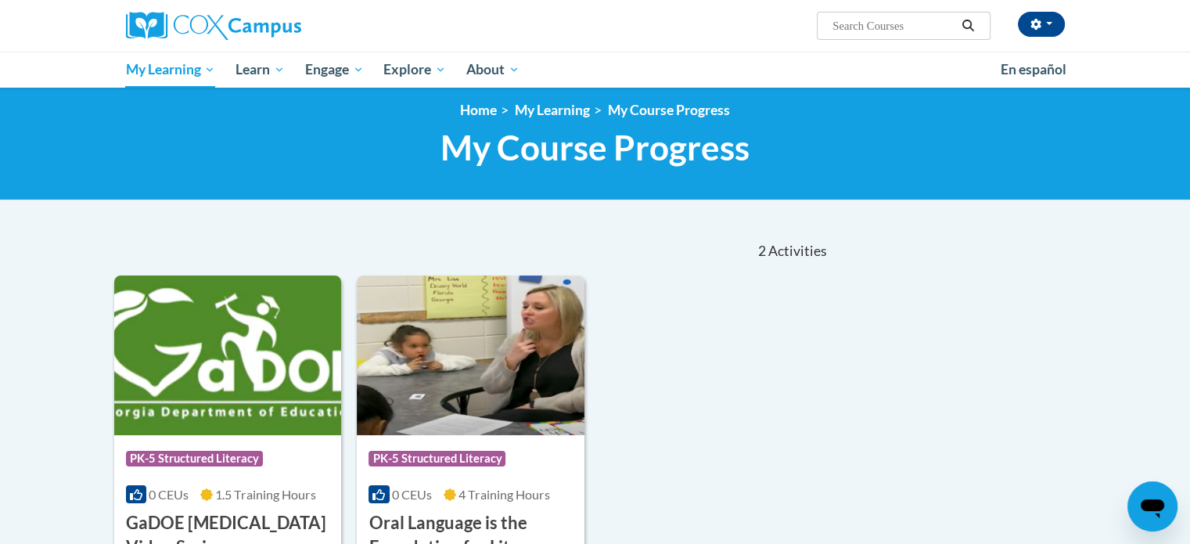
scroll to position [9, 0]
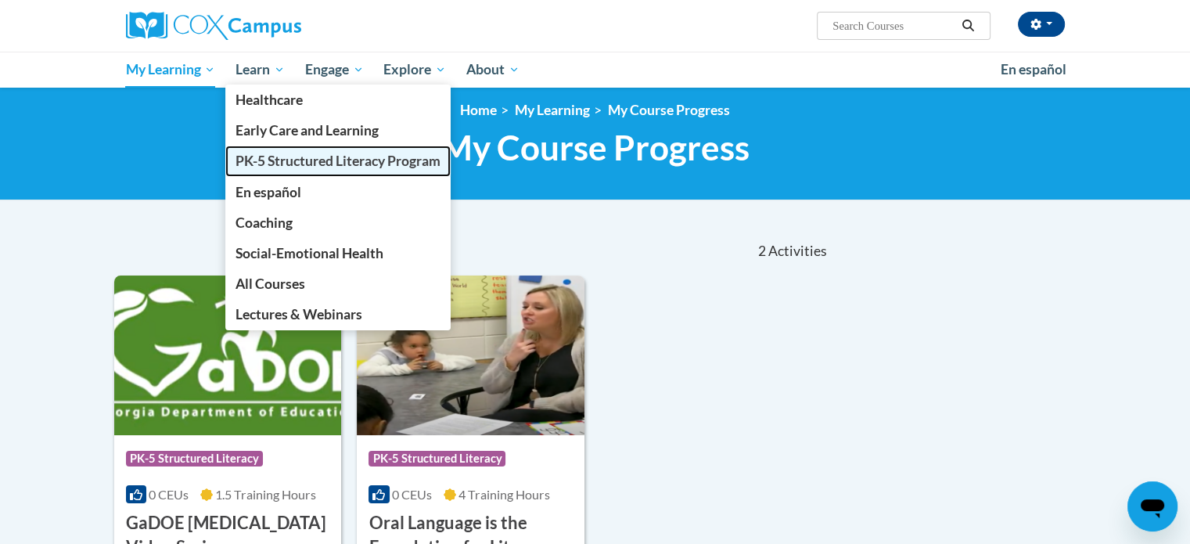
click at [298, 160] on span "PK-5 Structured Literacy Program" at bounding box center [338, 161] width 205 height 16
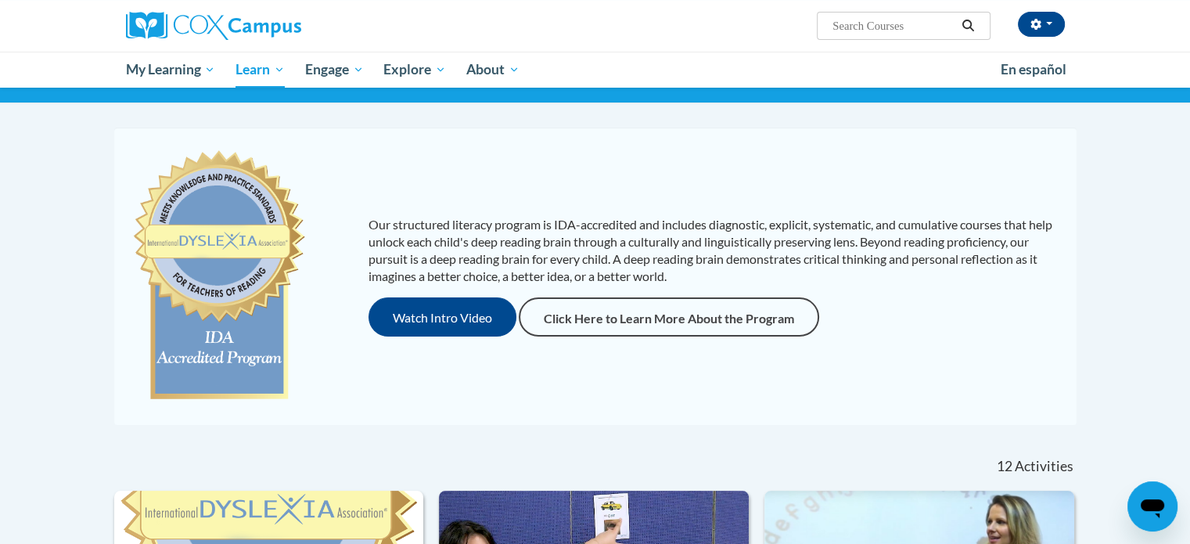
scroll to position [106, 0]
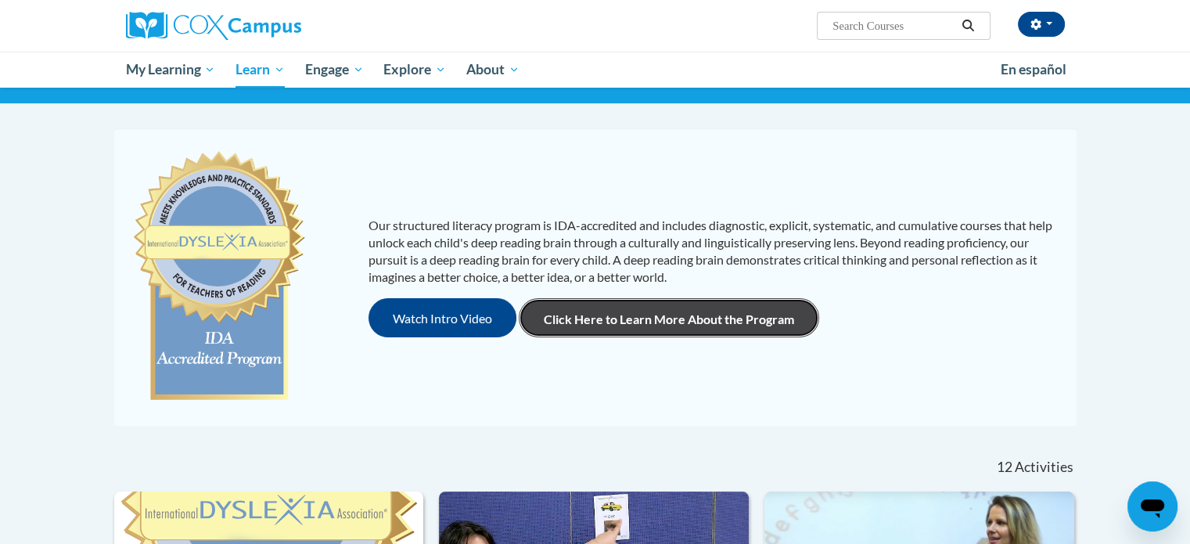
click at [660, 325] on link "Click Here to Learn More About the Program" at bounding box center [669, 317] width 301 height 39
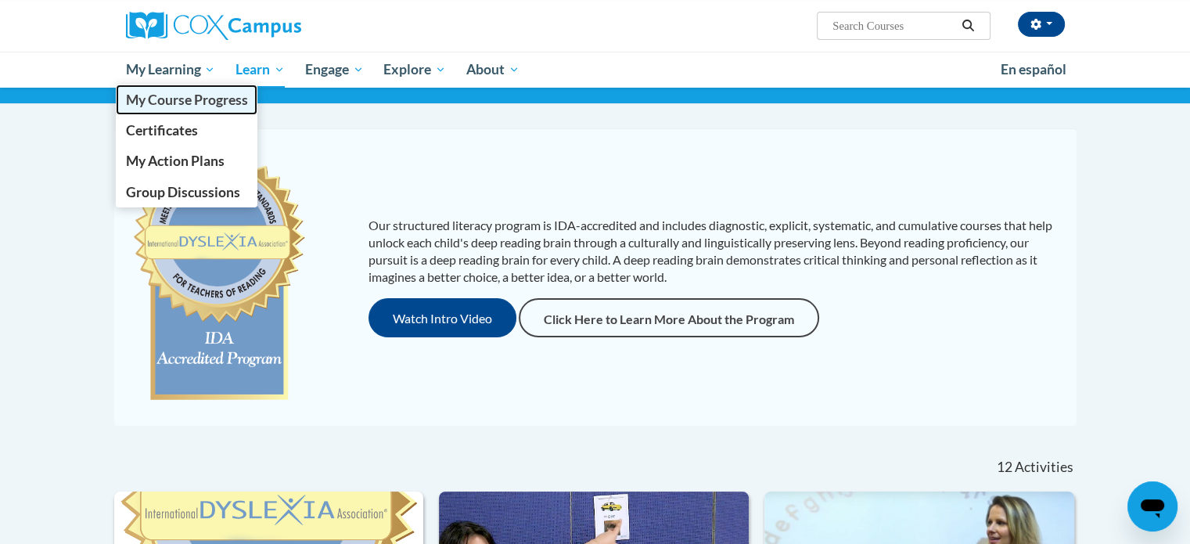
click at [189, 97] on span "My Course Progress" at bounding box center [186, 100] width 122 height 16
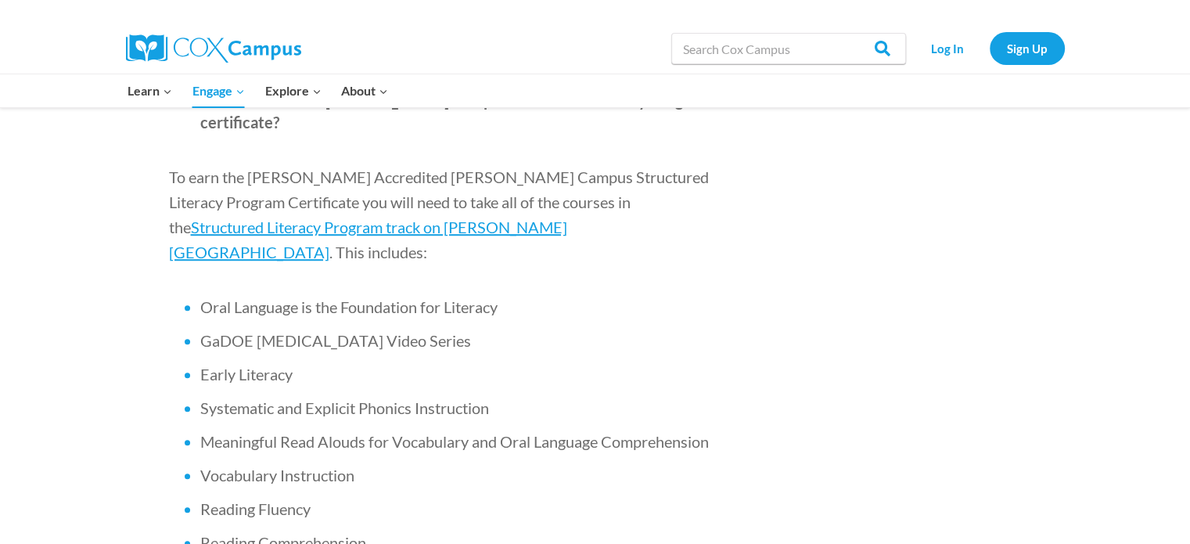
scroll to position [1021, 0]
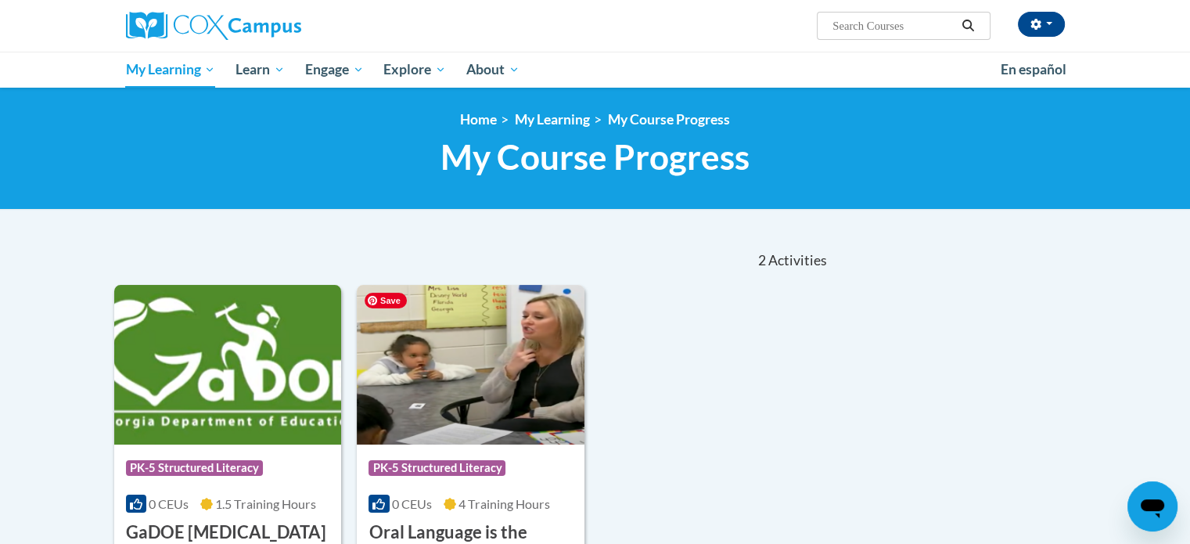
click at [502, 394] on img at bounding box center [471, 365] width 228 height 160
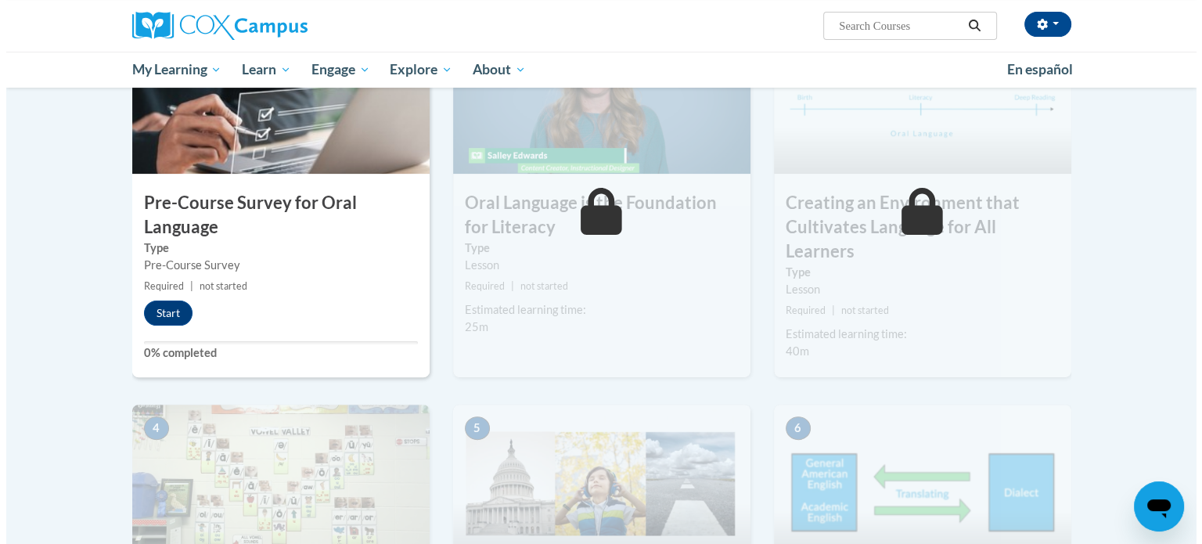
scroll to position [397, 0]
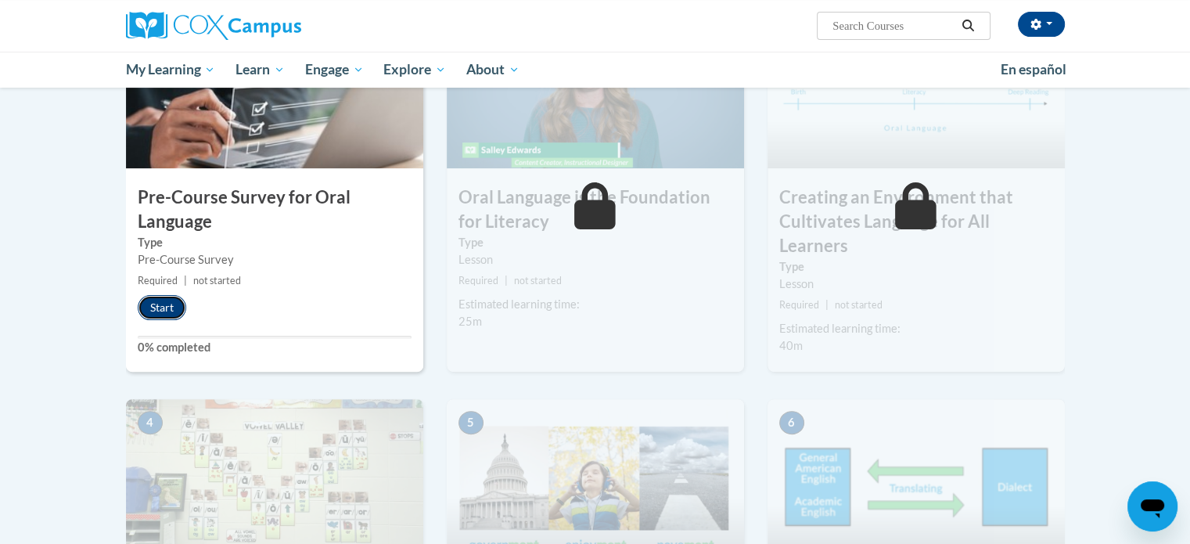
click at [159, 308] on button "Start" at bounding box center [162, 307] width 49 height 25
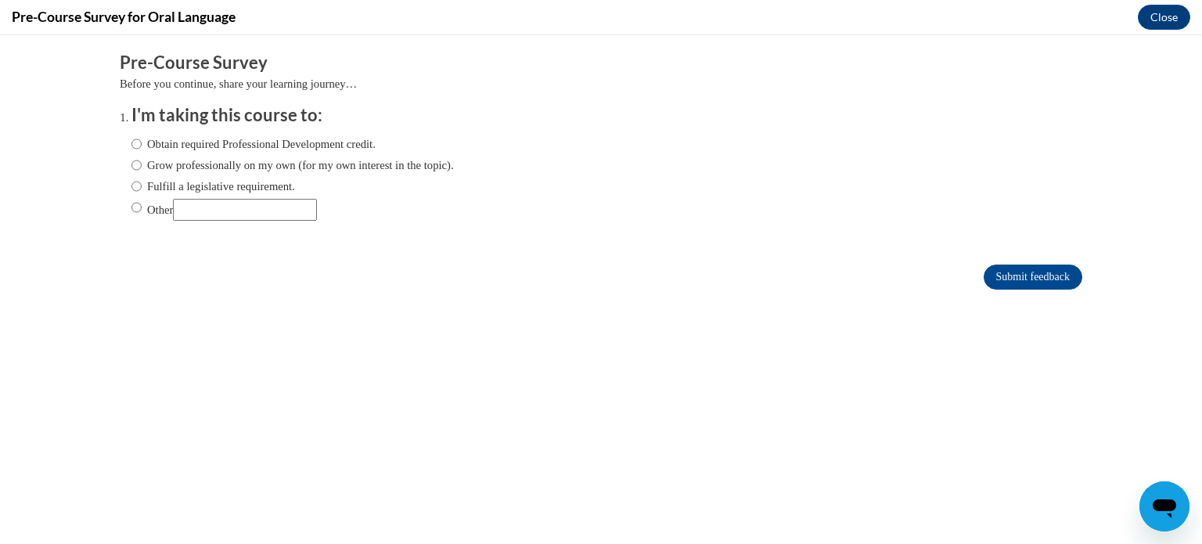
scroll to position [0, 0]
click at [131, 167] on input "Grow professionally on my own (for my own interest in the topic)." at bounding box center [136, 165] width 10 height 17
radio input "true"
click at [1001, 272] on input "Submit feedback" at bounding box center [1033, 277] width 99 height 25
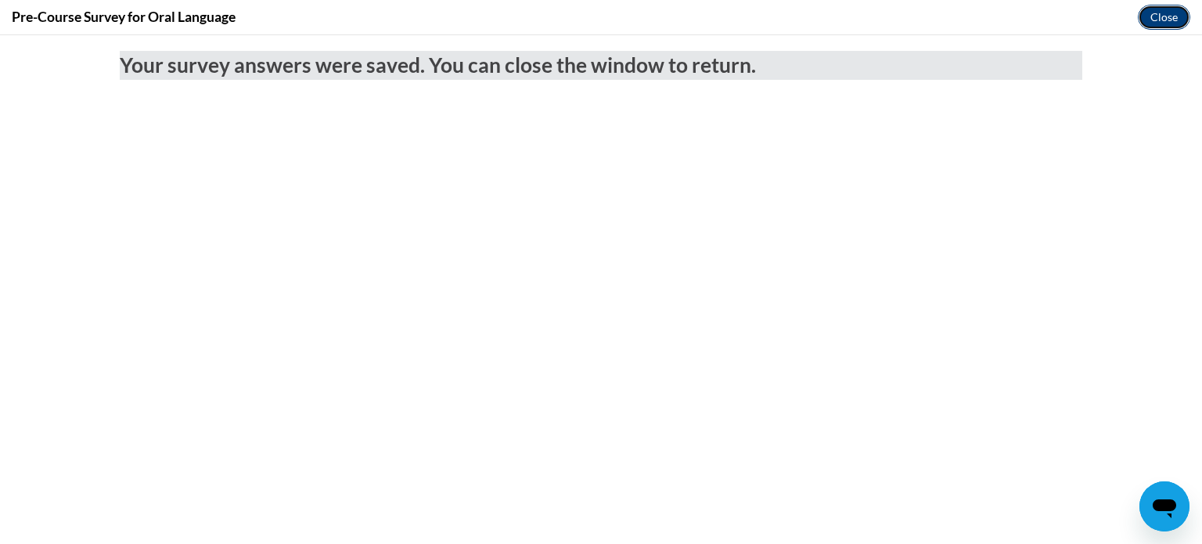
click at [1163, 13] on button "Close" at bounding box center [1164, 17] width 52 height 25
